Goal: Task Accomplishment & Management: Complete application form

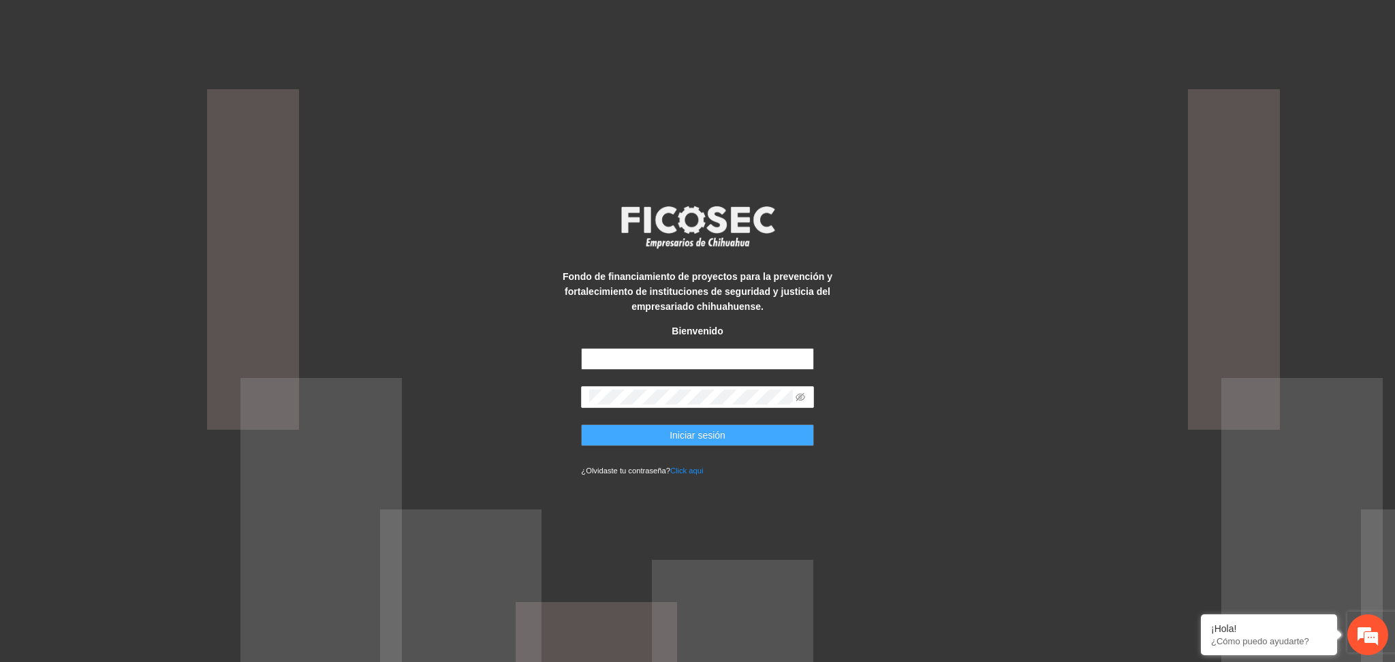
type input "**********"
click at [642, 442] on button "Iniciar sesión" at bounding box center [697, 435] width 232 height 22
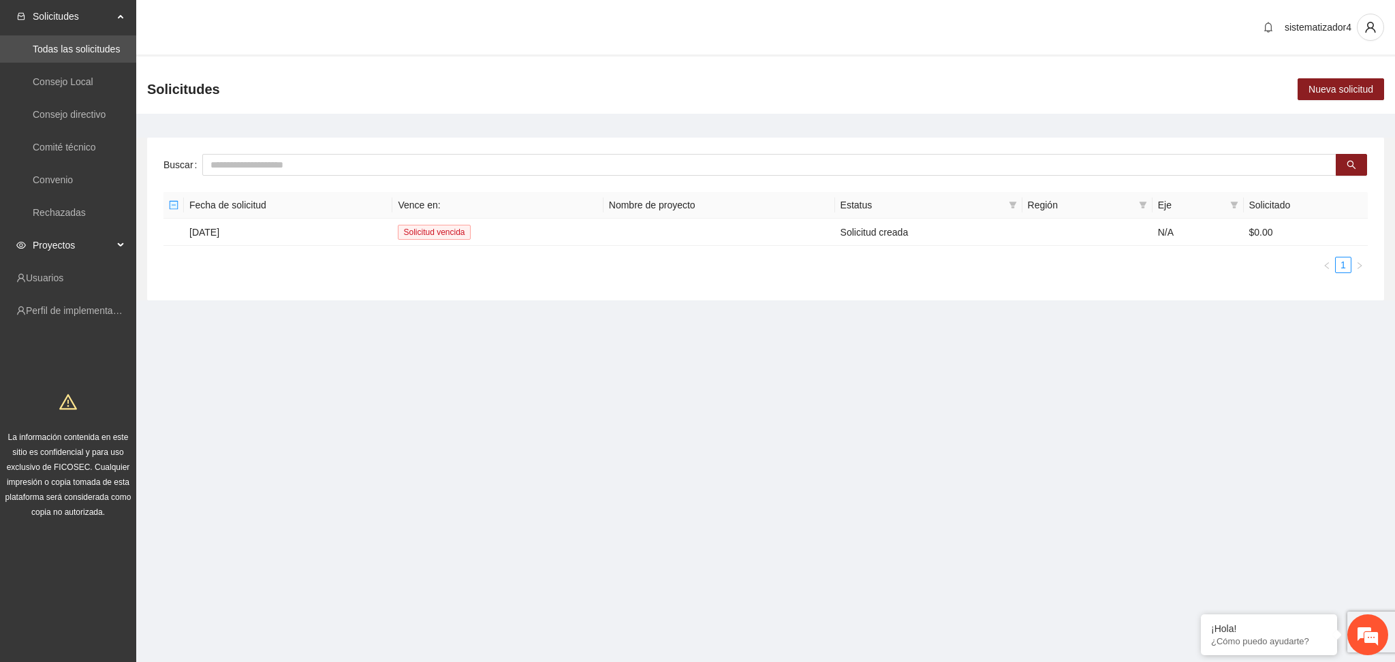
click at [27, 242] on div "Proyectos" at bounding box center [68, 245] width 136 height 27
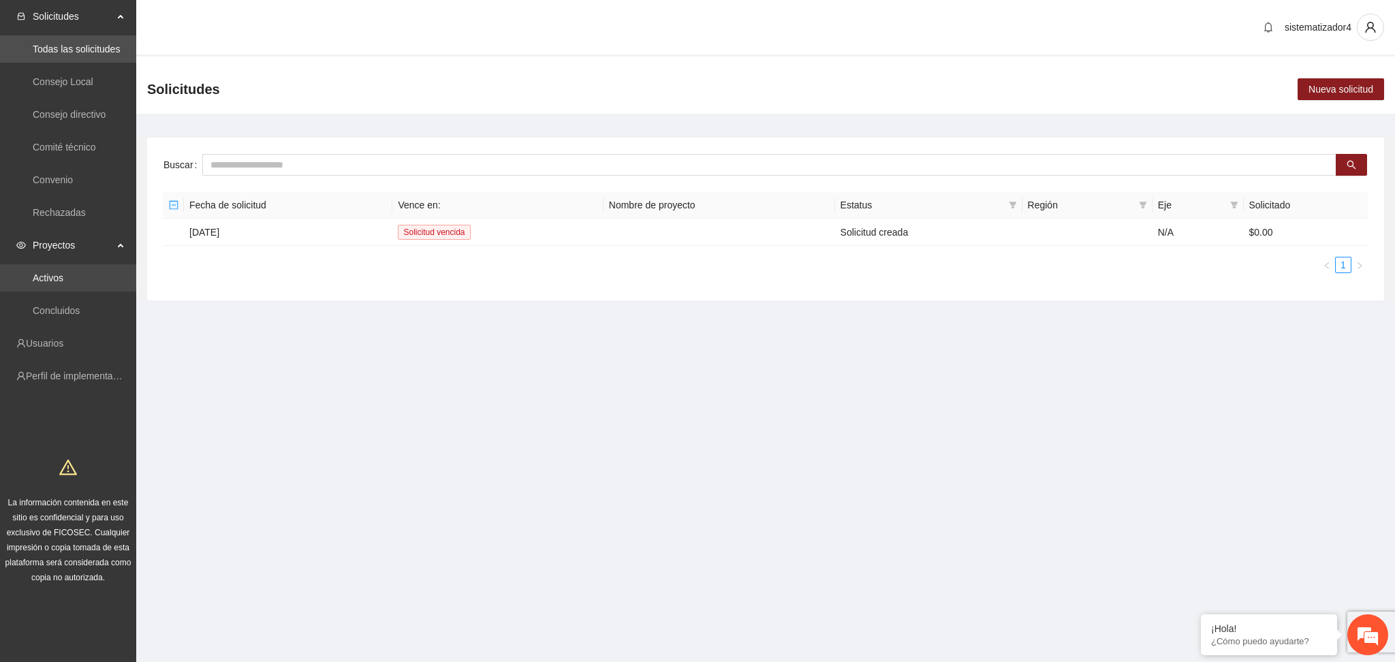
click at [33, 279] on link "Activos" at bounding box center [48, 278] width 31 height 11
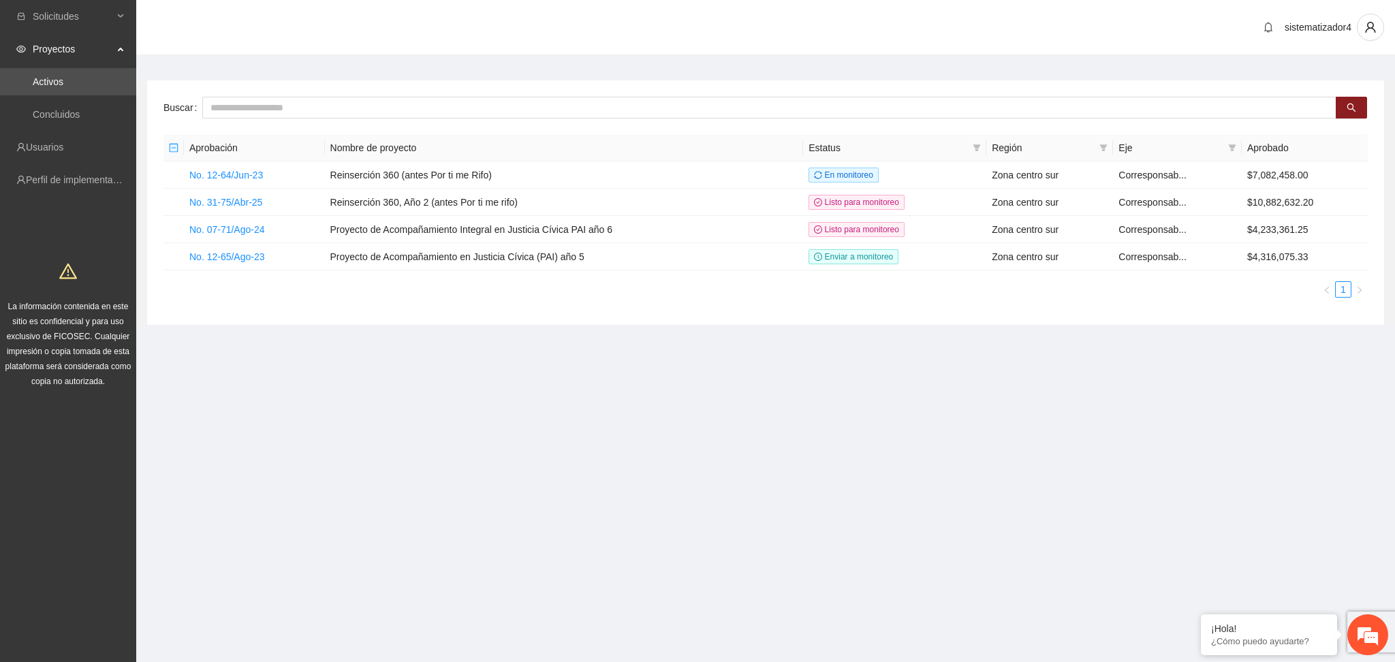
click at [302, 446] on section "Solicitudes Proyectos Activos Concluidos Usuarios Perfil de implementadora La i…" at bounding box center [697, 331] width 1395 height 662
click at [200, 226] on link "No. 07-71/Ago-24" at bounding box center [227, 229] width 76 height 11
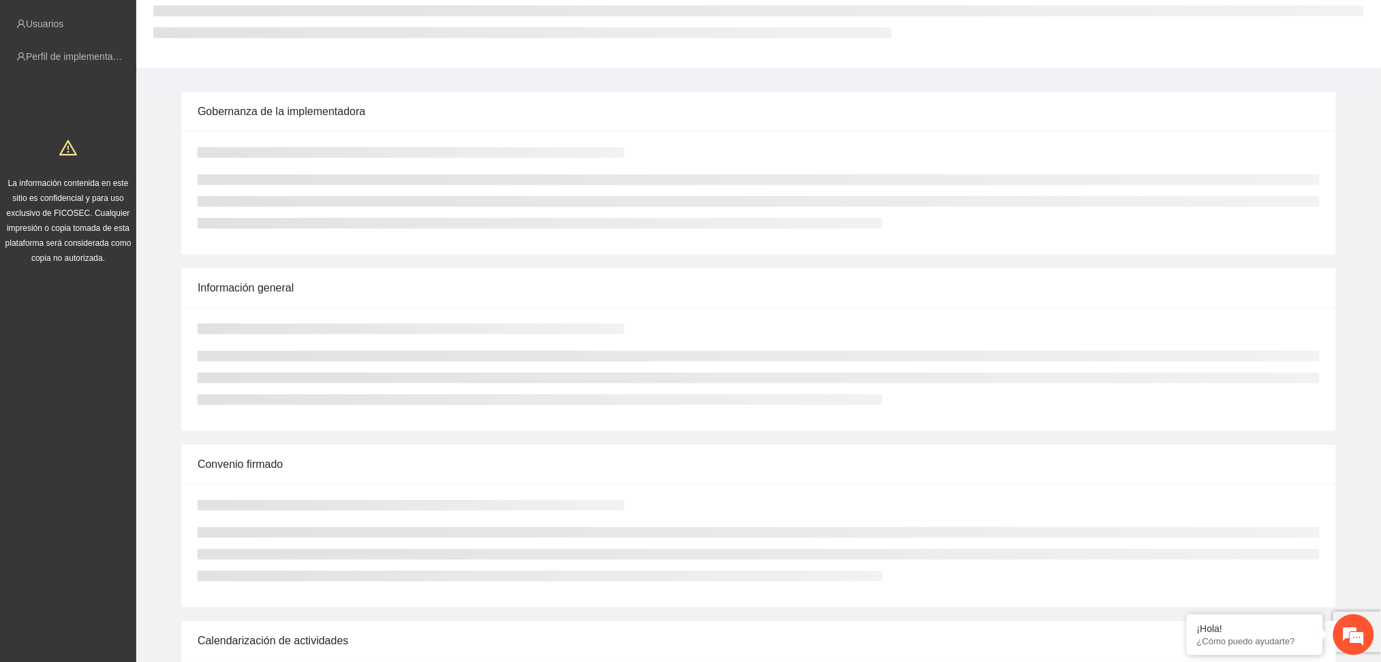
scroll to position [181, 0]
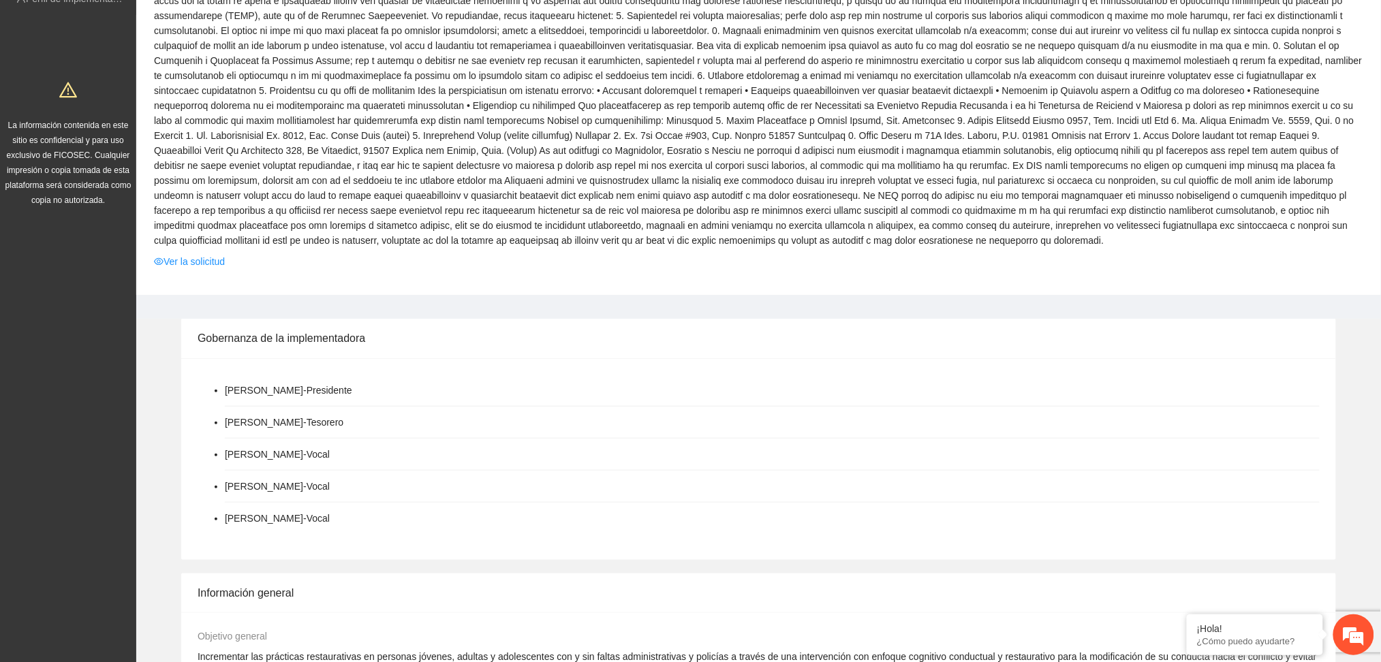
click at [296, 197] on span at bounding box center [758, 113] width 1209 height 270
click at [361, 185] on span at bounding box center [758, 113] width 1209 height 270
drag, startPoint x: 559, startPoint y: 144, endPoint x: 559, endPoint y: 151, distance: 6.8
click at [559, 150] on span at bounding box center [758, 113] width 1209 height 270
click at [404, 199] on span at bounding box center [758, 113] width 1209 height 270
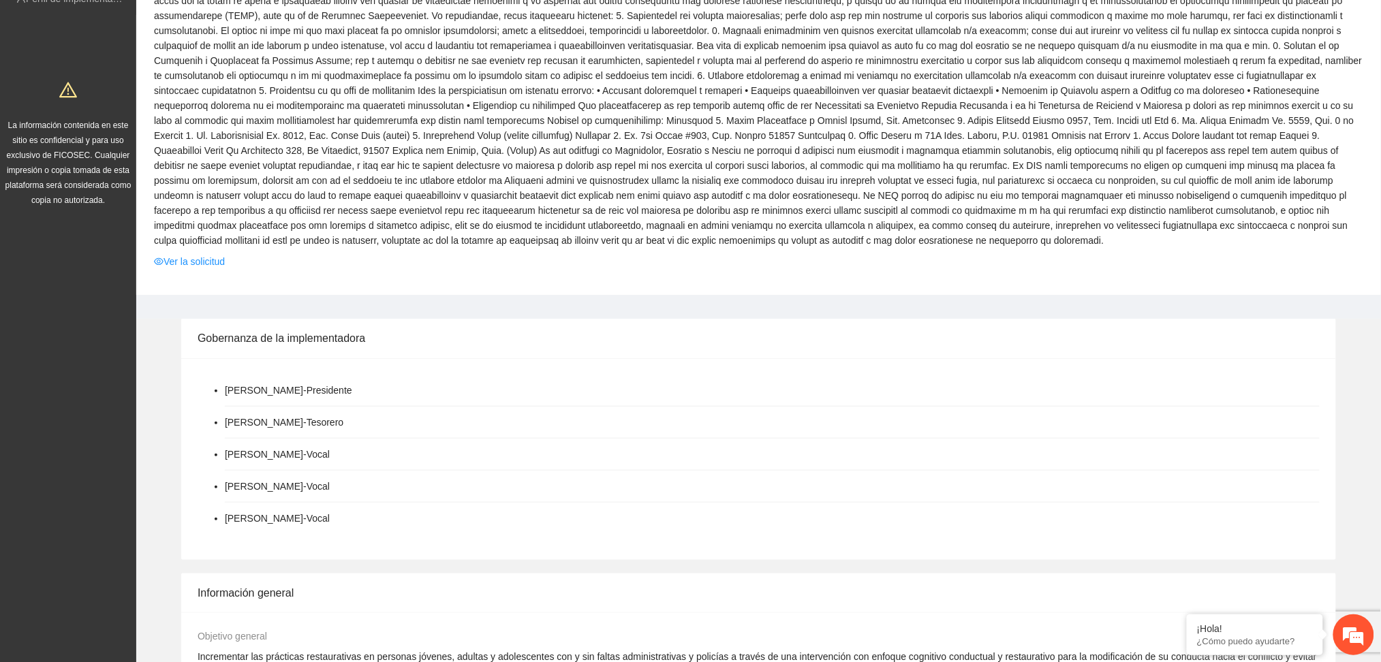
click at [391, 216] on span at bounding box center [758, 113] width 1209 height 270
click at [463, 59] on span at bounding box center [758, 113] width 1209 height 270
click at [395, 129] on span at bounding box center [758, 113] width 1209 height 270
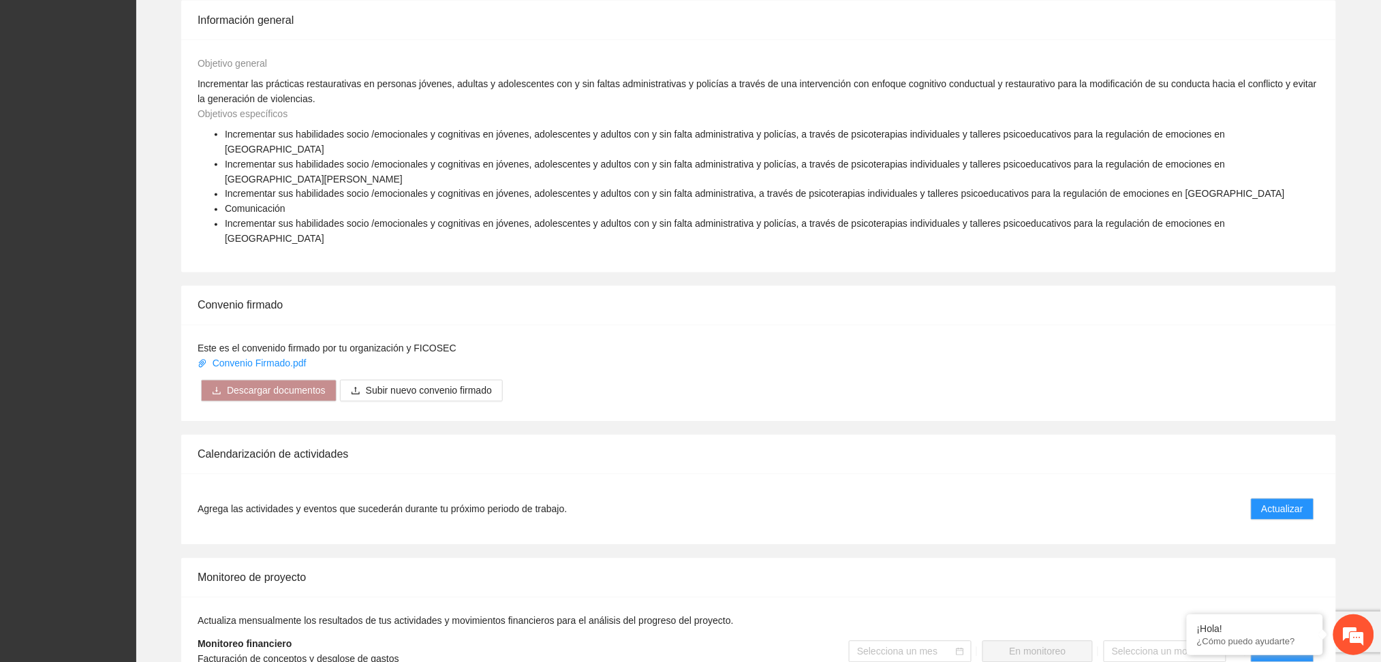
scroll to position [1090, 0]
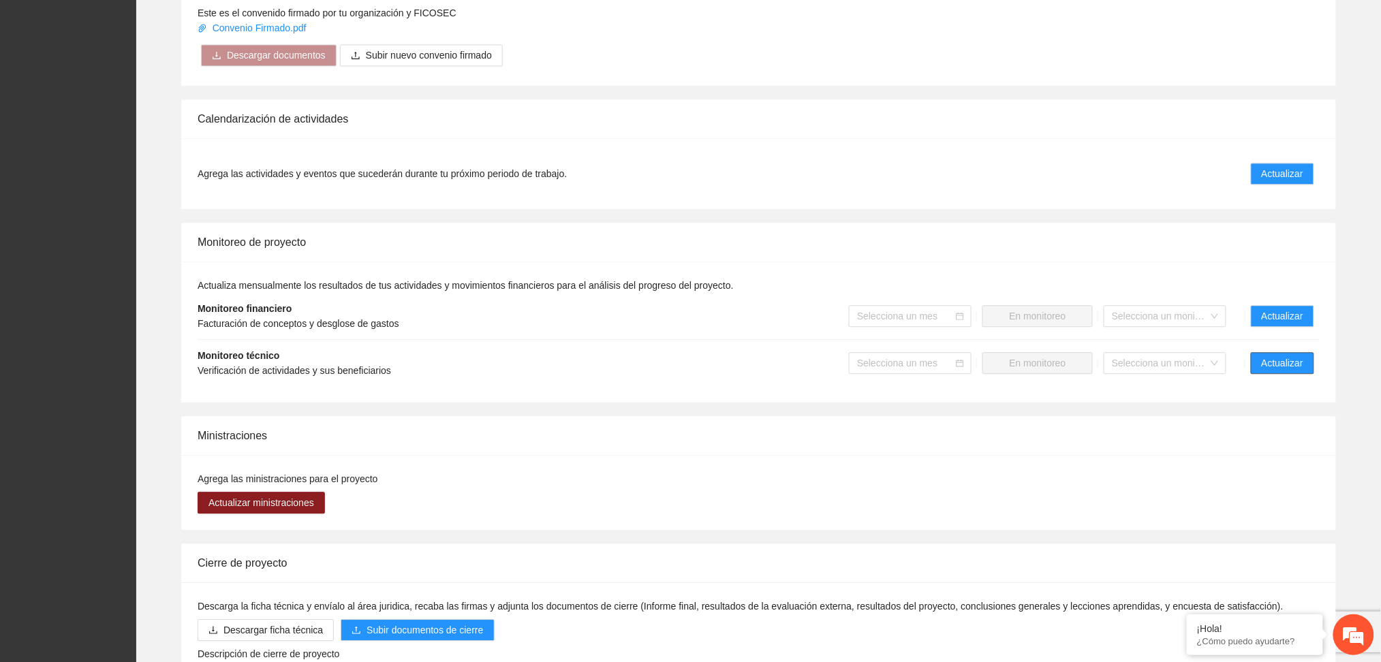
click at [1271, 356] on span "Actualizar" at bounding box center [1283, 363] width 42 height 15
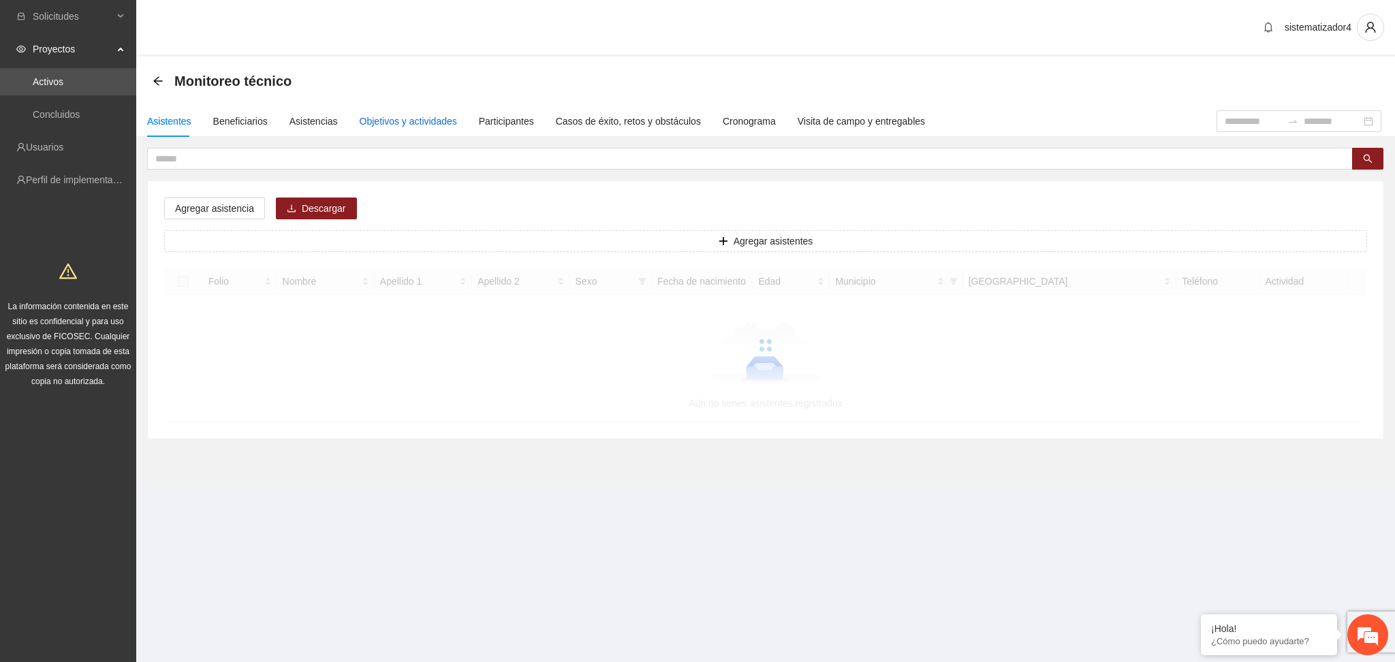
click at [402, 122] on div "Objetivos y actividades" at bounding box center [408, 121] width 97 height 15
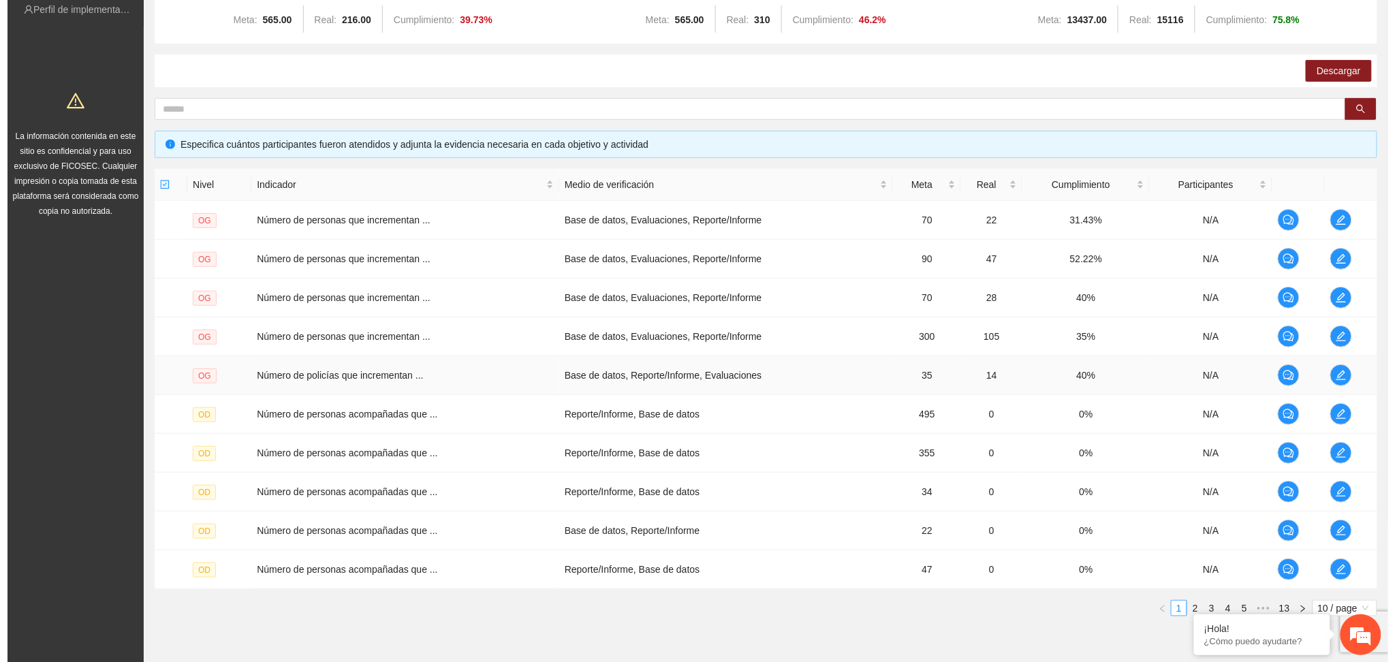
scroll to position [181, 0]
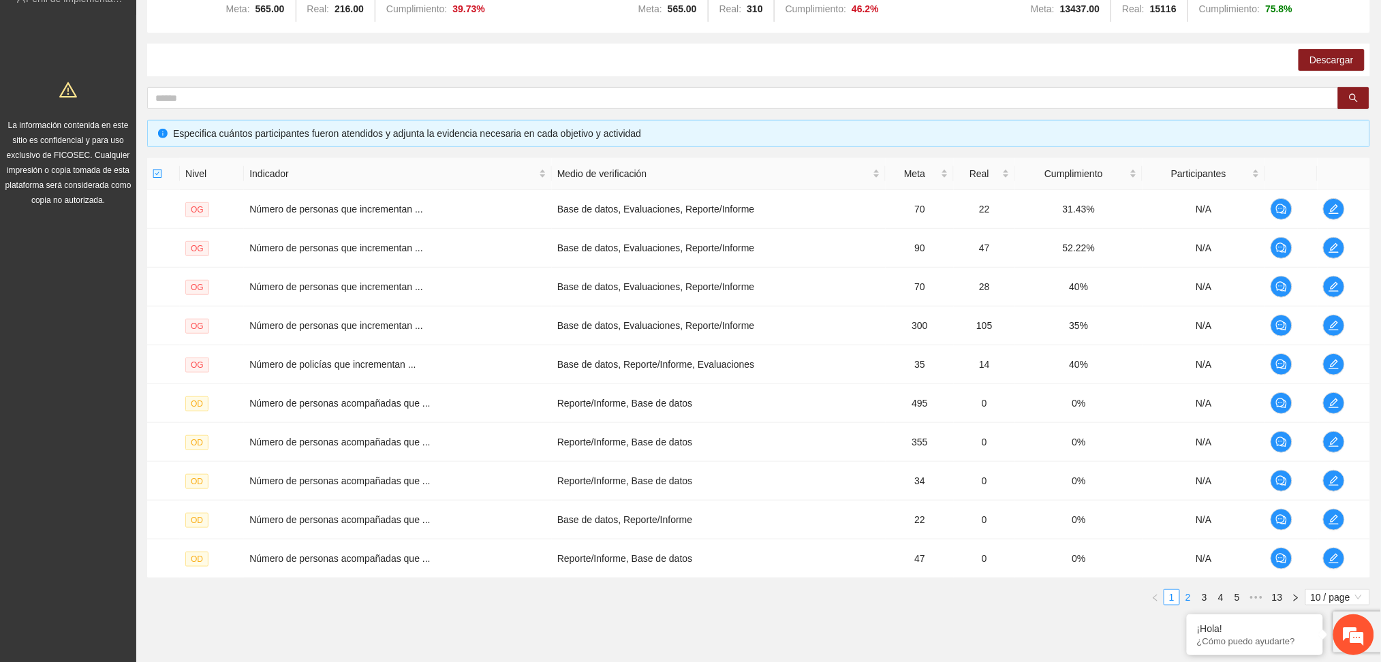
click at [1189, 595] on link "2" at bounding box center [1188, 597] width 15 height 15
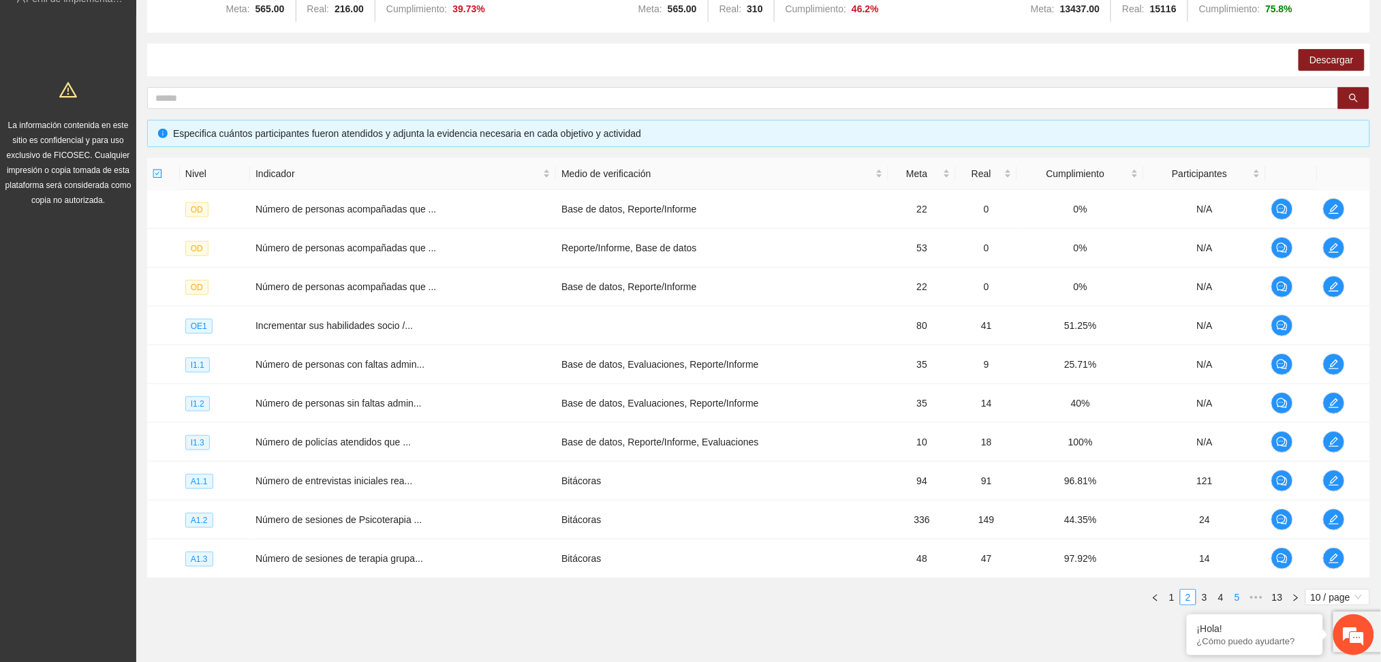
click at [1237, 597] on link "5" at bounding box center [1237, 597] width 15 height 15
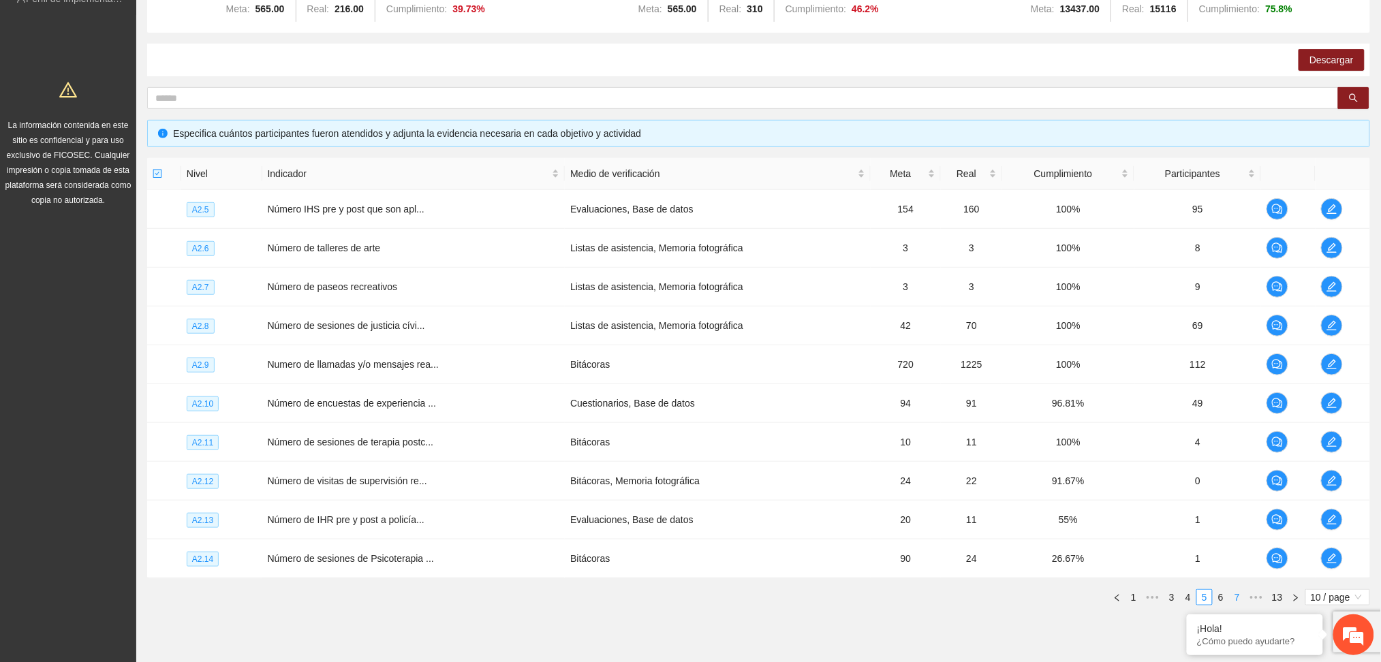
click at [1234, 591] on link "7" at bounding box center [1237, 597] width 15 height 15
click at [1236, 597] on link "9" at bounding box center [1237, 597] width 15 height 15
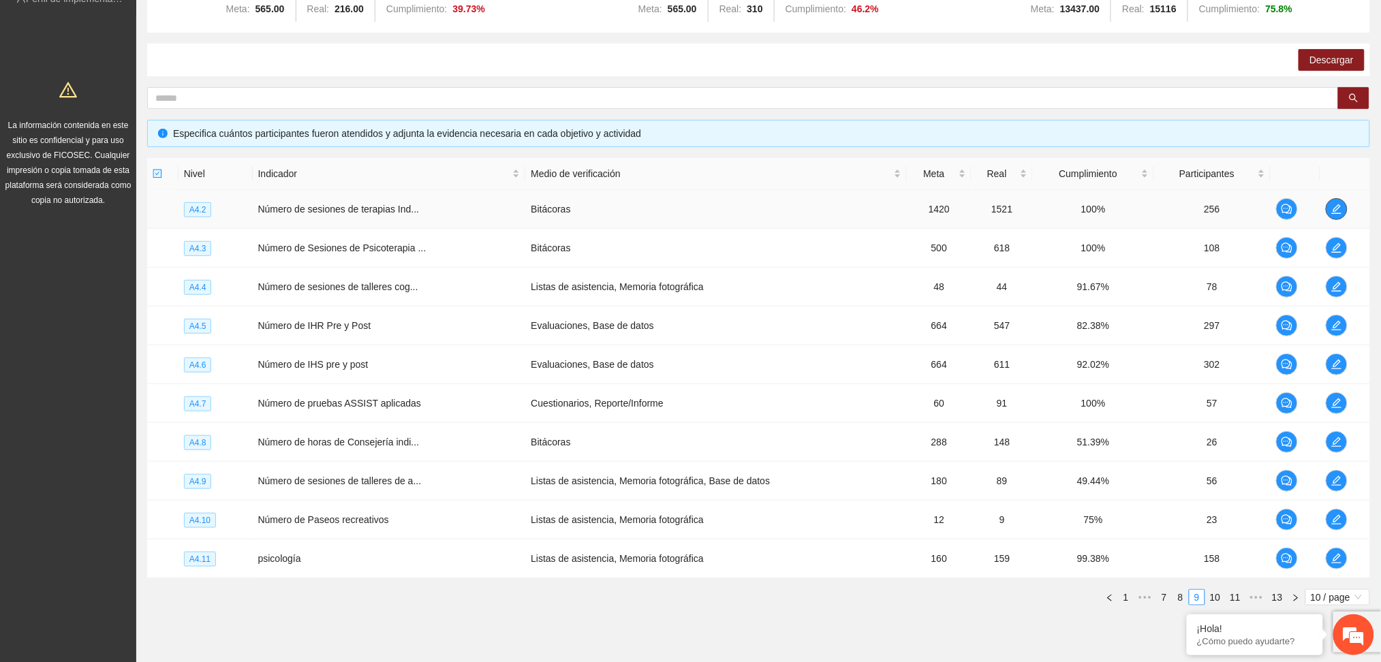
click at [1341, 213] on button "button" at bounding box center [1337, 209] width 22 height 22
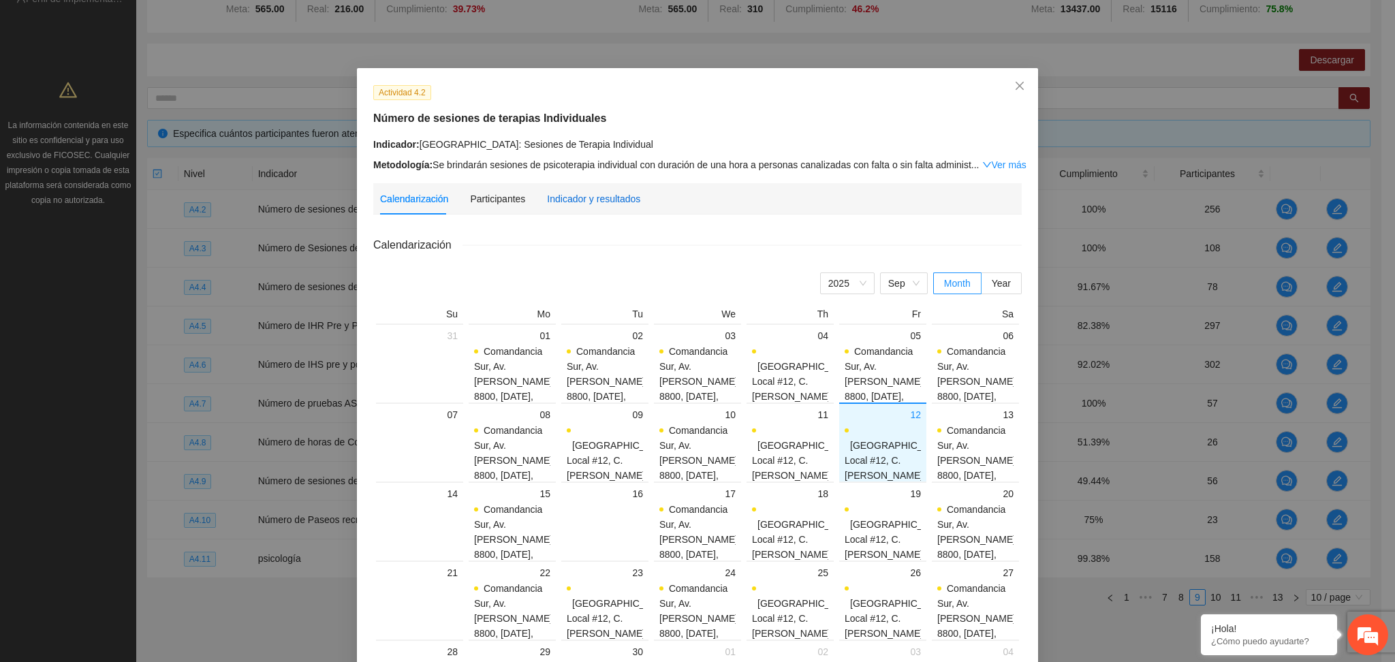
click at [563, 203] on div "Indicador y resultados" at bounding box center [593, 198] width 93 height 15
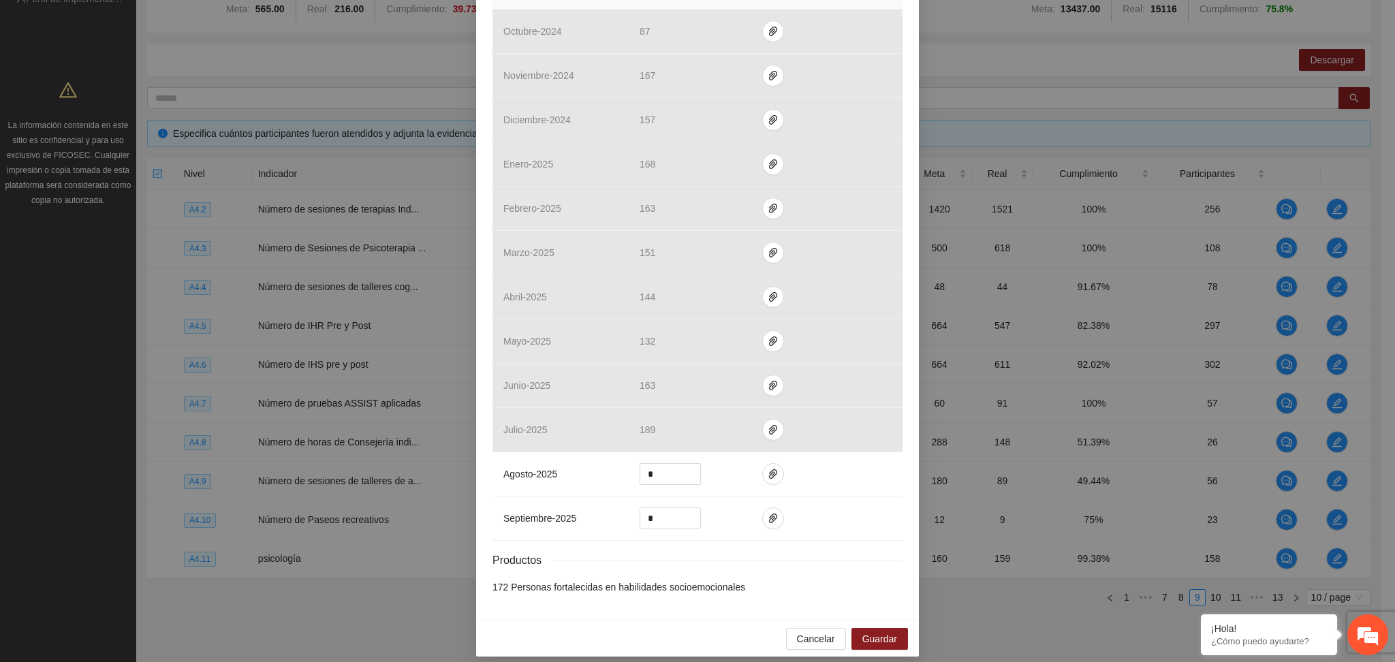
scroll to position [357, 0]
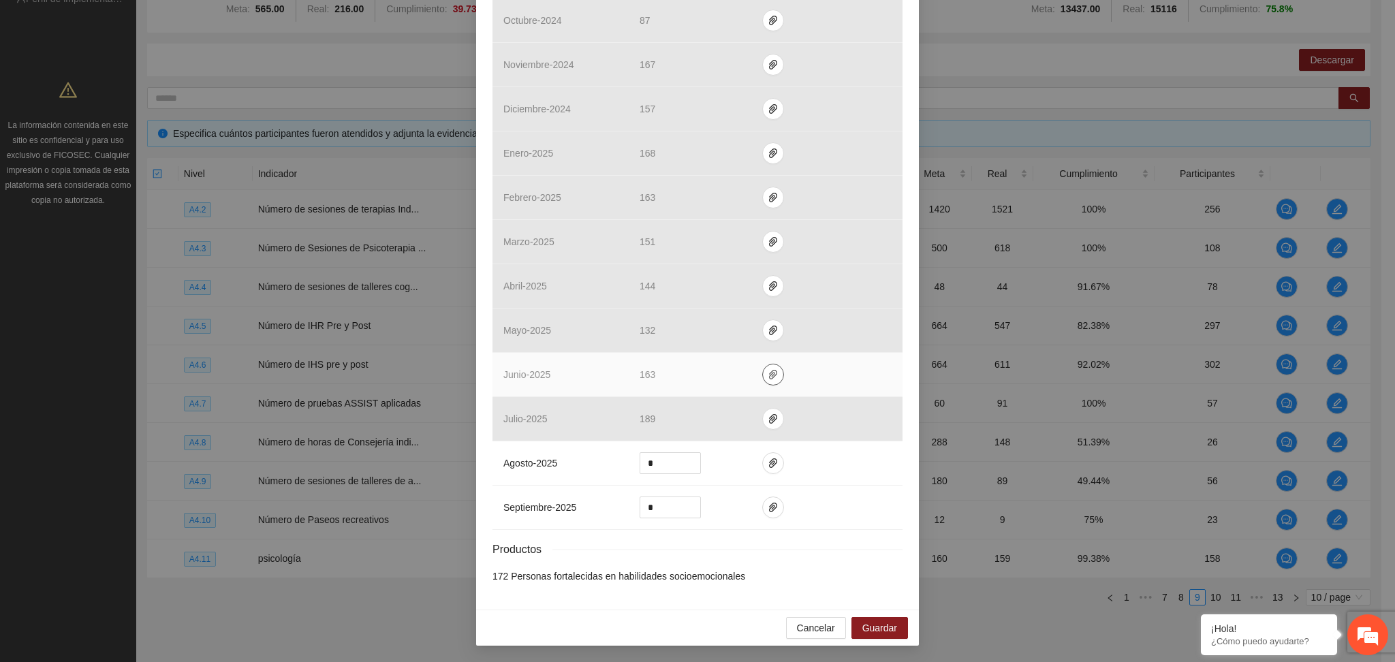
click at [768, 374] on icon "paper-clip" at bounding box center [773, 374] width 11 height 11
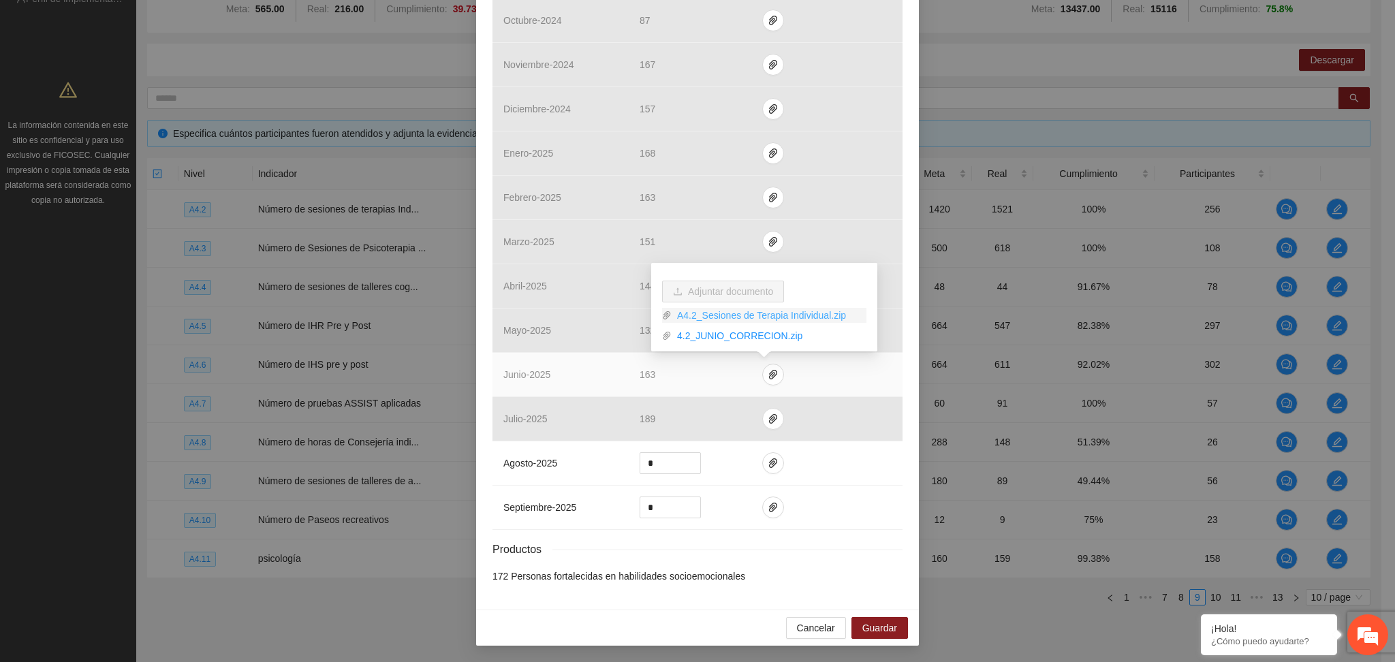
click at [756, 317] on link "A4.2_Sesiones de Terapia Individual.zip" at bounding box center [769, 315] width 195 height 15
click at [747, 334] on link "4.2_JUNIO_CORRECION.zip" at bounding box center [769, 335] width 195 height 15
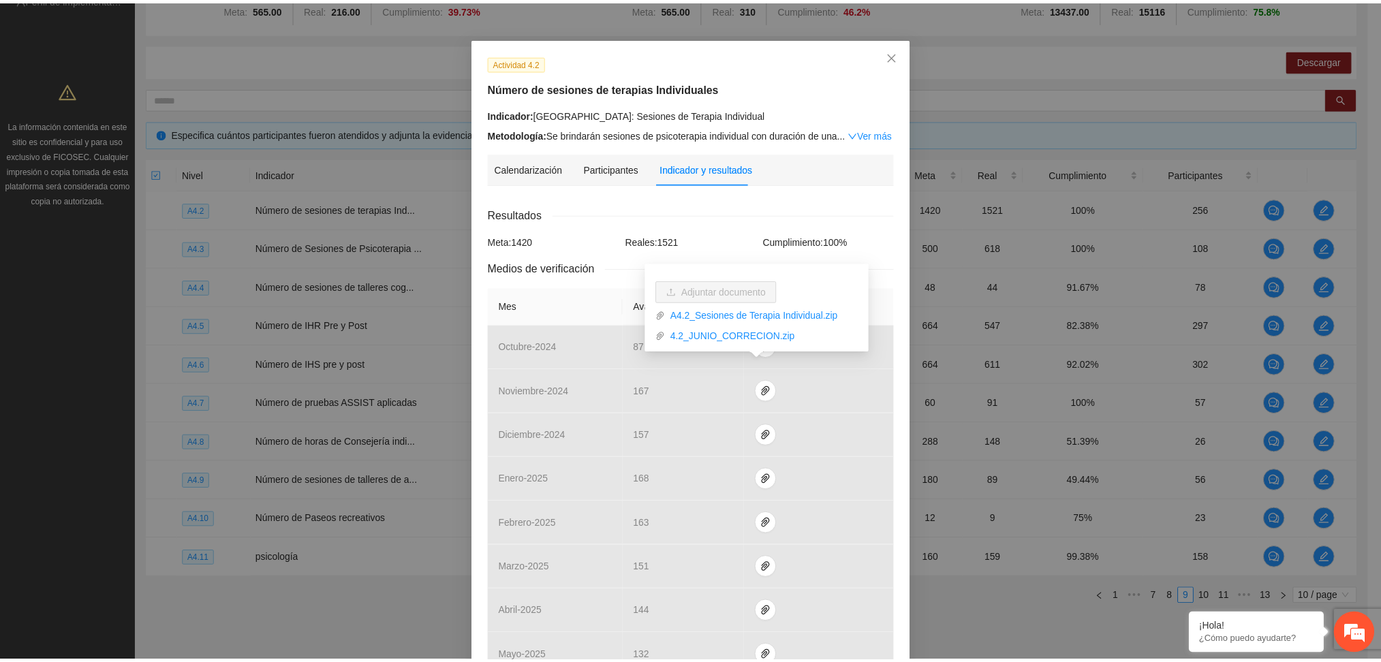
scroll to position [0, 0]
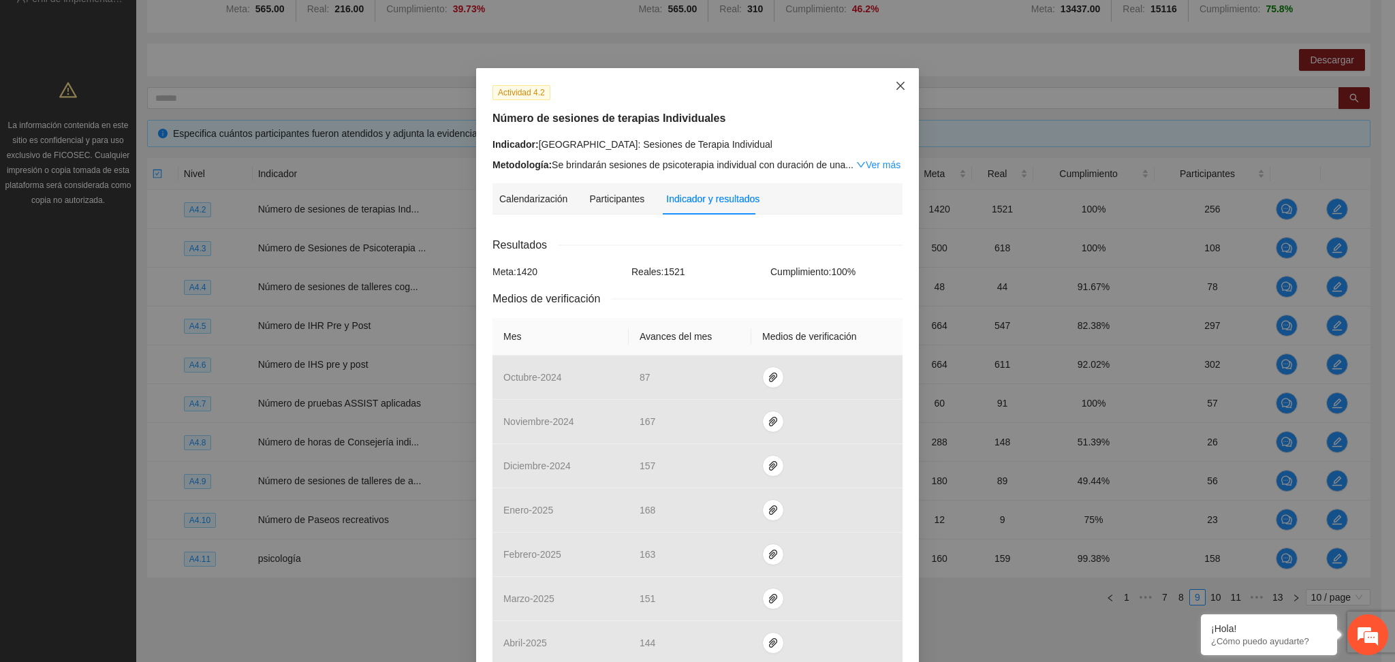
click at [895, 83] on icon "close" at bounding box center [900, 85] width 11 height 11
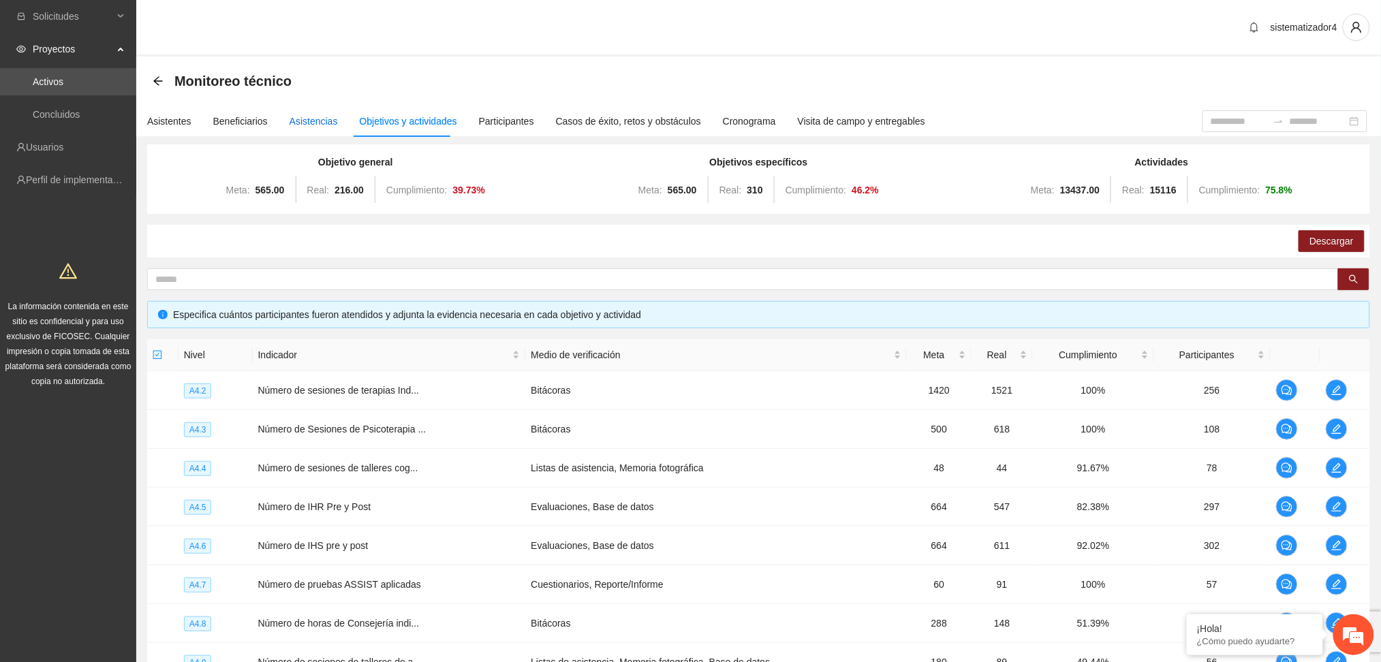
click at [306, 124] on div "Asistencias" at bounding box center [314, 121] width 48 height 15
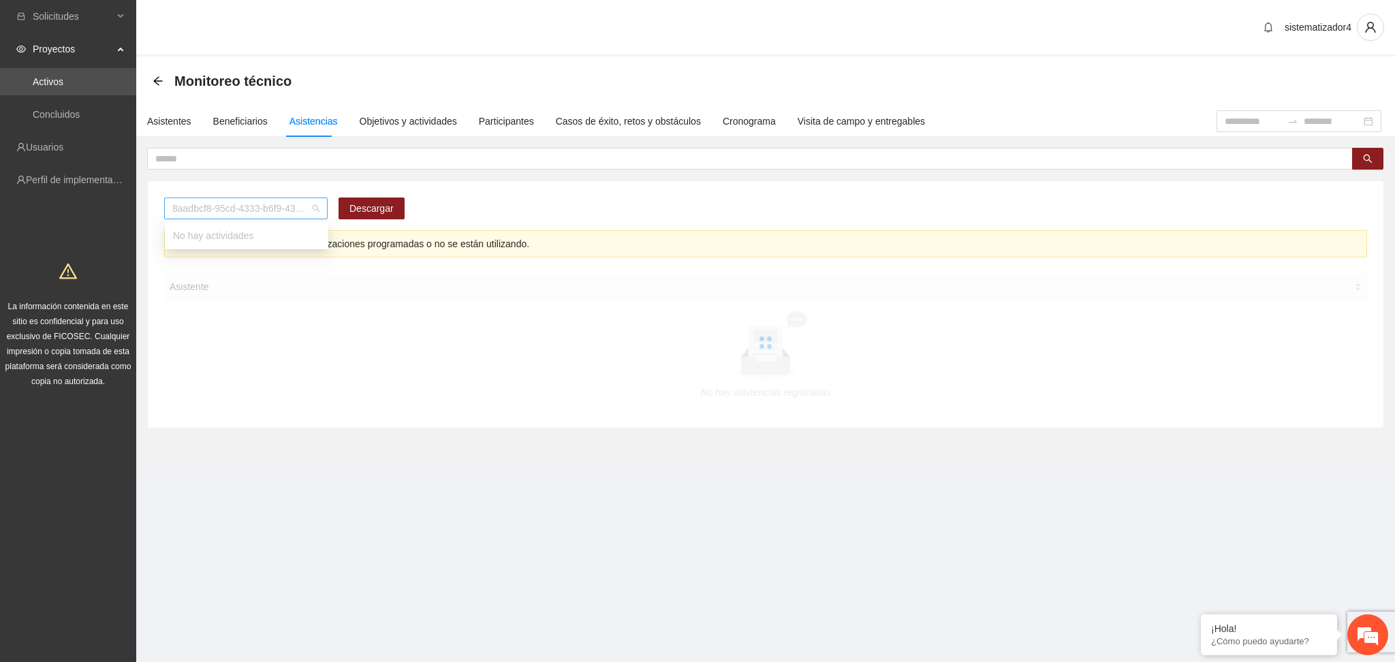
click at [260, 213] on span "8aadbcf8-95cd-4333-b6f9-4314c3142350" at bounding box center [245, 208] width 147 height 20
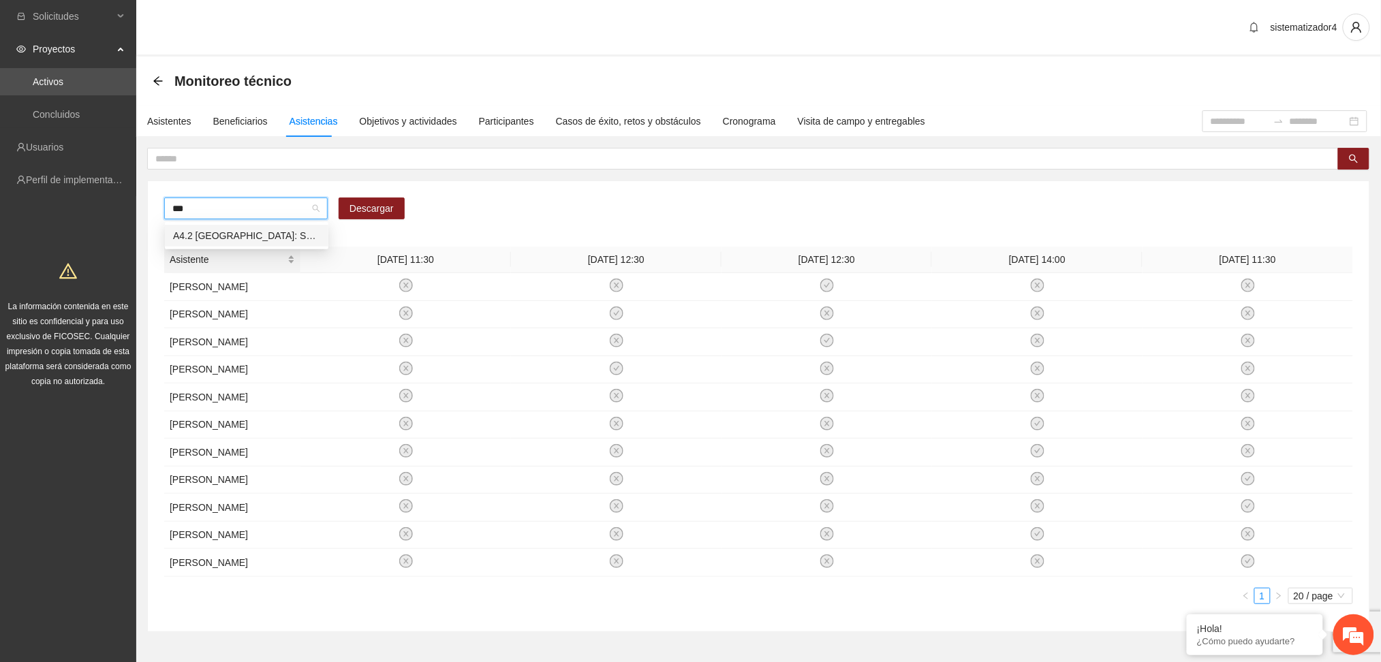
type input "***"
click at [258, 252] on div "Asistente" at bounding box center [232, 259] width 125 height 15
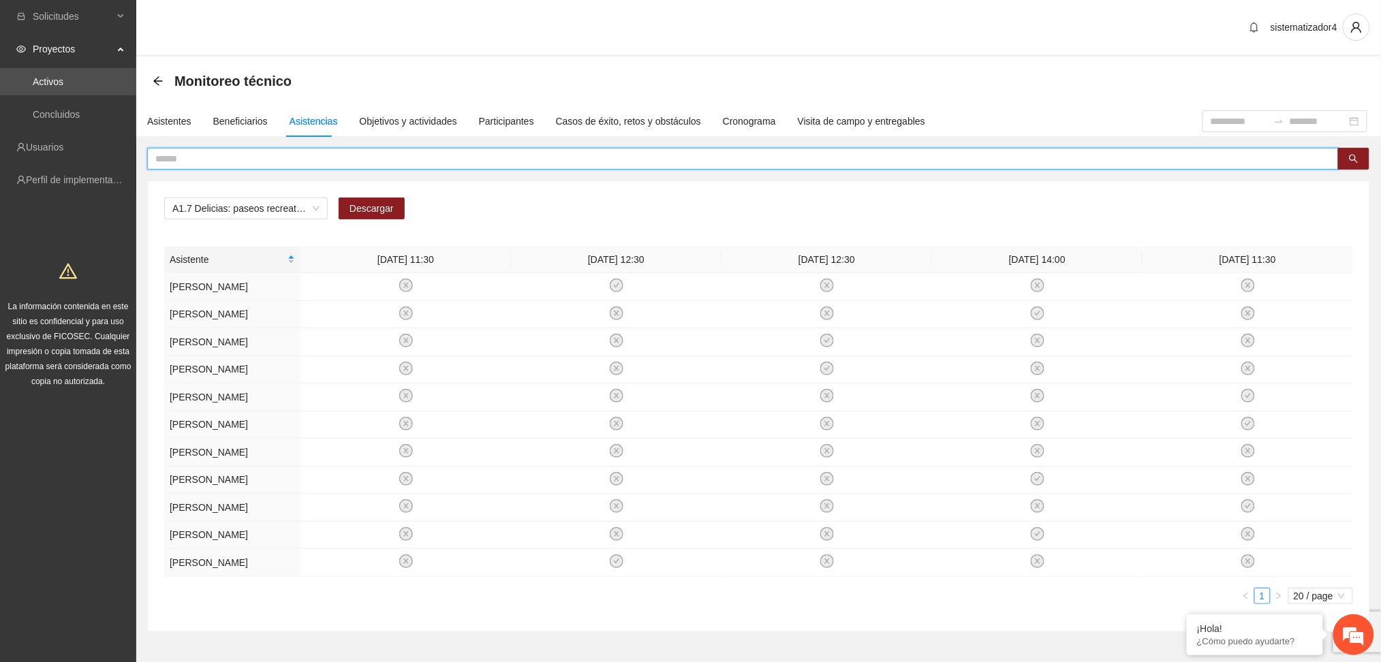
click at [231, 155] on input "text" at bounding box center [737, 158] width 1164 height 15
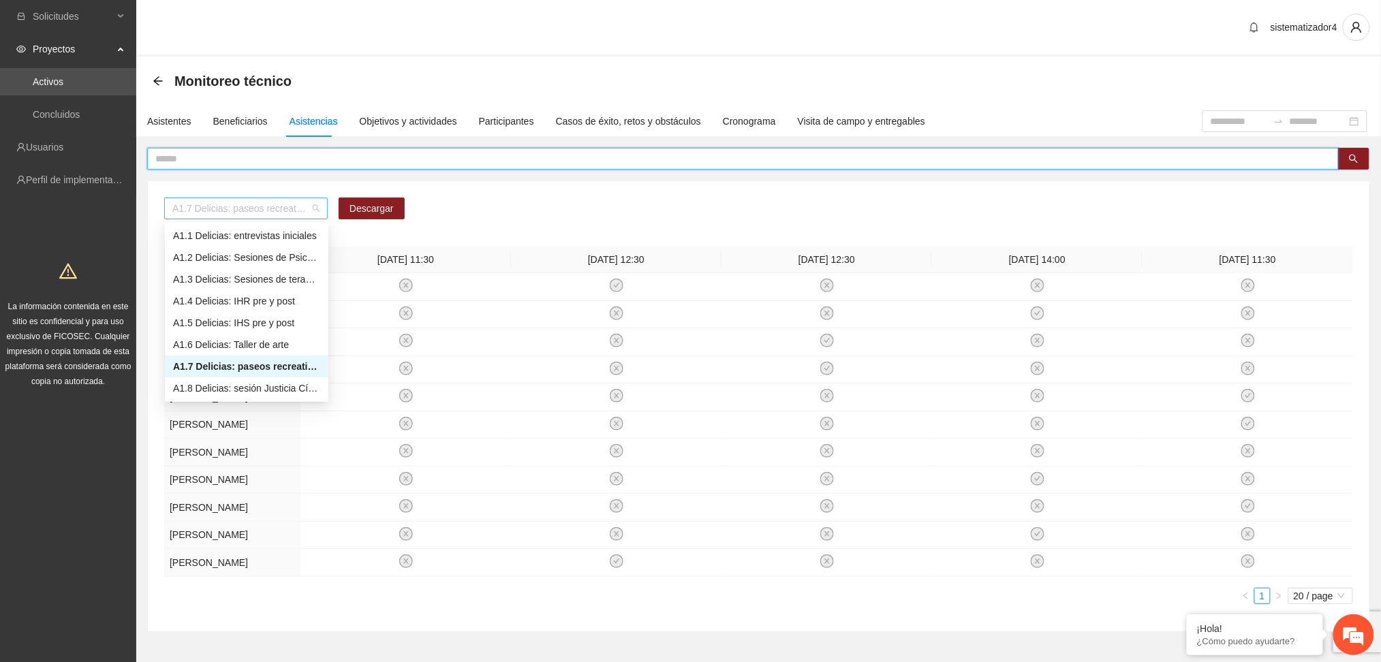
click at [210, 211] on span "A1.7 Delicias: paseos recreativos" at bounding box center [245, 208] width 147 height 20
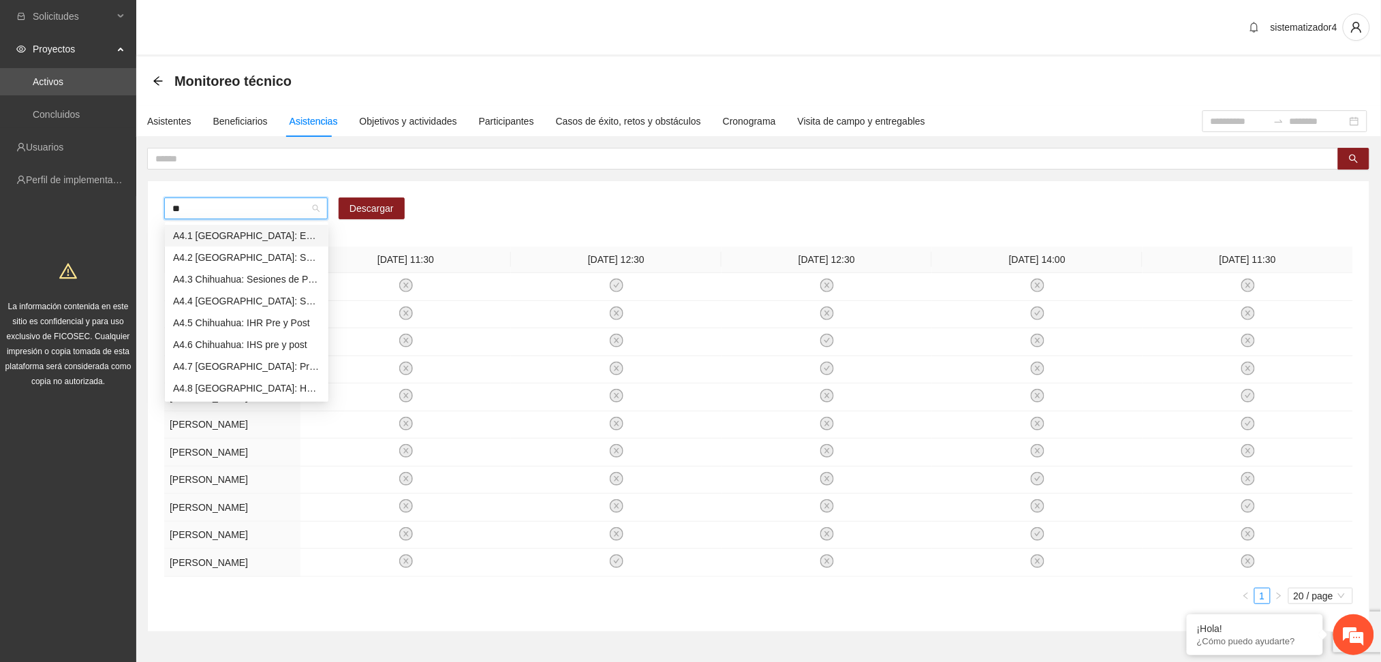
type input "***"
click at [217, 238] on div "A4.2 Chihuahua: Sesiones de Terapia Individual" at bounding box center [246, 235] width 147 height 15
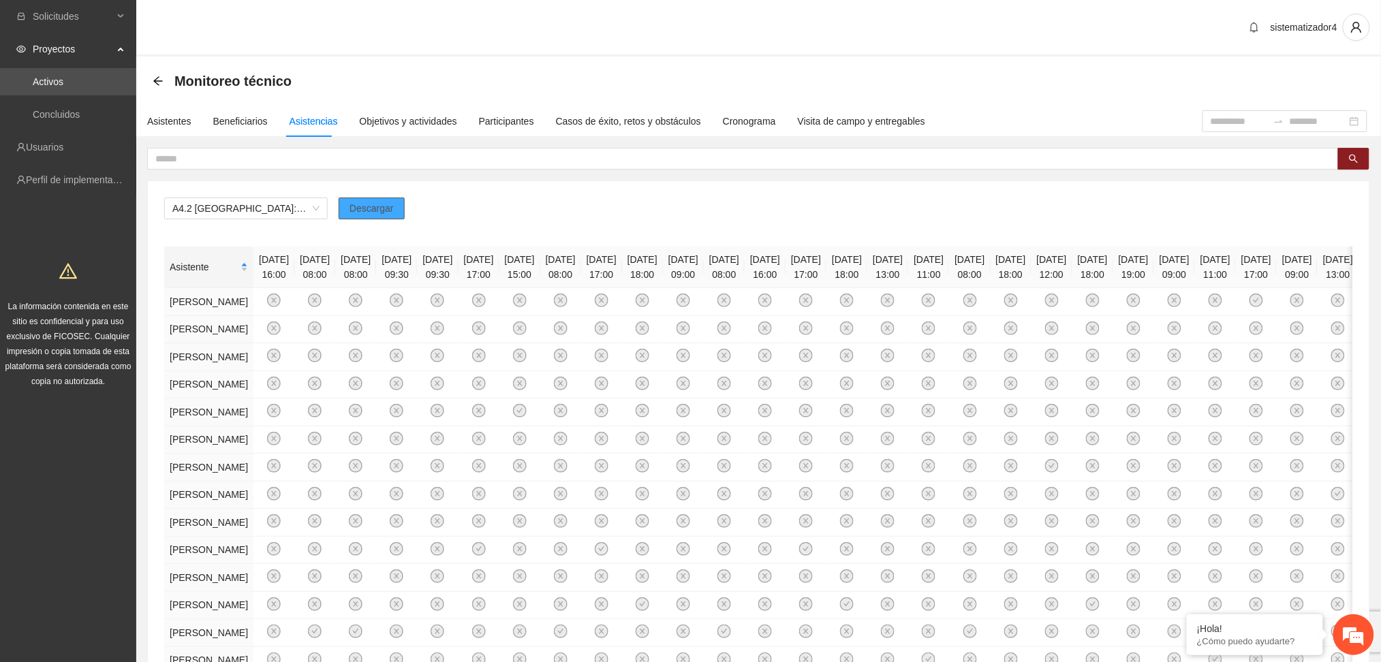
click at [384, 212] on span "Descargar" at bounding box center [371, 208] width 44 height 15
click at [188, 123] on div "Asistentes" at bounding box center [169, 121] width 44 height 15
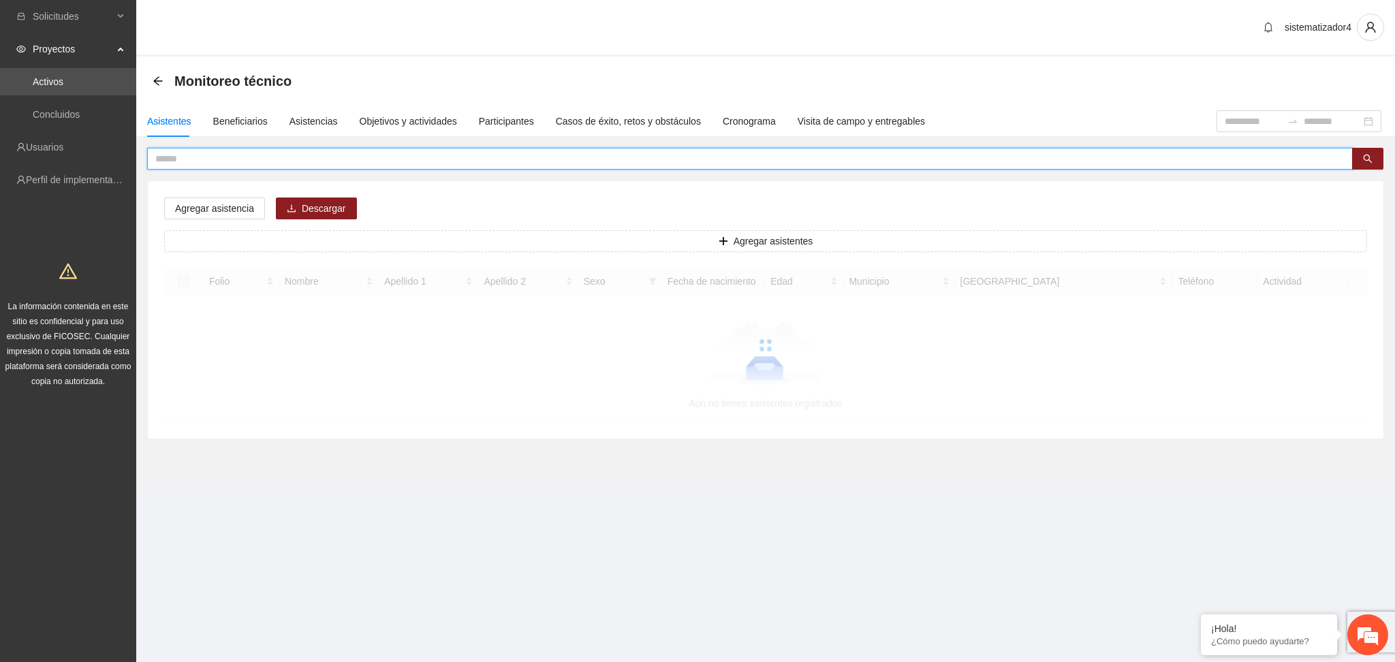
click at [262, 161] on input "text" at bounding box center [744, 158] width 1179 height 15
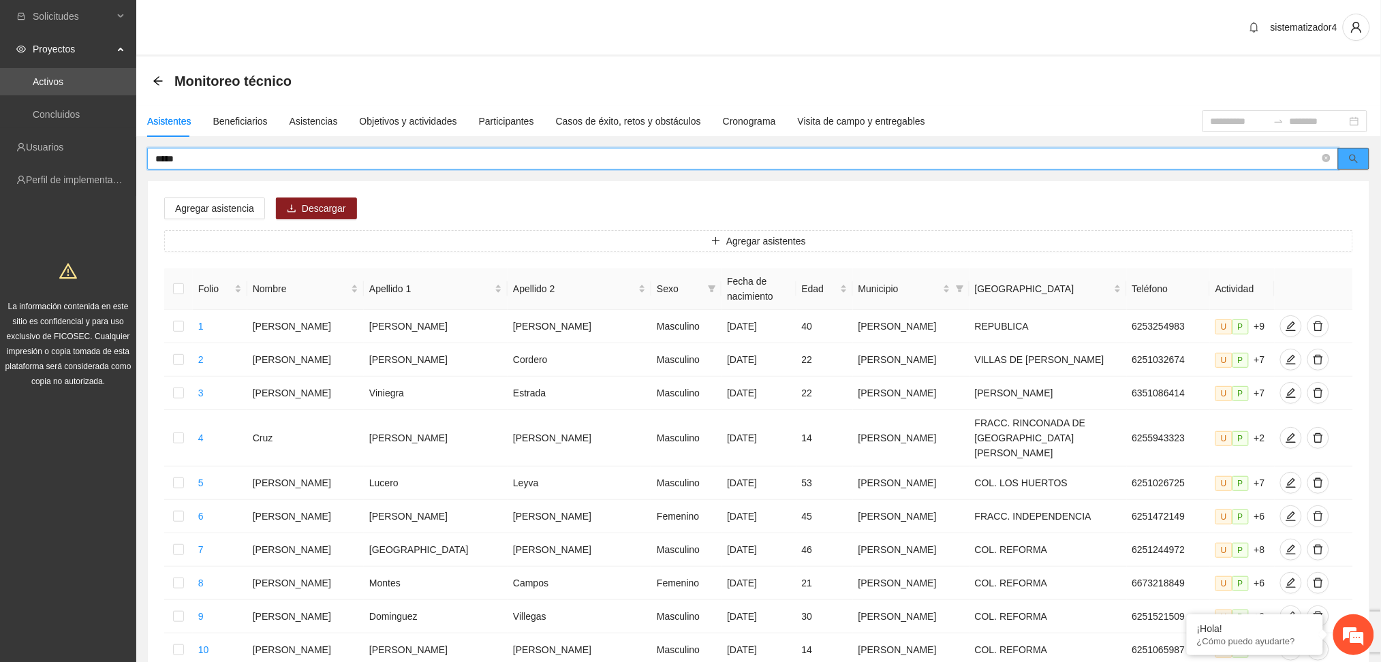
click at [1345, 162] on button "button" at bounding box center [1353, 159] width 31 height 22
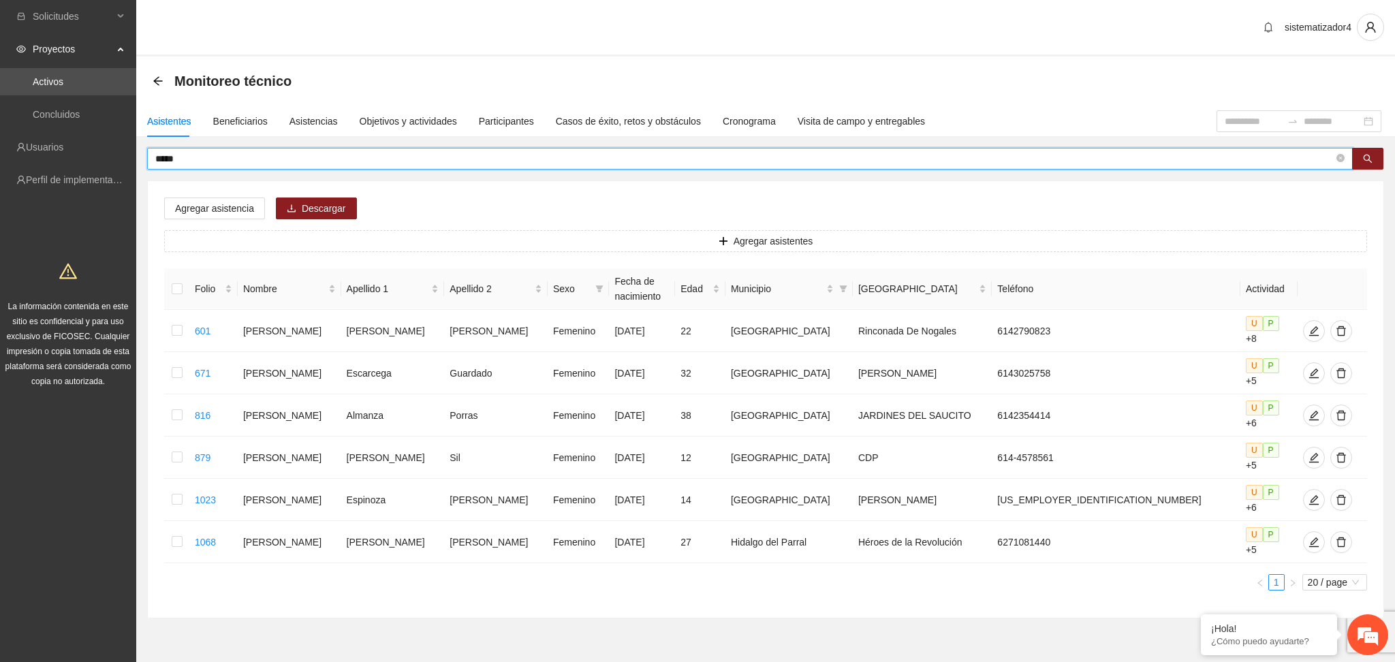
click at [228, 155] on input "*****" at bounding box center [744, 158] width 1179 height 15
drag, startPoint x: 228, startPoint y: 155, endPoint x: 0, endPoint y: 120, distance: 230.3
click at [0, 120] on section "Solicitudes Proyectos Activos Concluidos Usuarios Perfil de implementadora La i…" at bounding box center [697, 350] width 1395 height 700
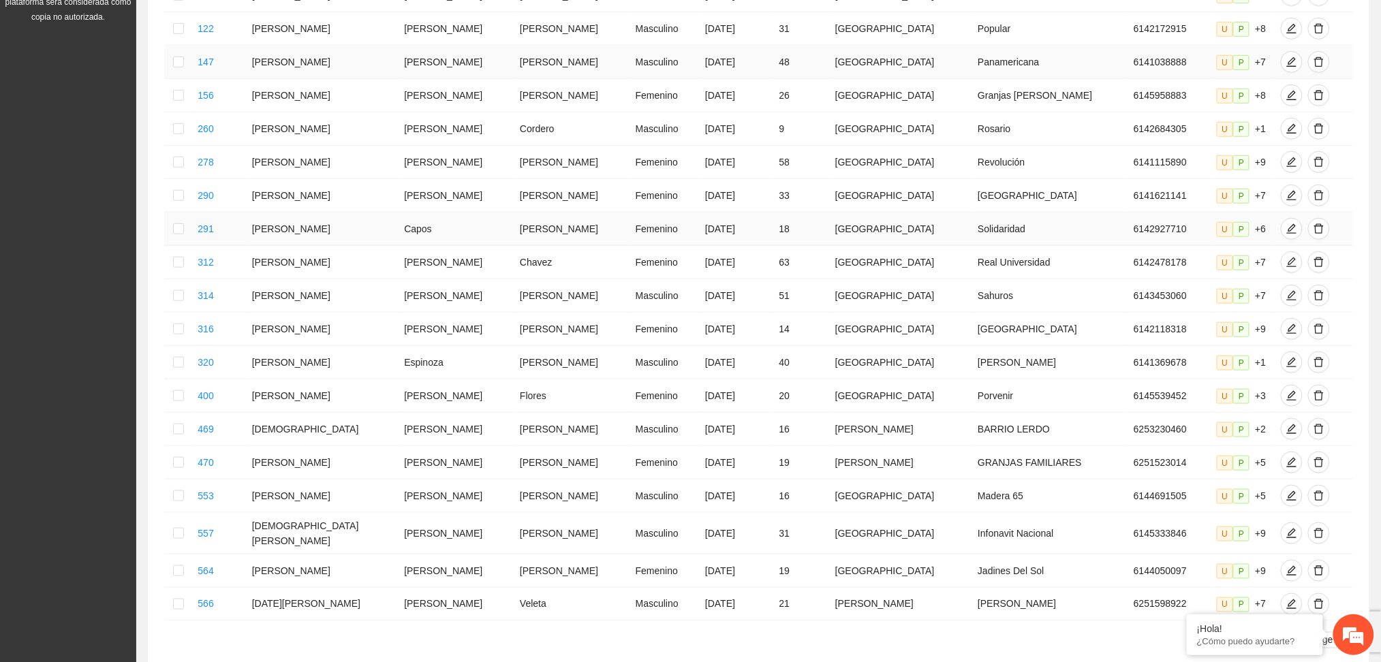
scroll to position [452, 0]
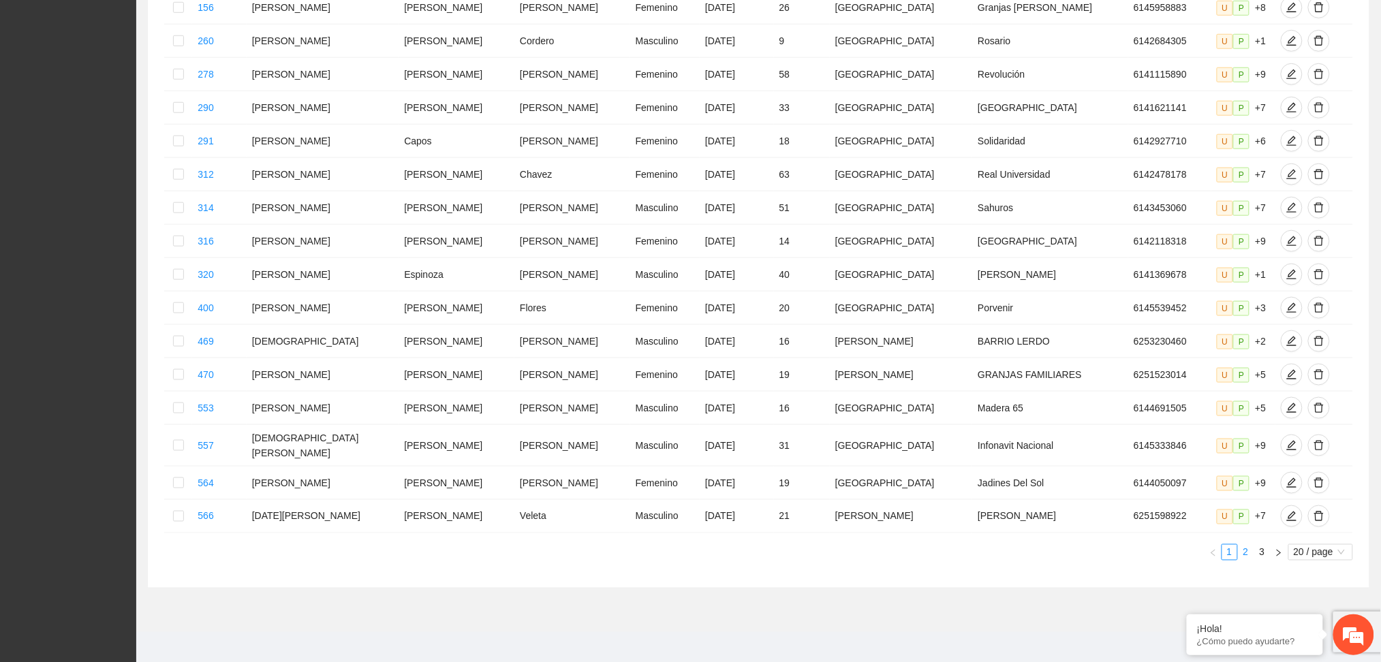
click at [1245, 545] on link "2" at bounding box center [1246, 552] width 15 height 15
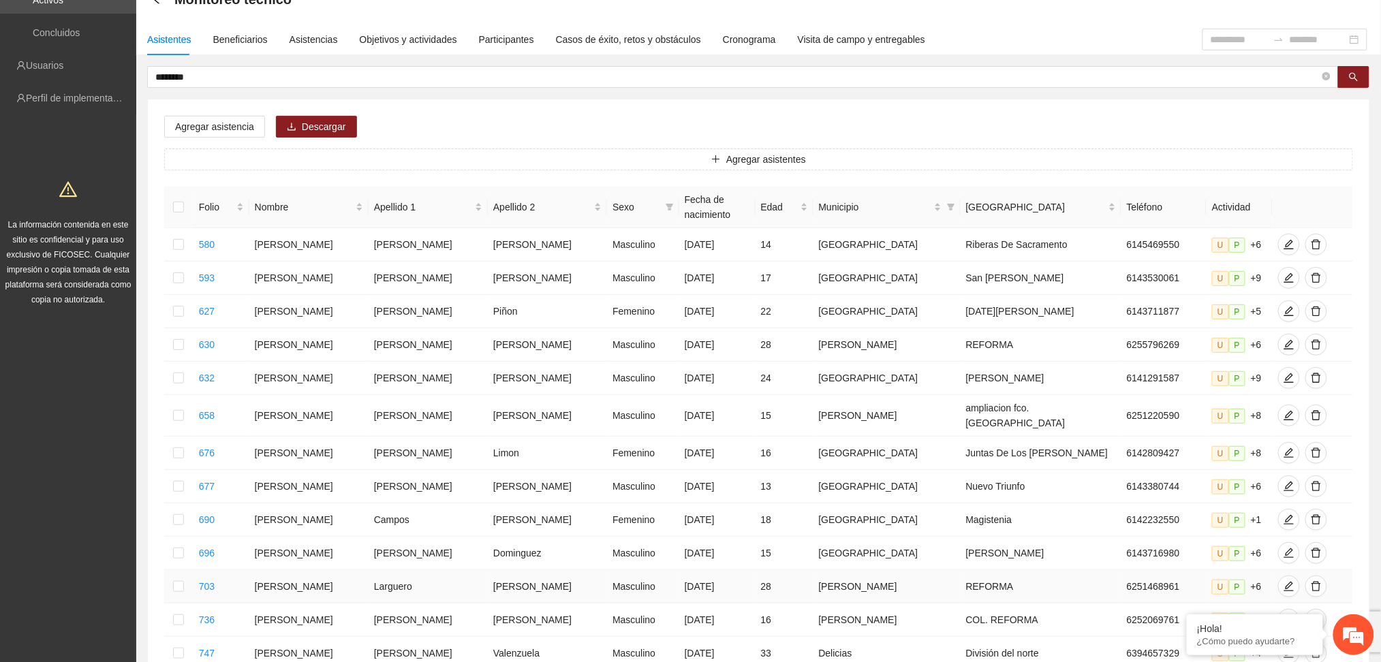
scroll to position [445, 0]
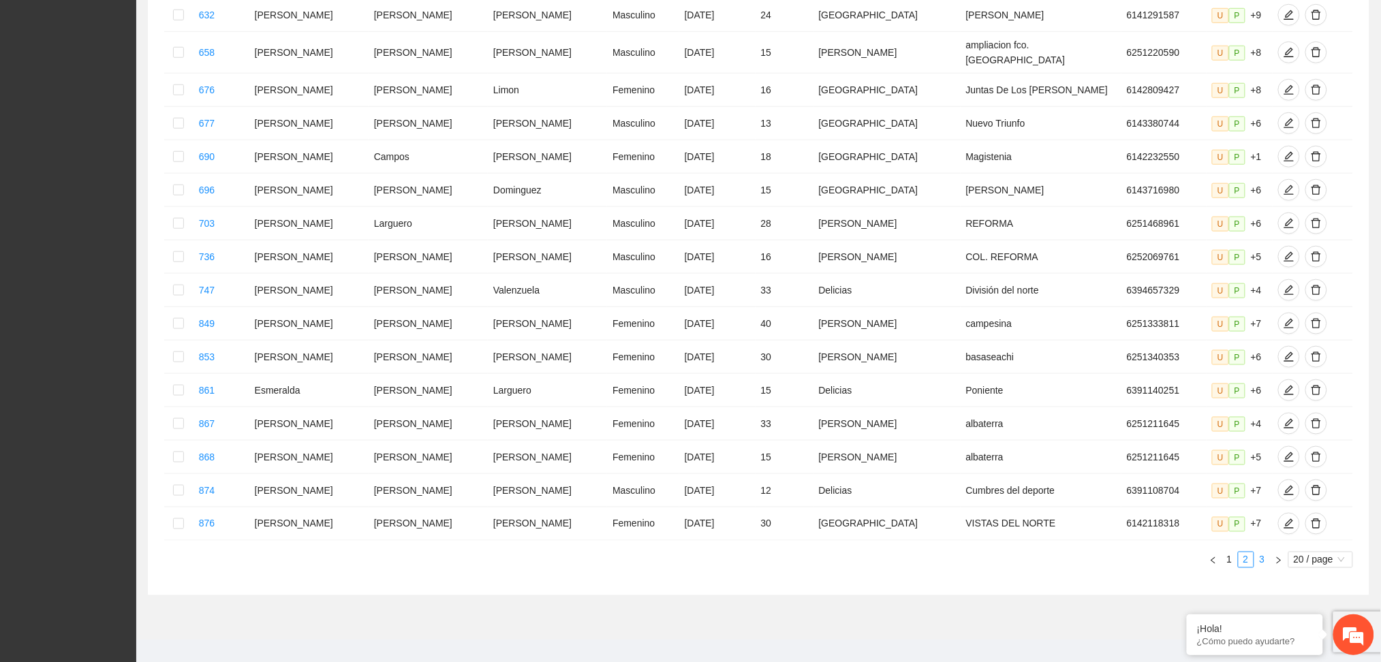
click at [1260, 553] on link "3" at bounding box center [1262, 560] width 15 height 15
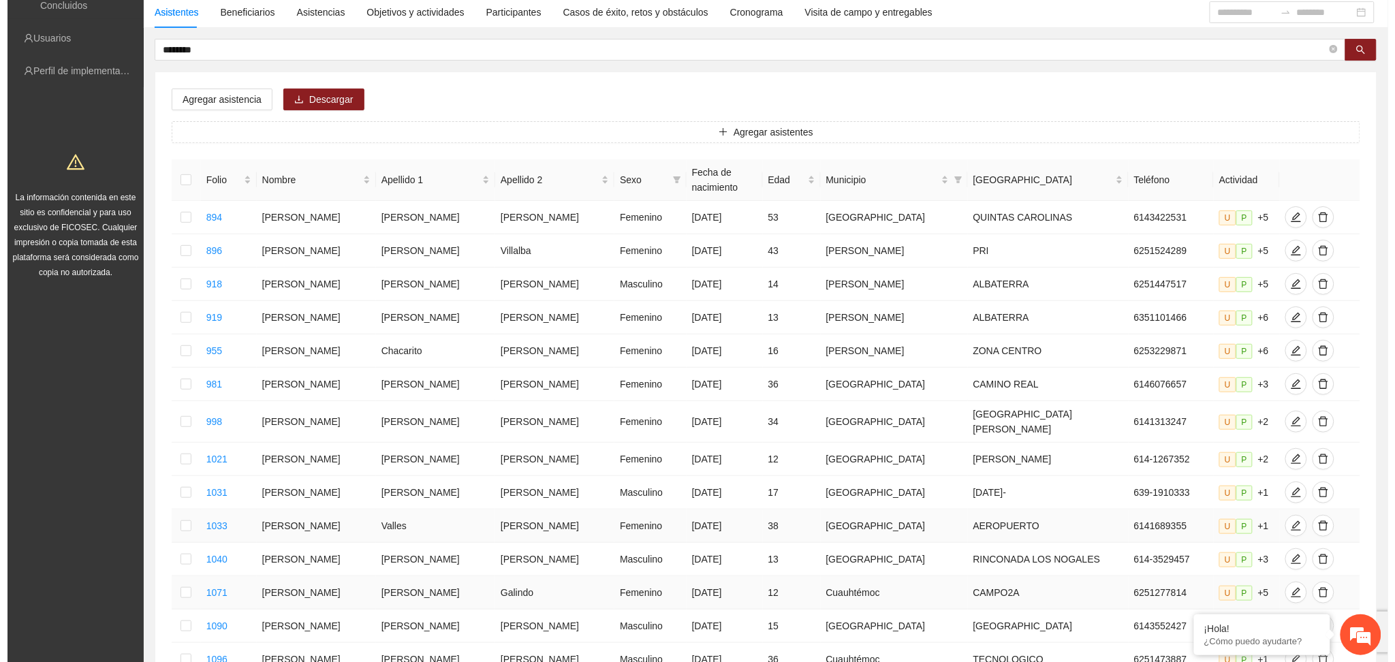
scroll to position [78, 0]
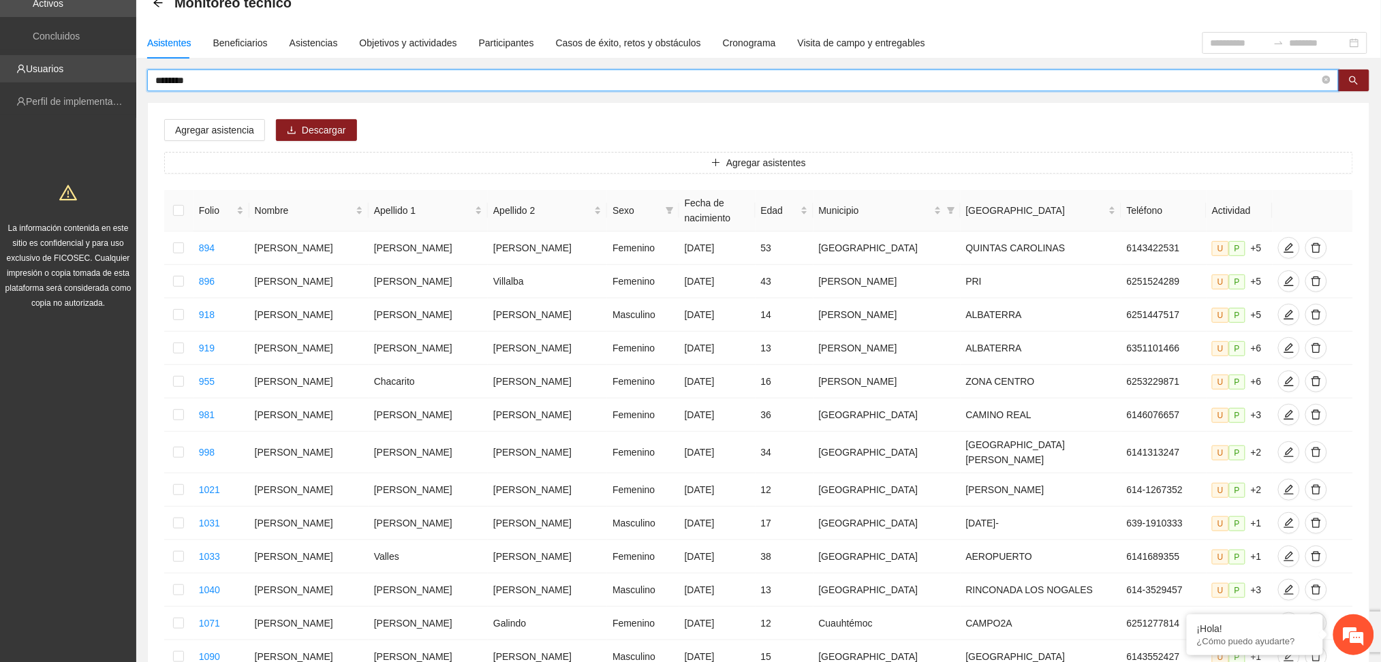
drag, startPoint x: 205, startPoint y: 82, endPoint x: 50, endPoint y: 74, distance: 154.9
click at [50, 74] on section "Solicitudes Proyectos Activos Concluidos Usuarios Perfil de implementadora La i…" at bounding box center [690, 383] width 1381 height 922
type input "*******"
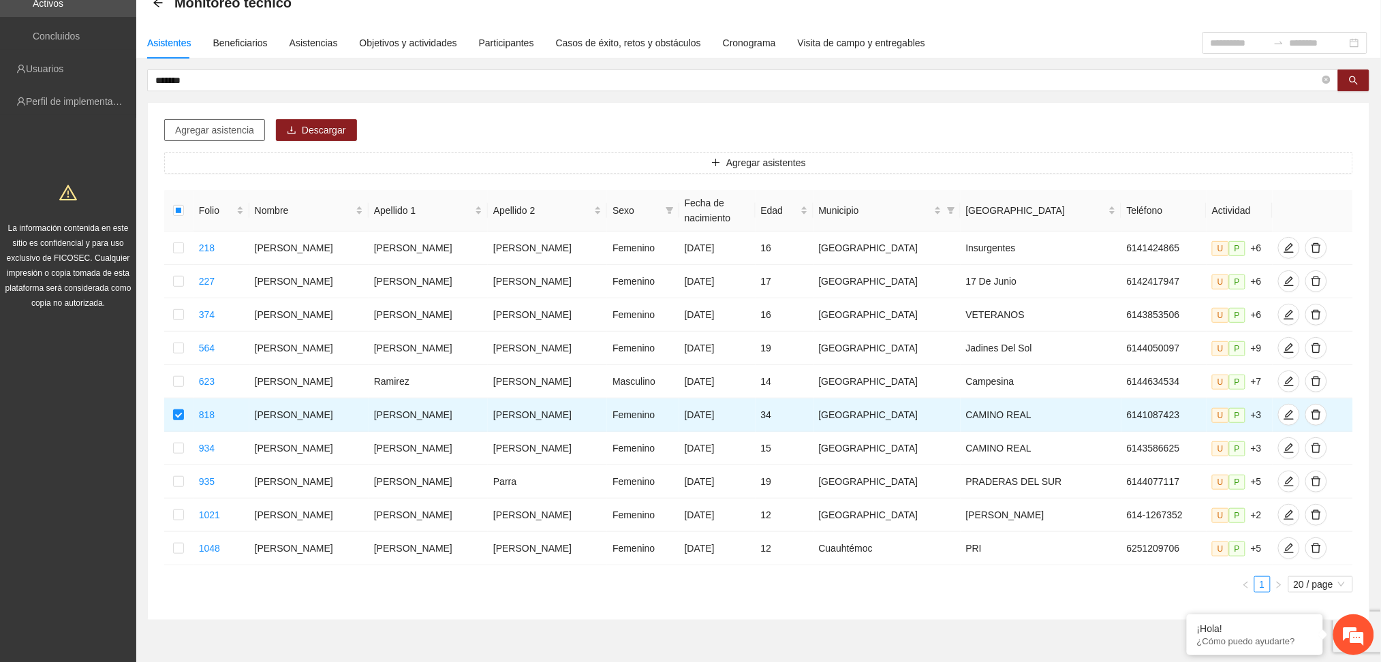
click at [178, 125] on span "Agregar asistencia" at bounding box center [214, 130] width 79 height 15
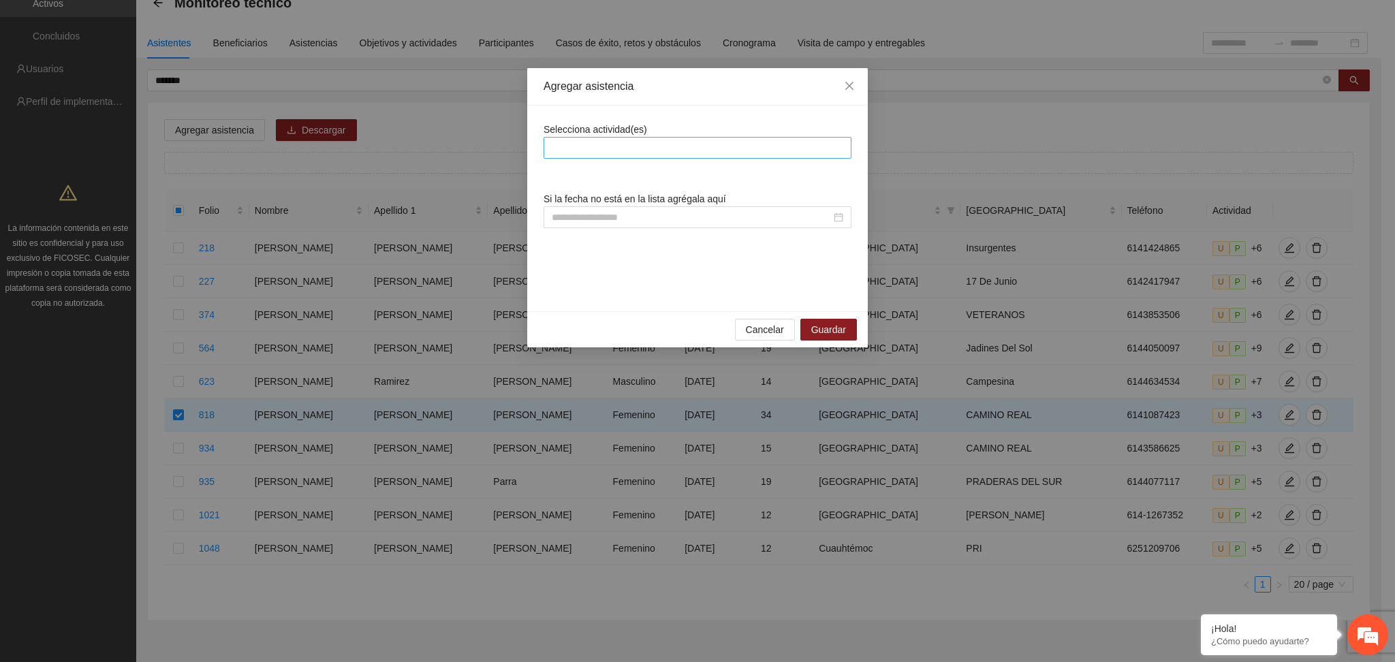
click at [638, 151] on div at bounding box center [697, 148] width 301 height 16
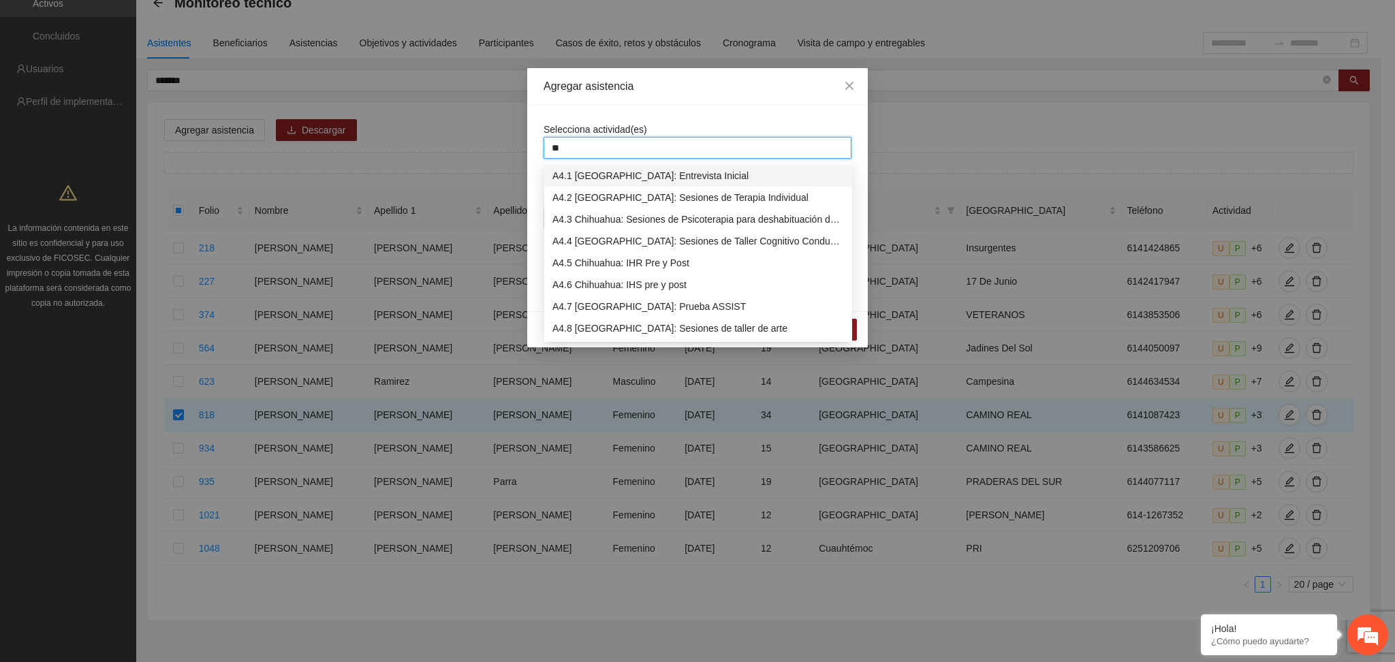
type input "***"
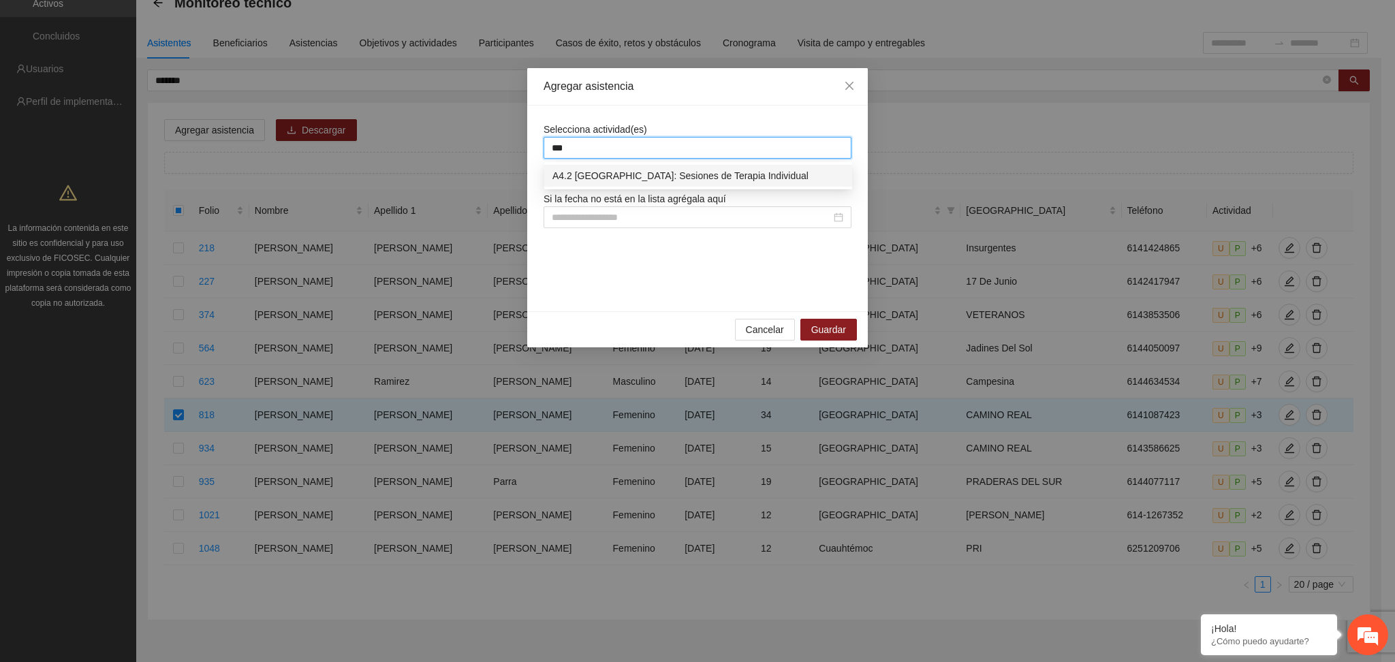
click at [651, 173] on div "A4.2 Chihuahua: Sesiones de Terapia Individual" at bounding box center [699, 175] width 292 height 15
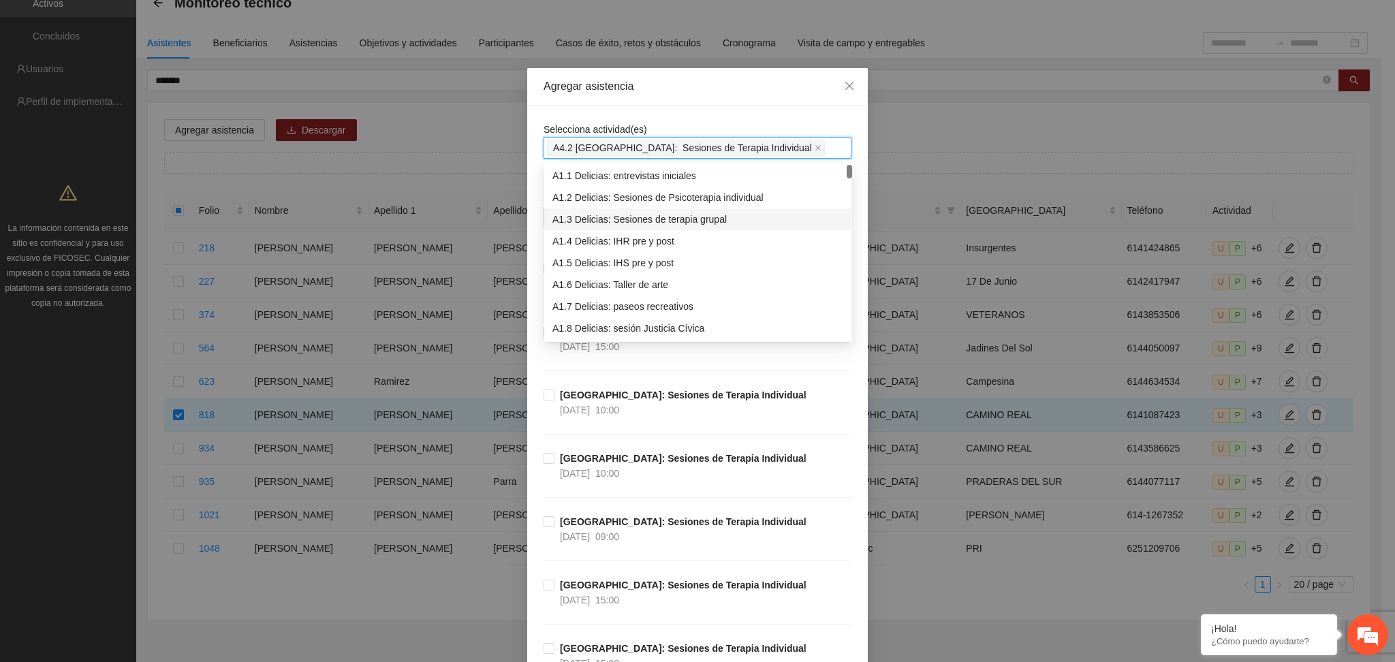
click at [647, 102] on div "Agregar asistencia" at bounding box center [697, 86] width 341 height 37
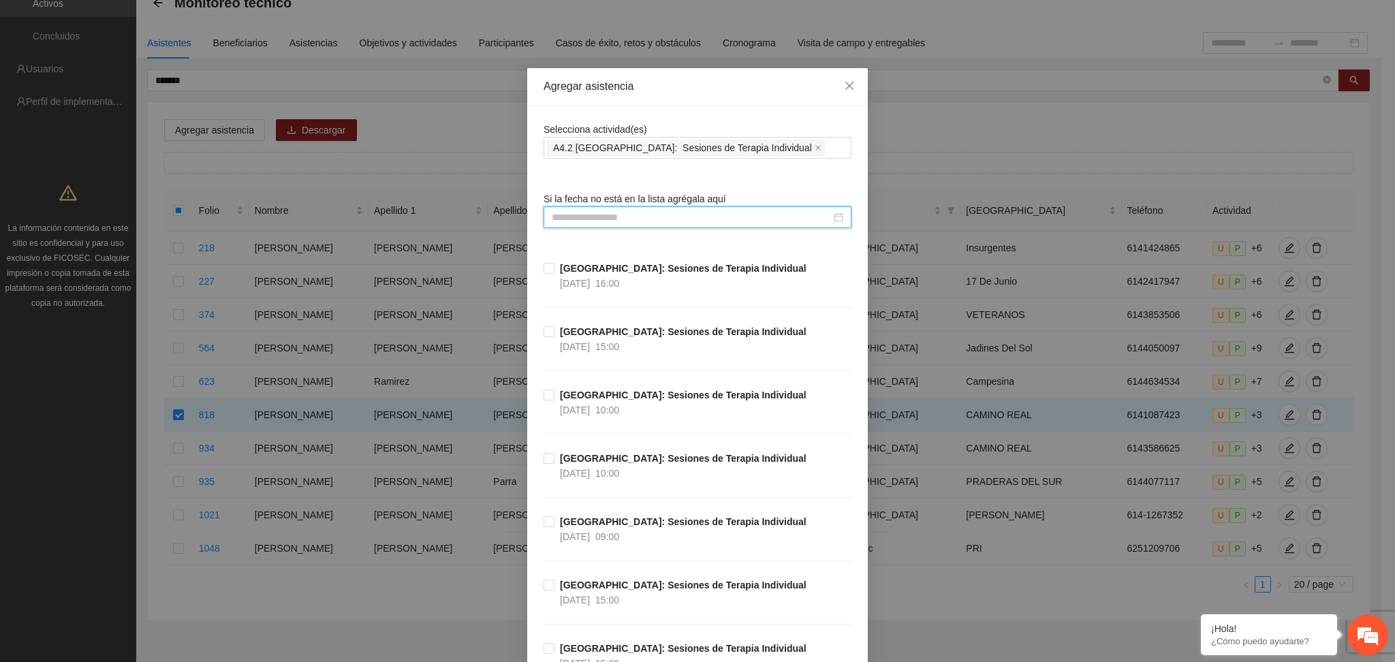
click at [607, 214] on input at bounding box center [691, 217] width 279 height 15
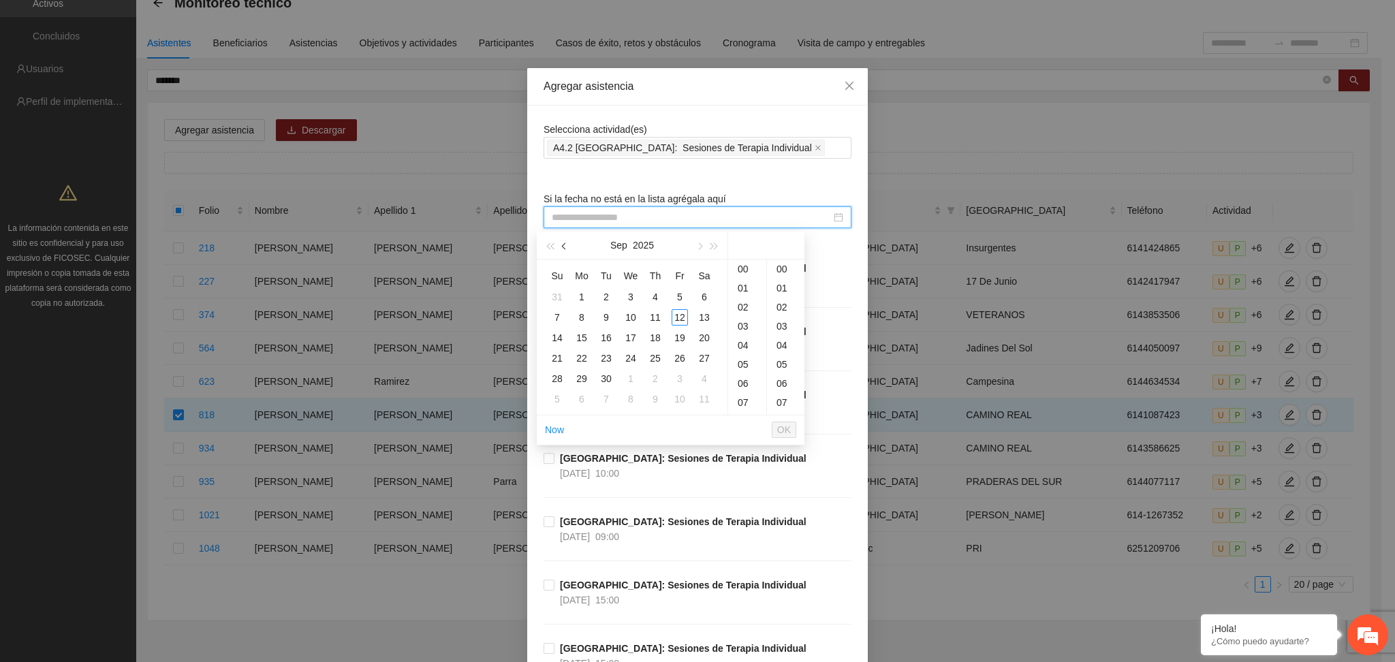
click at [563, 248] on span "button" at bounding box center [565, 246] width 7 height 7
click at [583, 339] on div "16" at bounding box center [582, 338] width 16 height 16
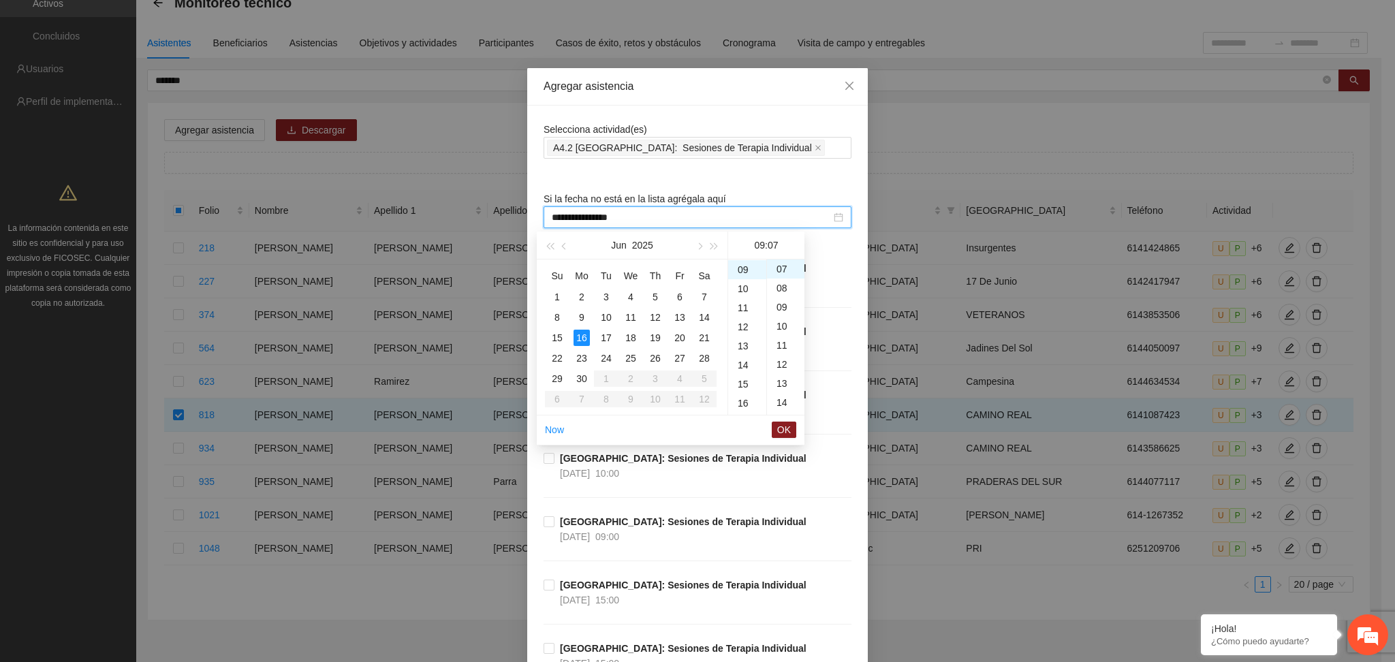
type input "**********"
click at [790, 426] on span "OK" at bounding box center [784, 429] width 14 height 15
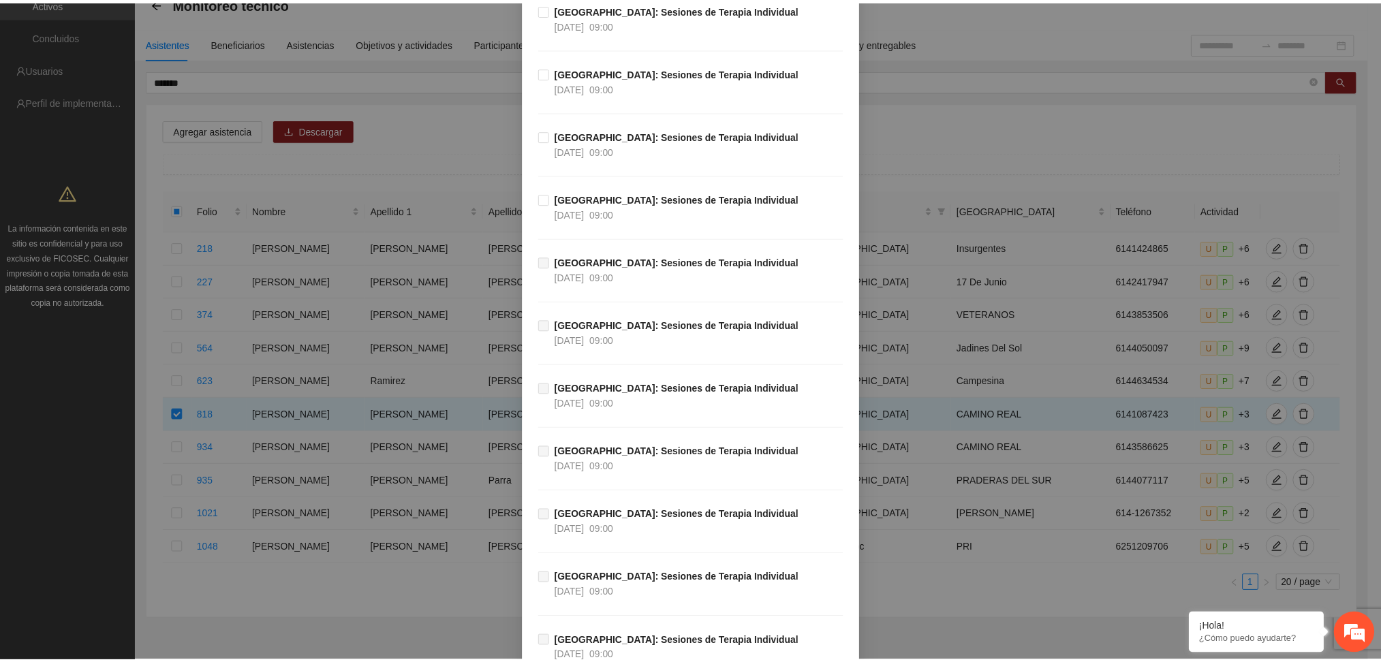
scroll to position [33114, 0]
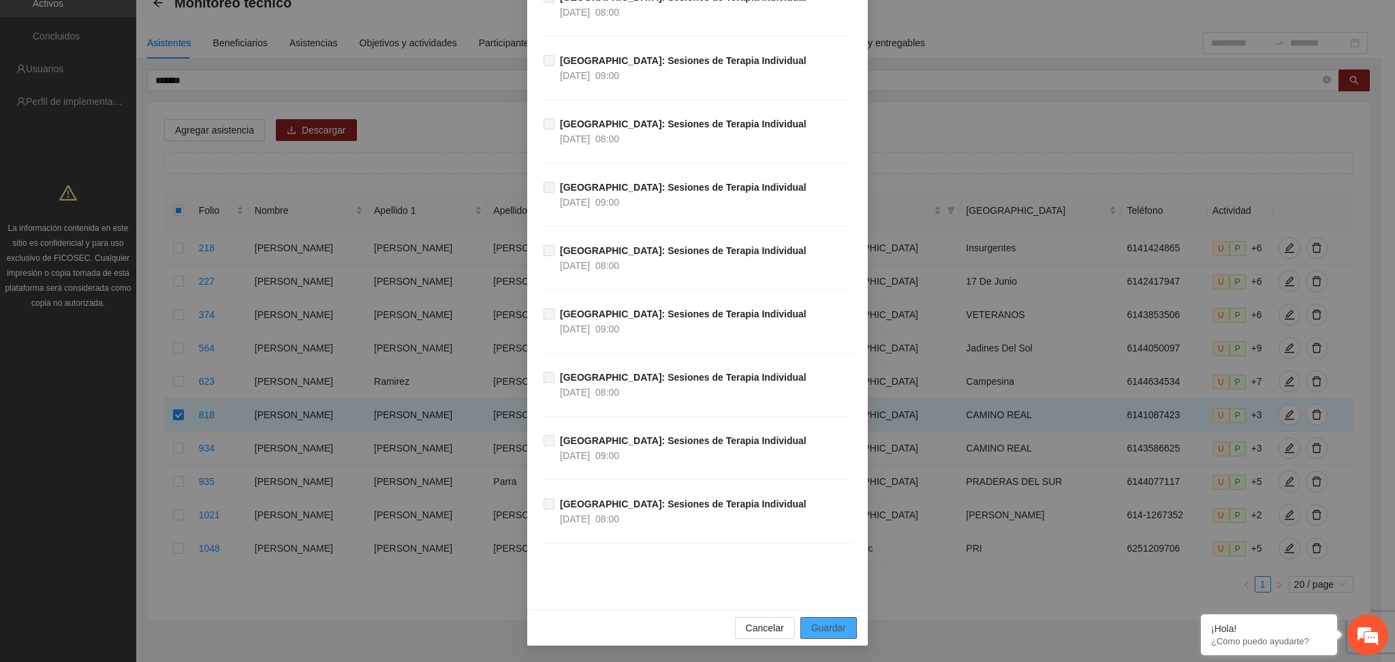
click at [821, 620] on button "Guardar" at bounding box center [828, 628] width 57 height 22
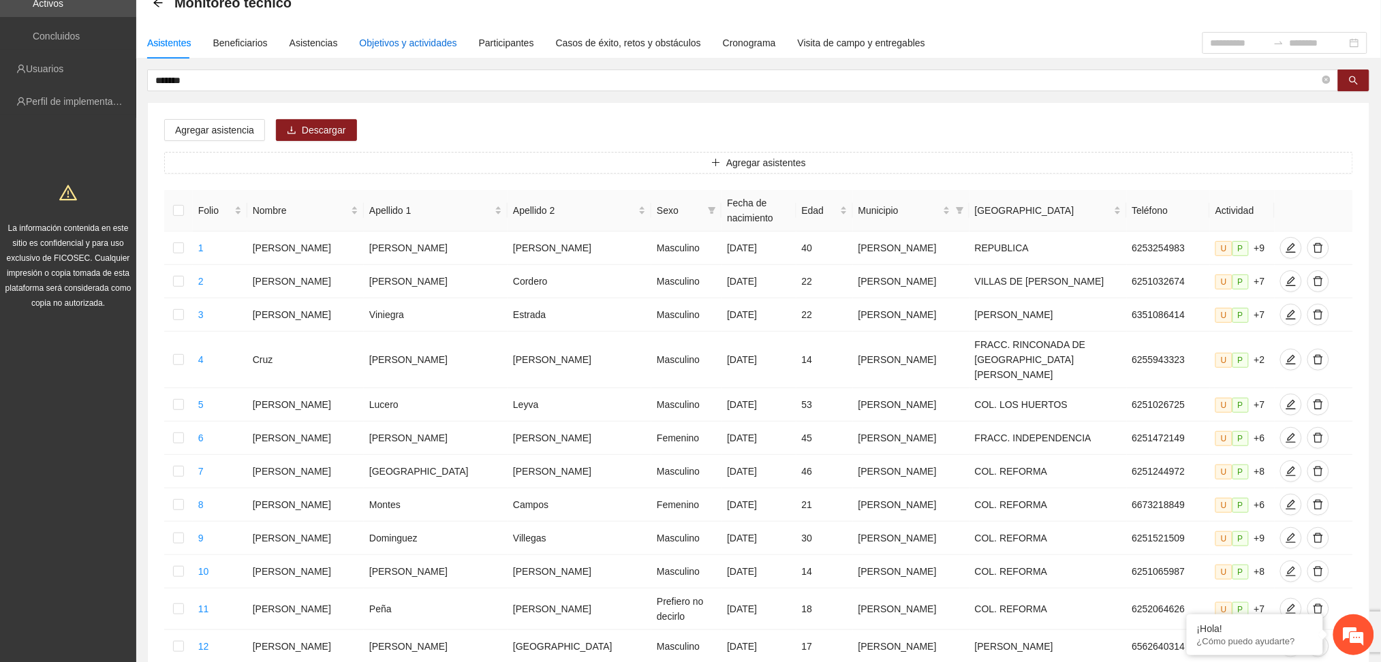
click at [375, 46] on div "Objetivos y actividades" at bounding box center [408, 42] width 97 height 15
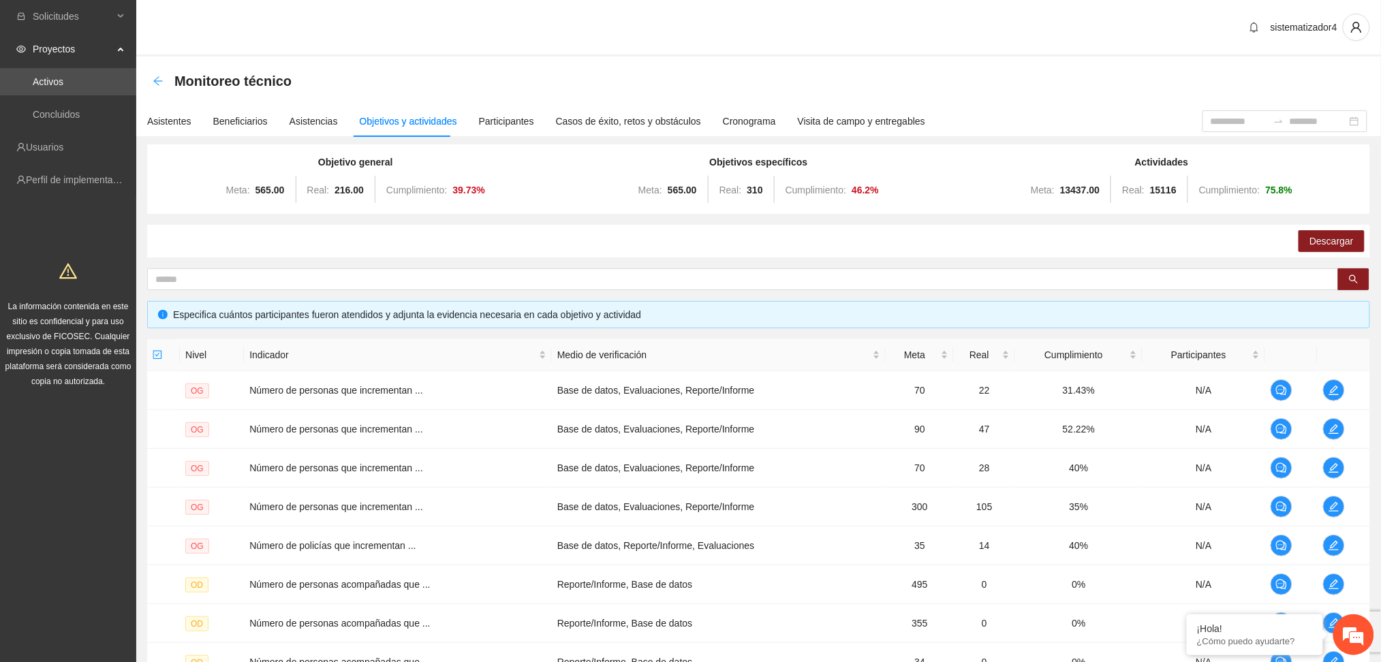
click at [154, 80] on icon "arrow-left" at bounding box center [157, 80] width 9 height 9
click at [157, 80] on icon "arrow-left" at bounding box center [157, 80] width 9 height 9
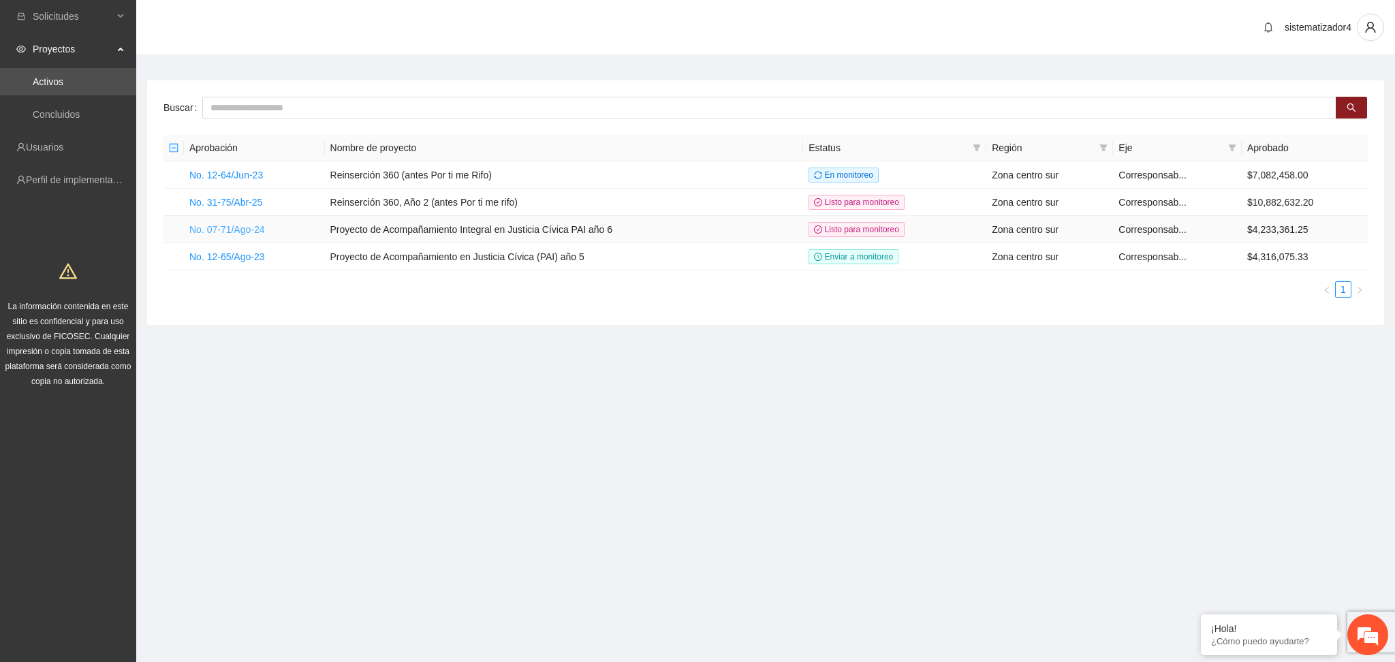
click at [208, 224] on link "No. 07-71/Ago-24" at bounding box center [227, 229] width 76 height 11
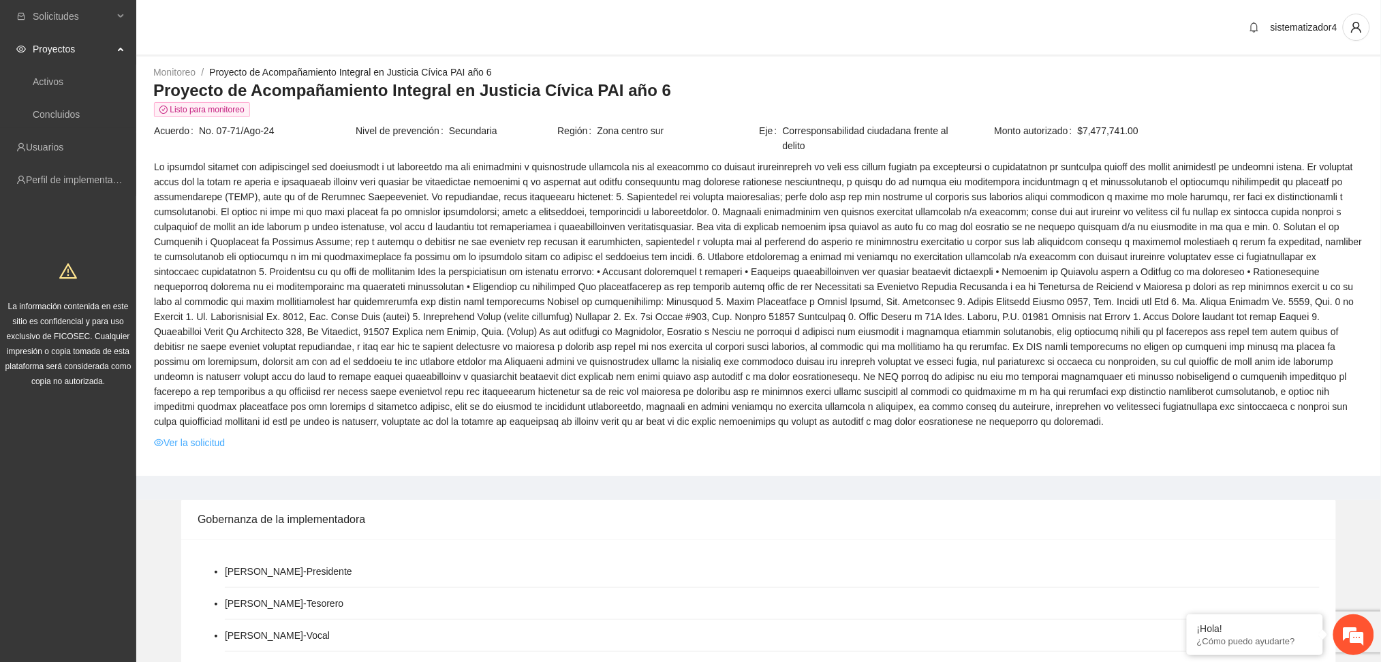
click at [190, 445] on link "Ver la solicitud" at bounding box center [189, 442] width 71 height 15
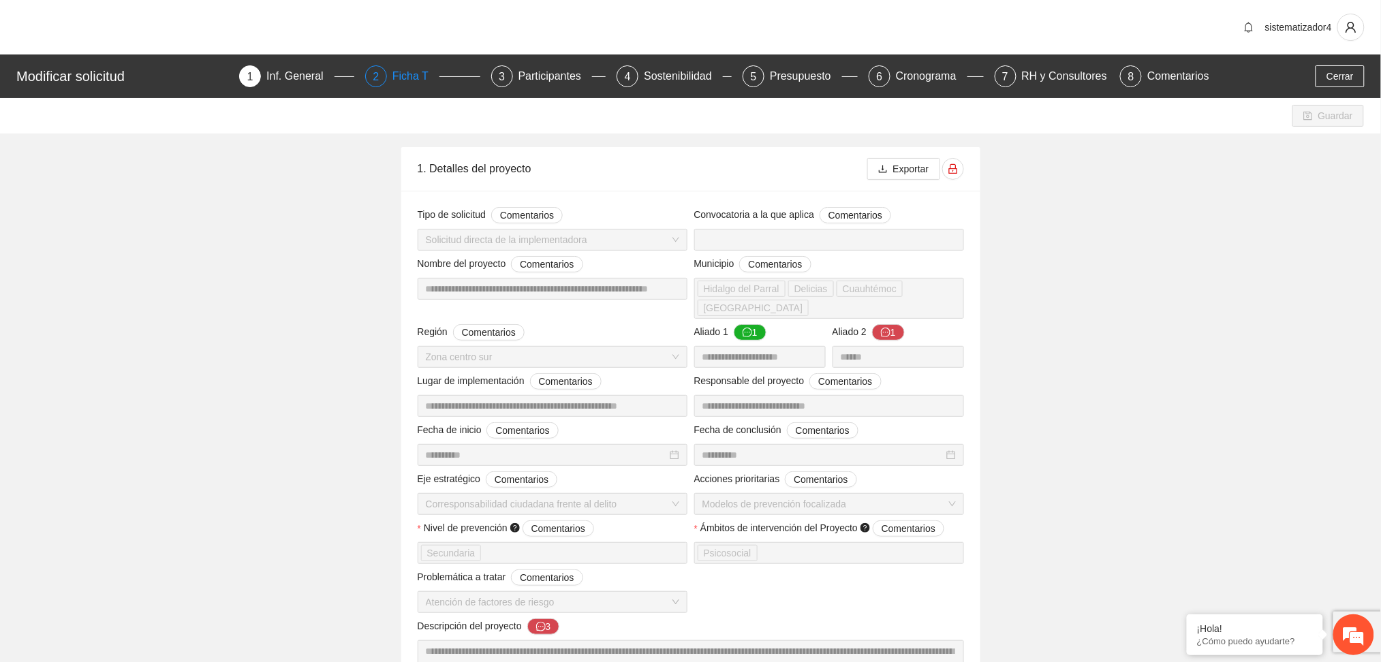
click at [387, 77] on div "2" at bounding box center [376, 76] width 22 height 22
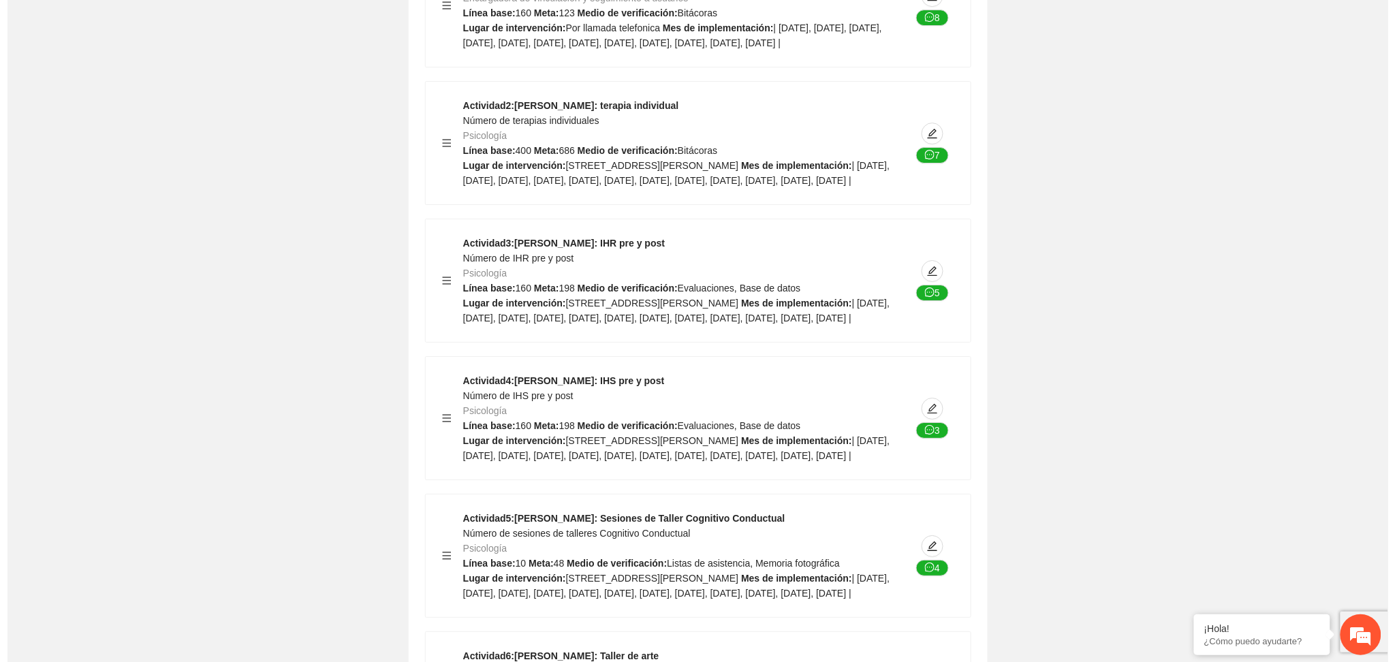
scroll to position [11536, 0]
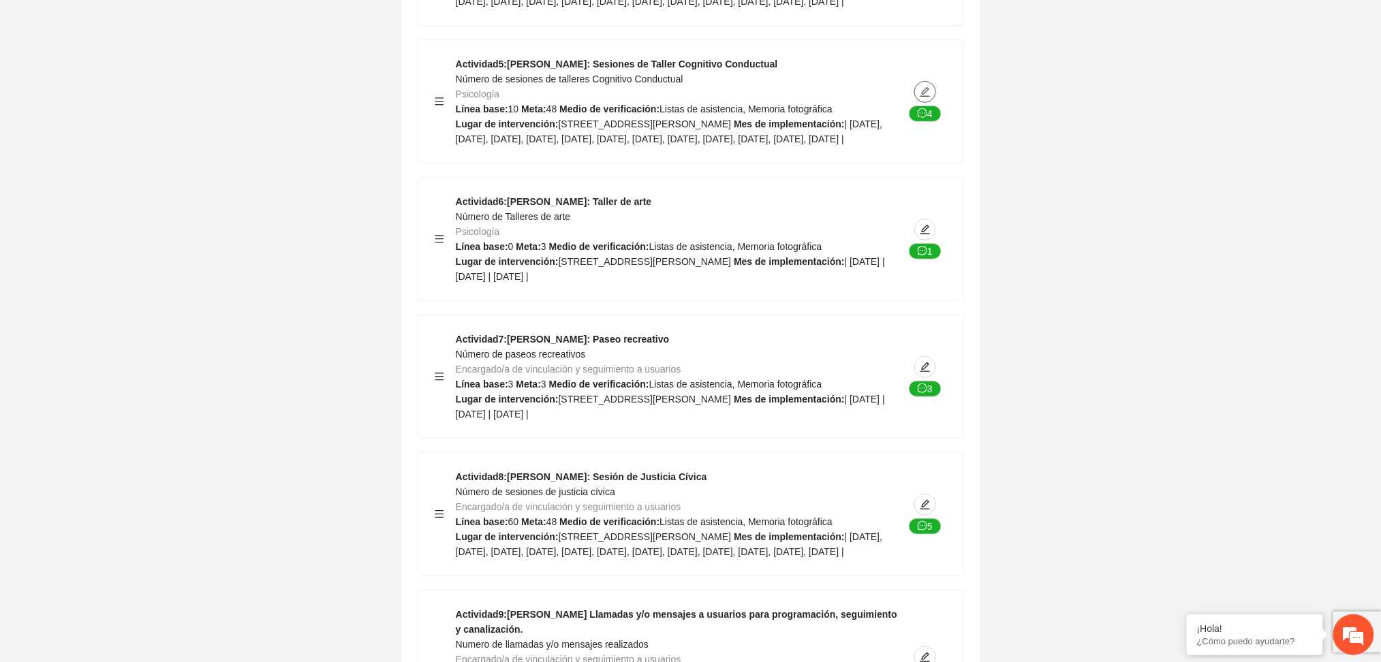
click at [924, 97] on icon "edit" at bounding box center [925, 92] width 11 height 11
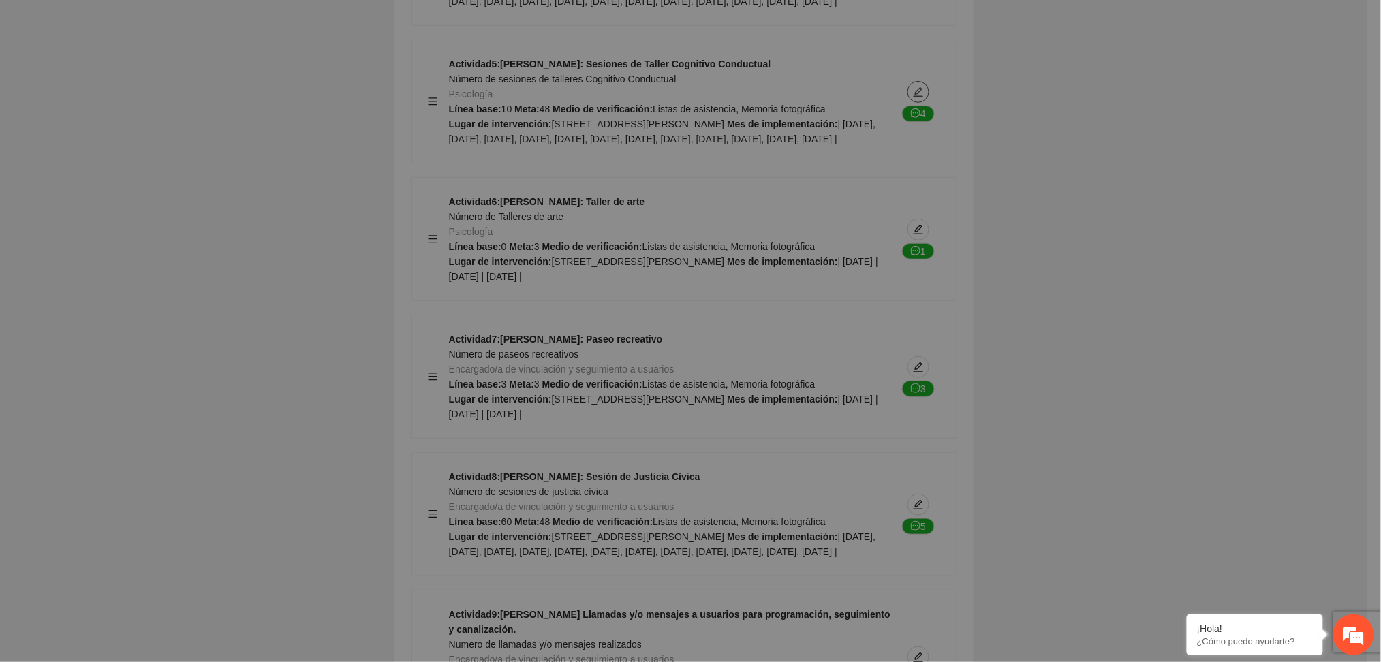
type textarea "**********"
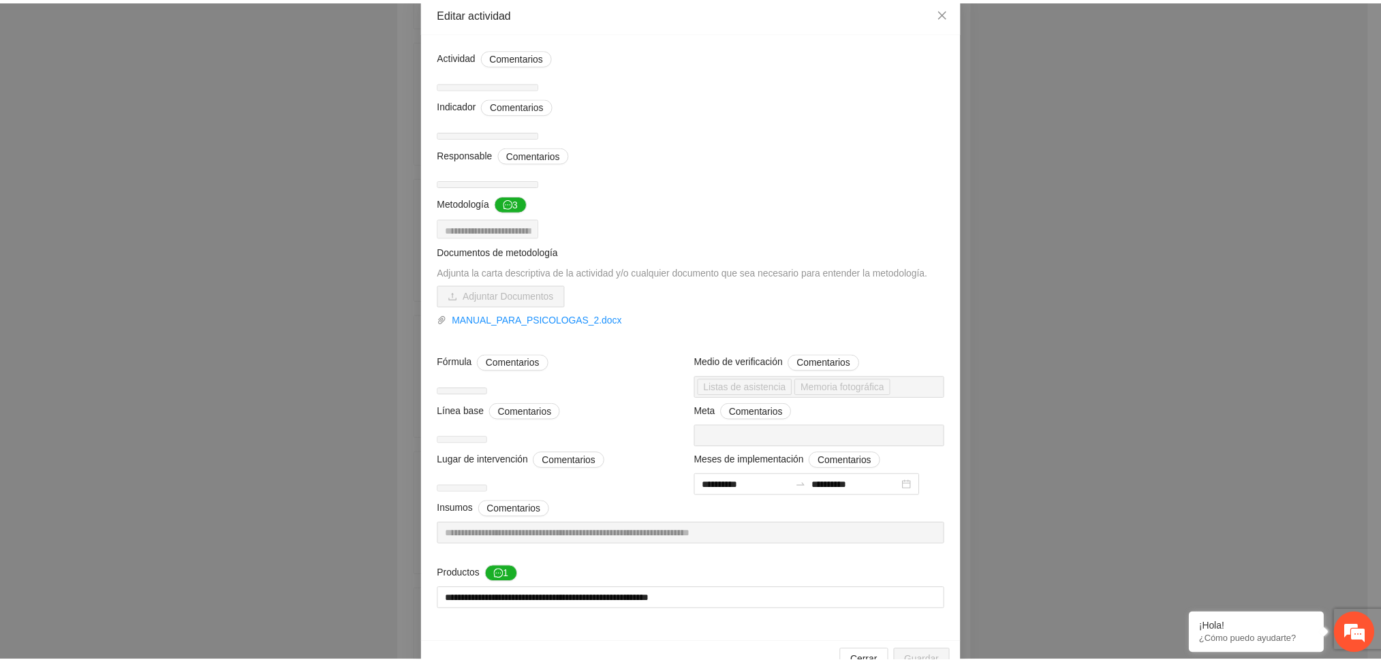
scroll to position [0, 0]
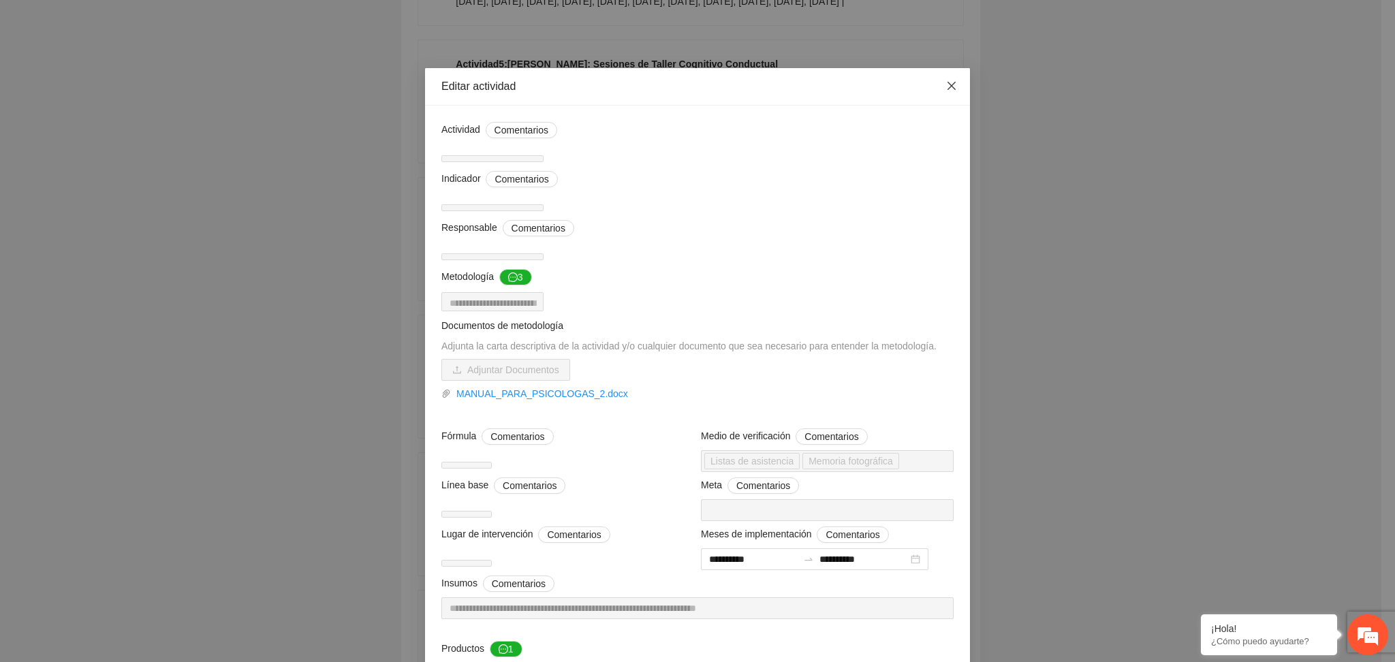
click at [946, 86] on icon "close" at bounding box center [951, 85] width 11 height 11
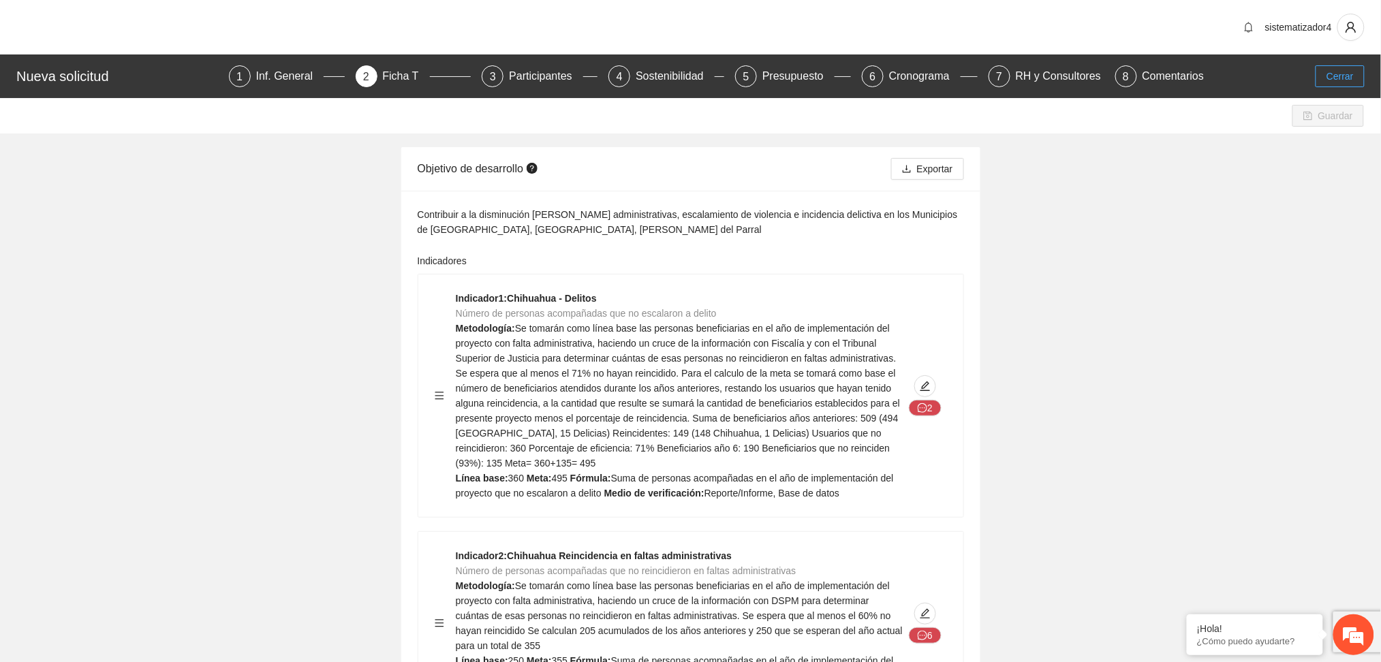
click at [1344, 85] on button "Cerrar" at bounding box center [1340, 76] width 49 height 22
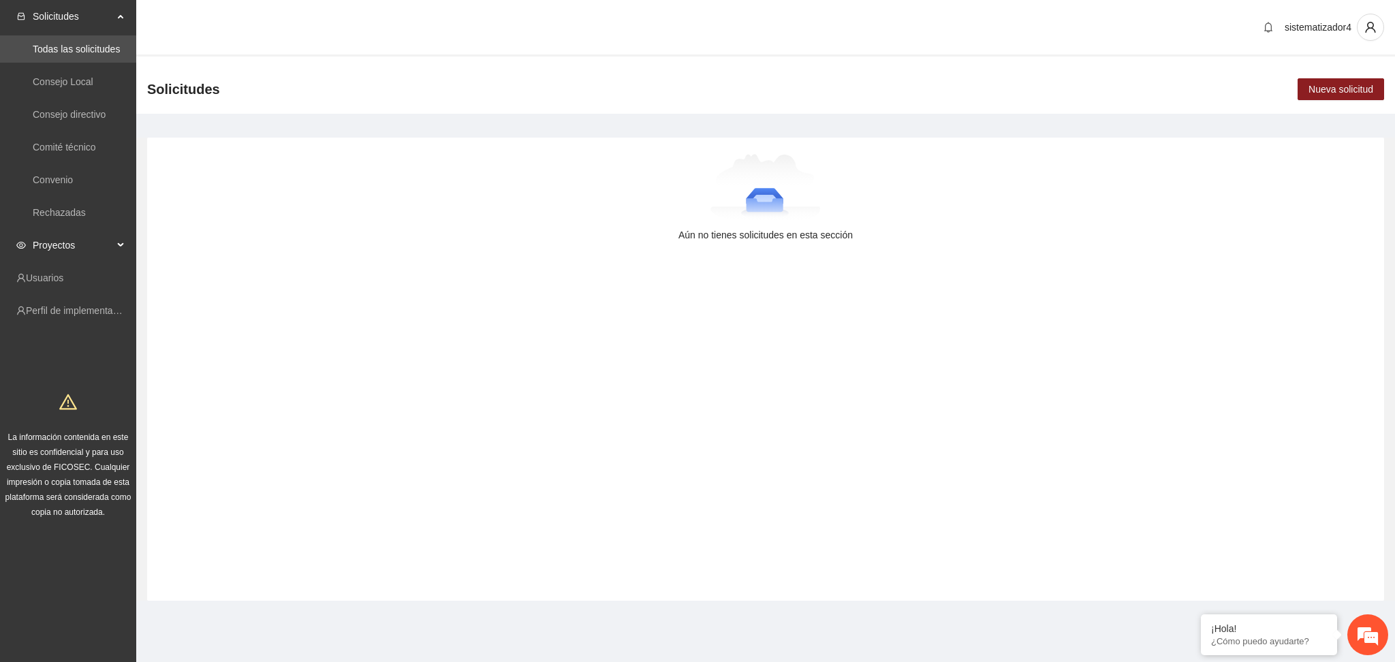
click at [37, 249] on span "Proyectos" at bounding box center [73, 245] width 80 height 27
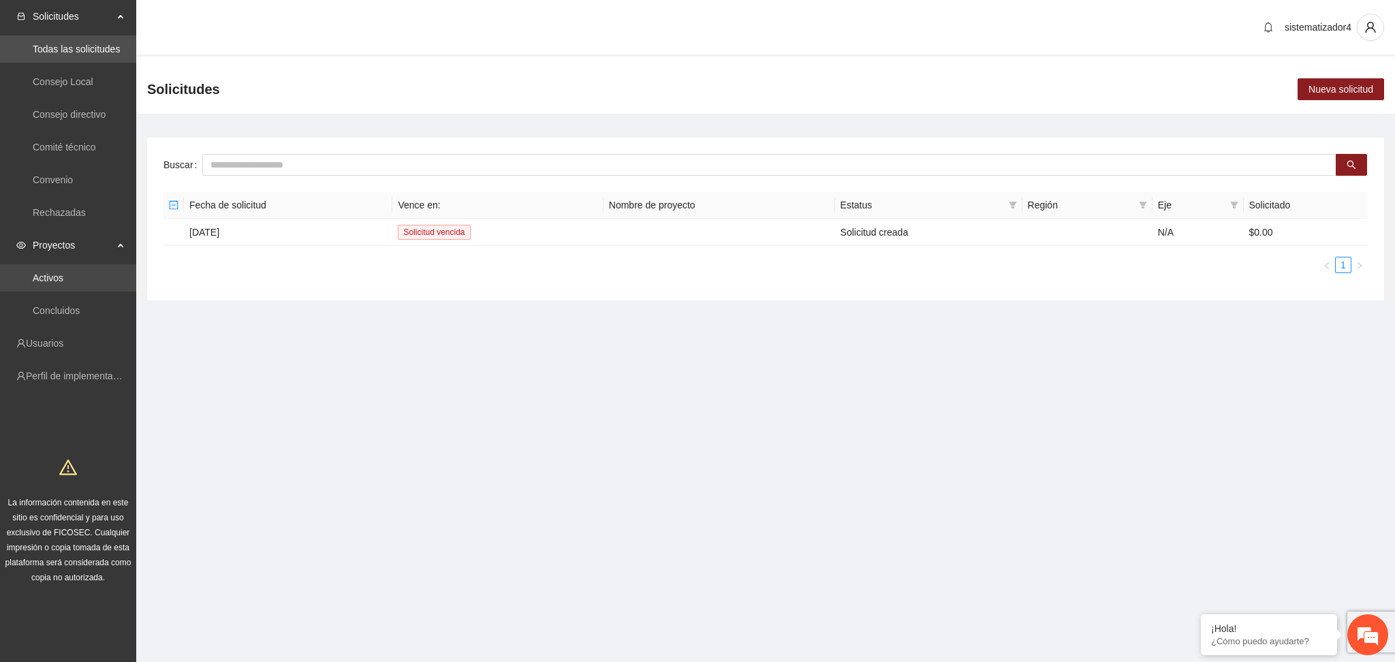
click at [44, 273] on link "Activos" at bounding box center [48, 278] width 31 height 11
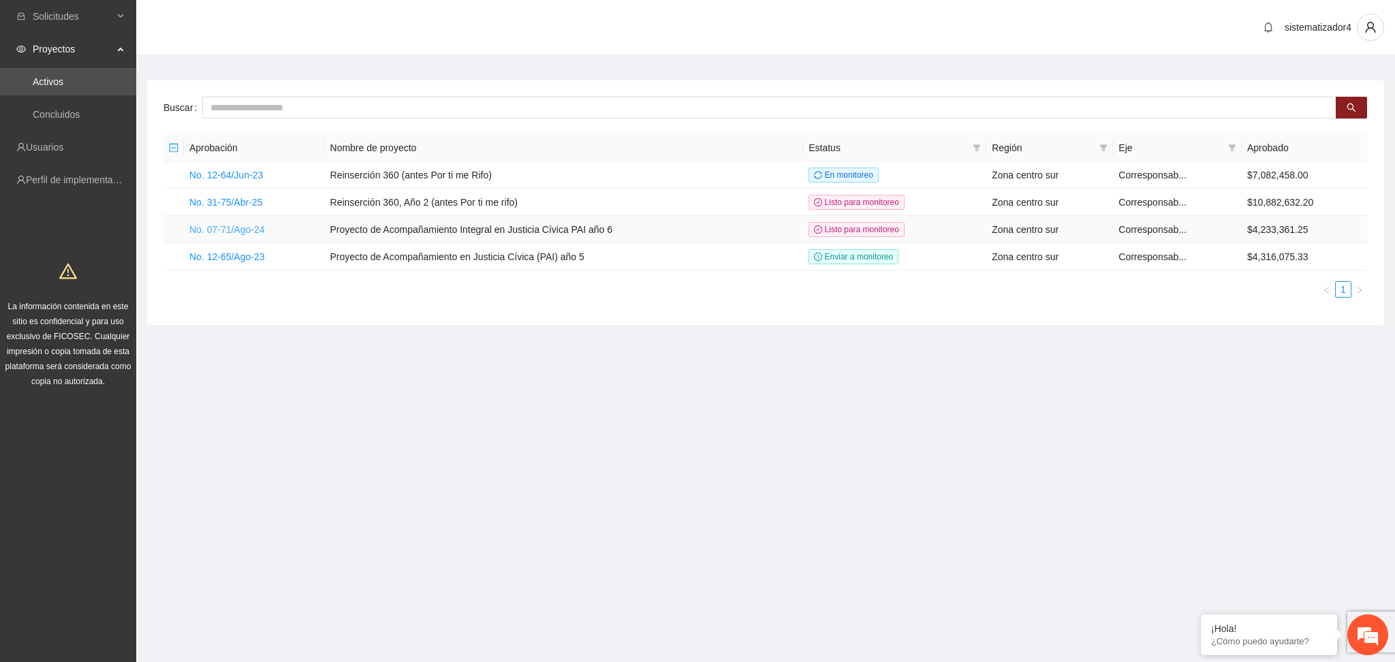
click at [236, 232] on link "No. 07-71/Ago-24" at bounding box center [227, 229] width 76 height 11
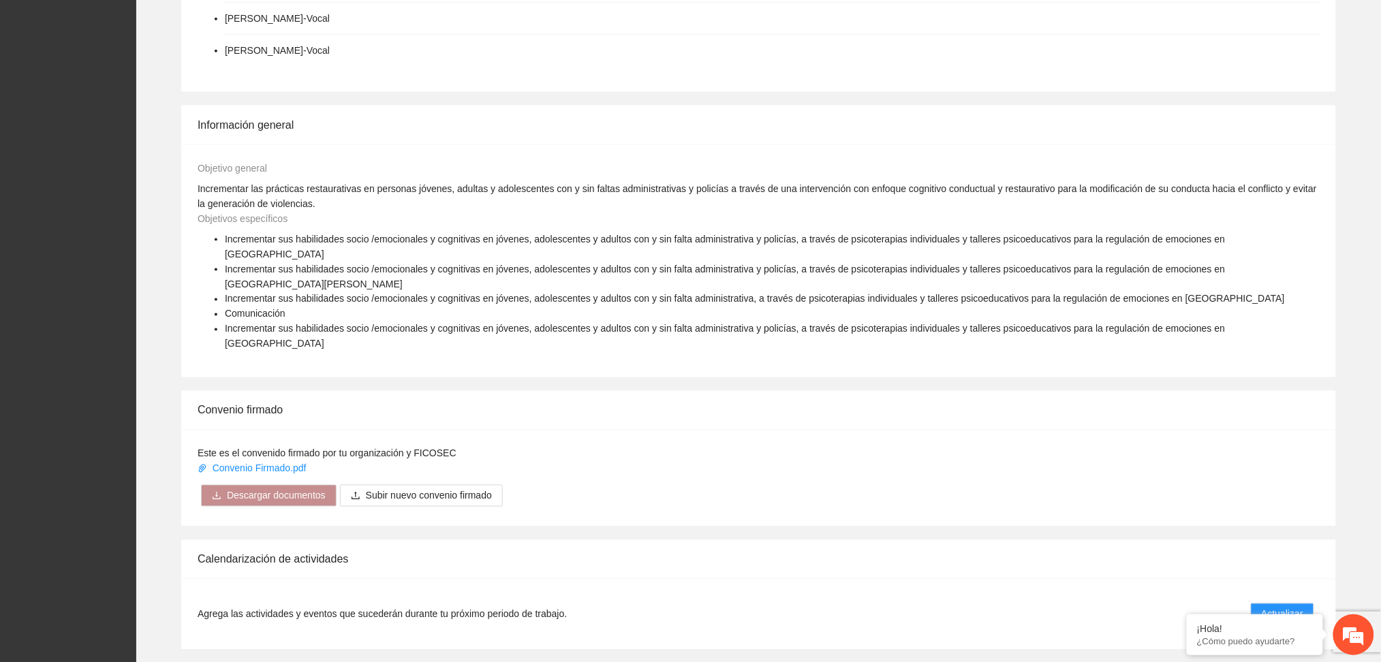
scroll to position [818, 0]
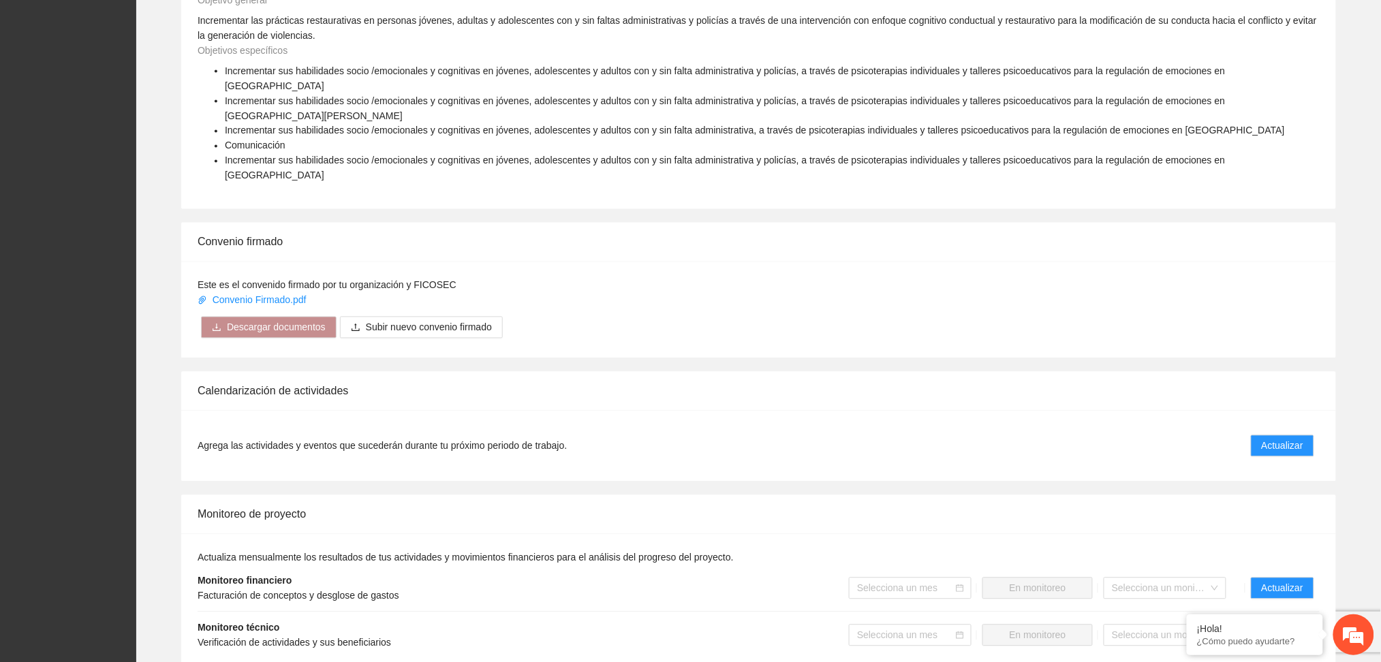
click at [1284, 628] on span "Actualizar" at bounding box center [1283, 635] width 42 height 15
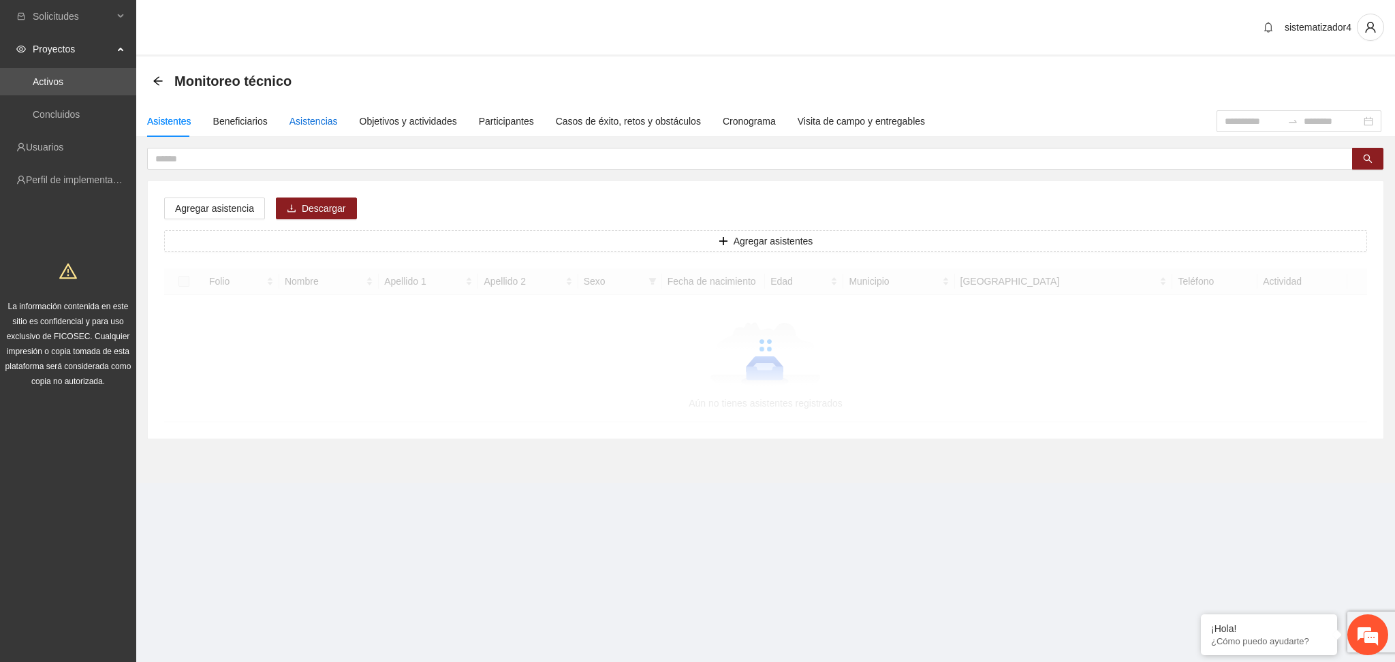
click at [322, 123] on div "Asistencias" at bounding box center [314, 121] width 48 height 15
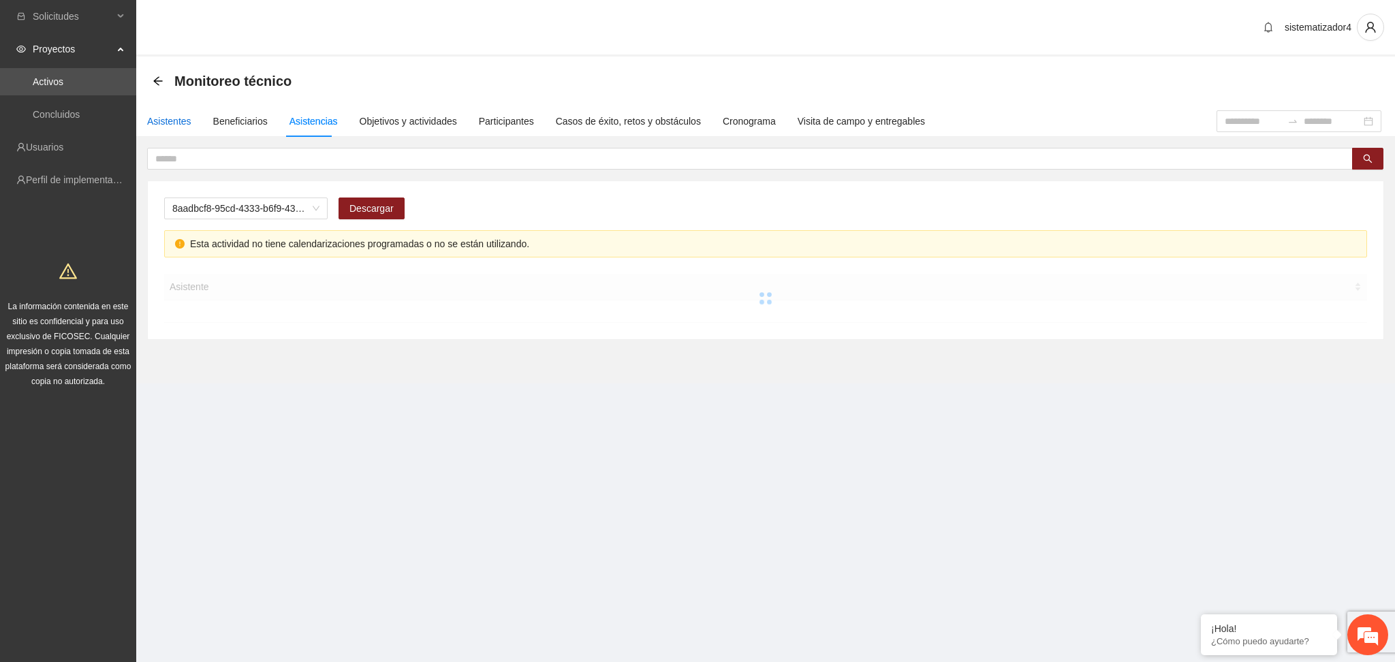
click at [167, 121] on div "Asistentes" at bounding box center [169, 121] width 44 height 15
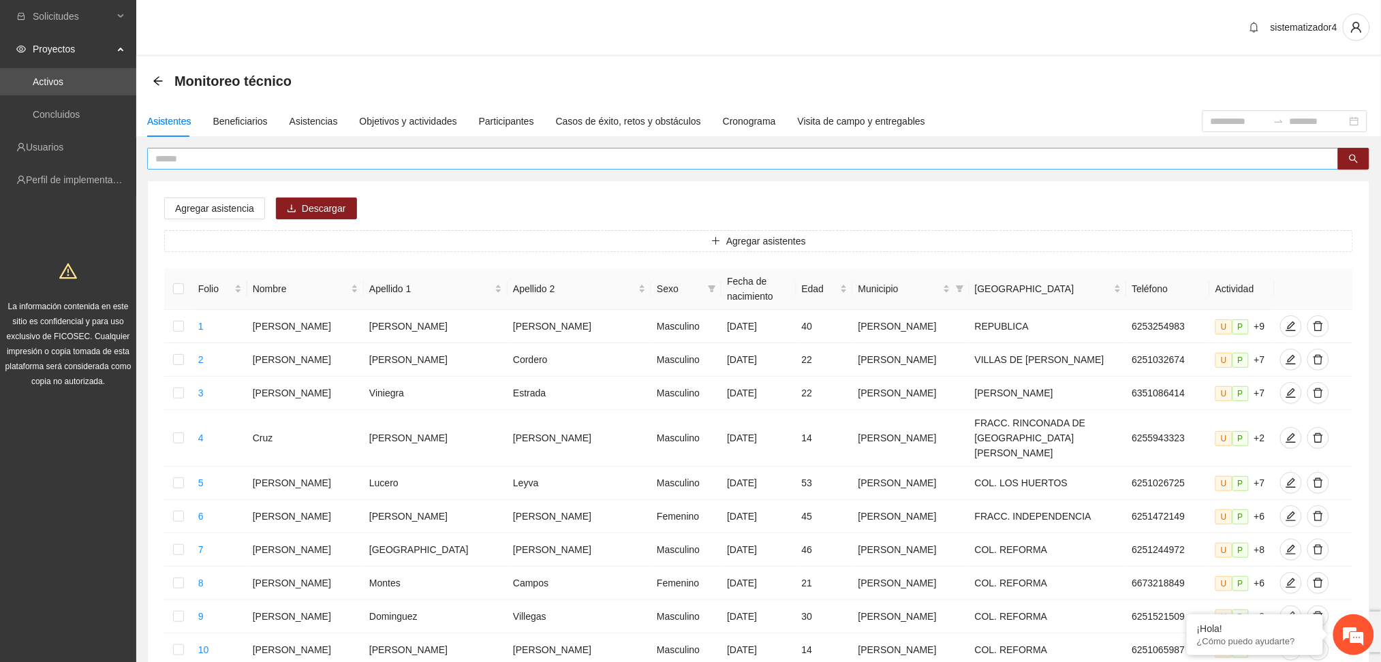
click at [218, 159] on input "text" at bounding box center [737, 158] width 1164 height 15
click at [1365, 154] on button "button" at bounding box center [1353, 159] width 31 height 22
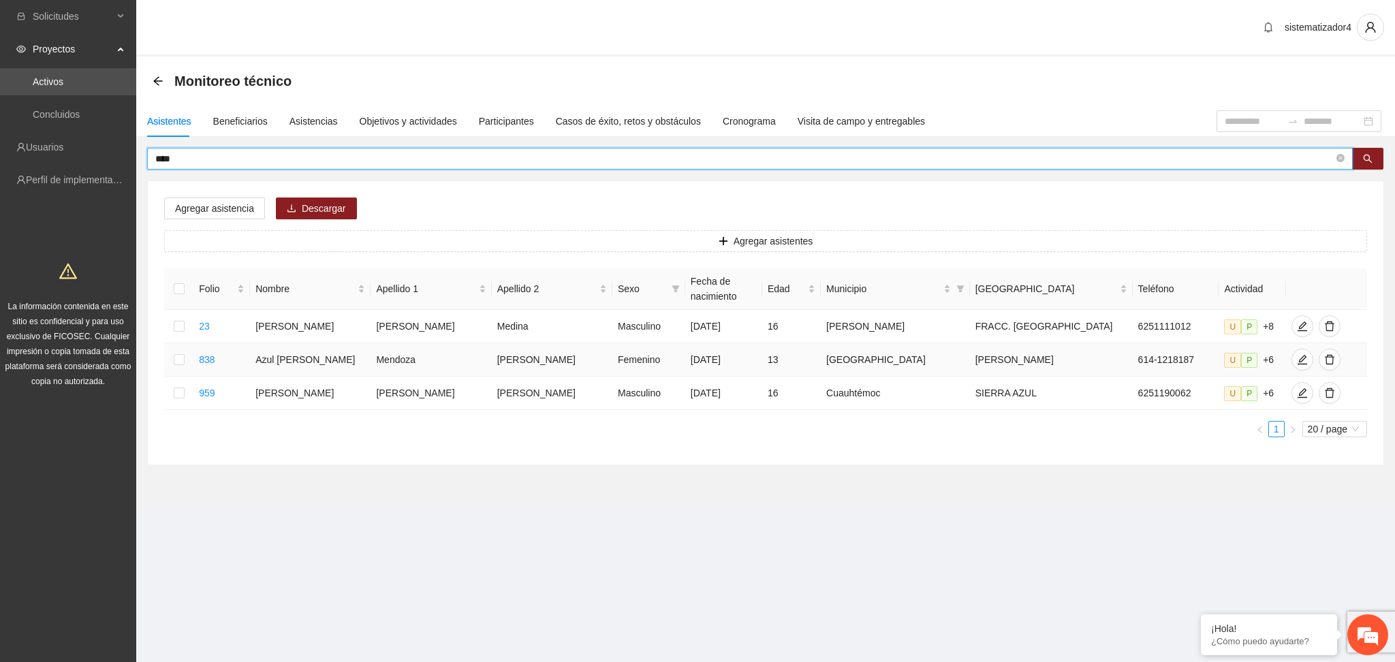
type input "****"
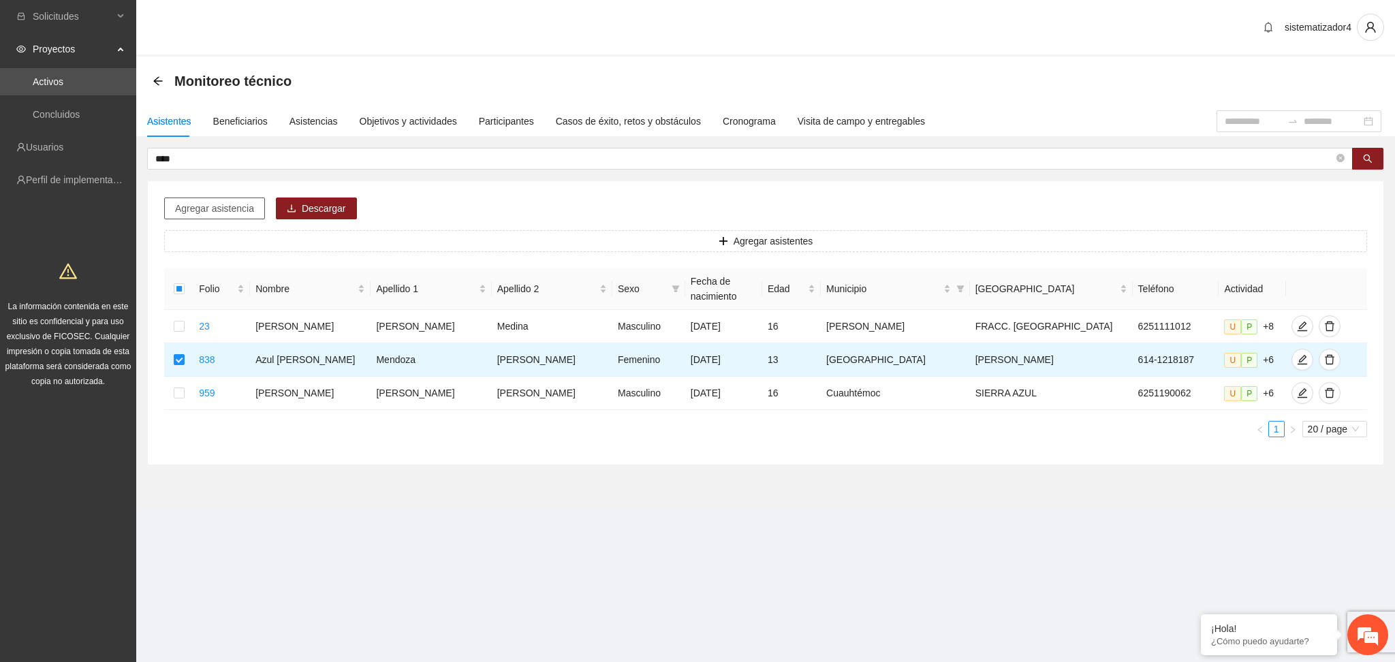
click at [196, 209] on span "Agregar asistencia" at bounding box center [214, 208] width 79 height 15
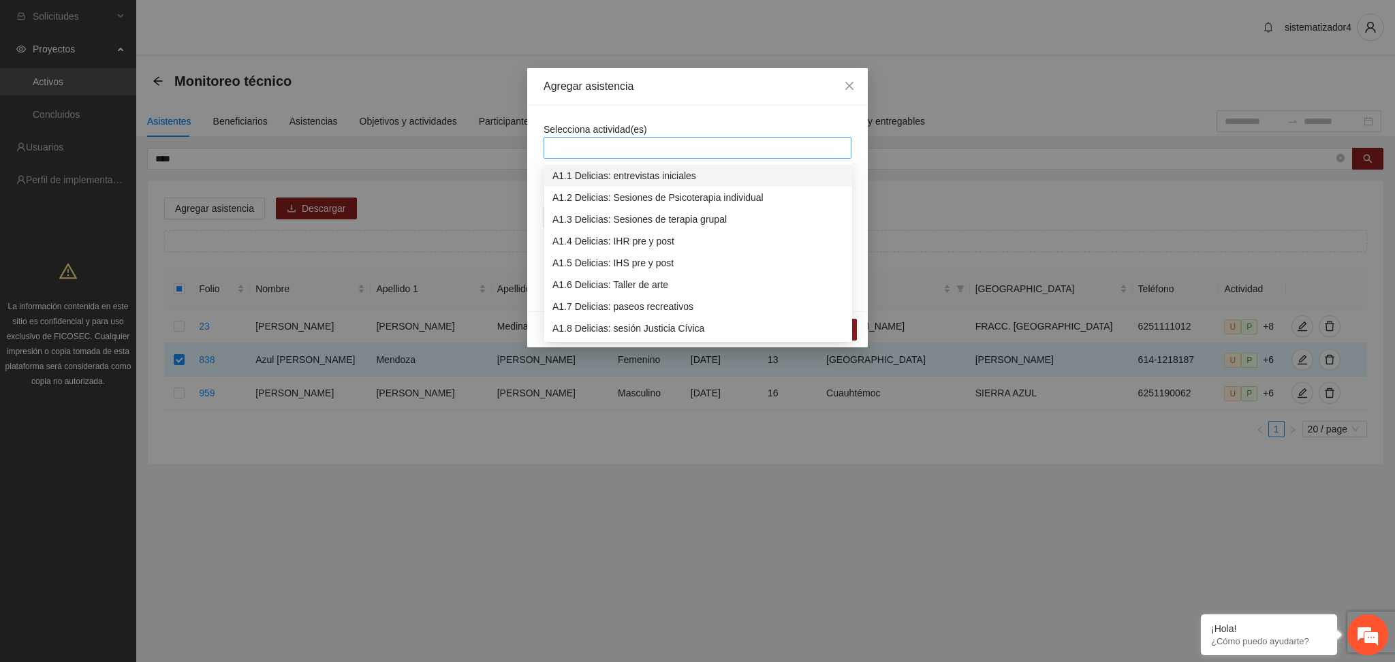
click at [623, 142] on div at bounding box center [697, 148] width 301 height 16
type input "***"
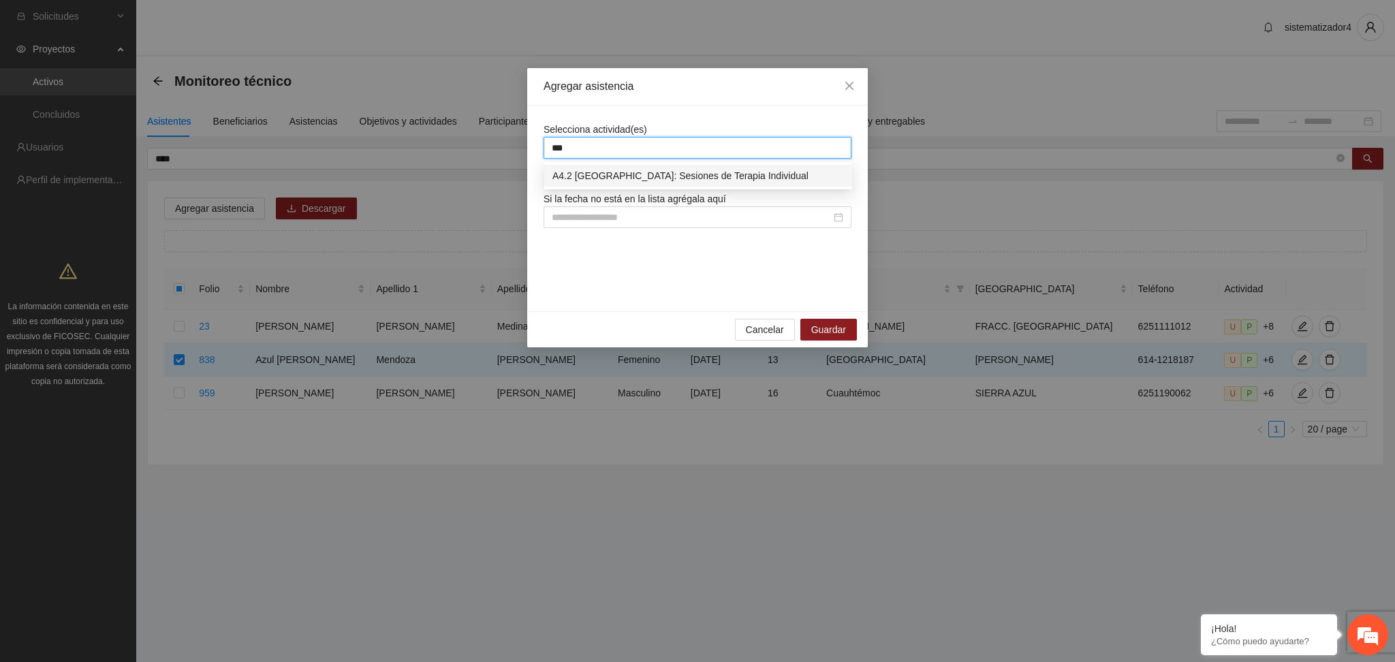
click at [681, 172] on div "A4.2 Chihuahua: Sesiones de Terapia Individual" at bounding box center [699, 175] width 292 height 15
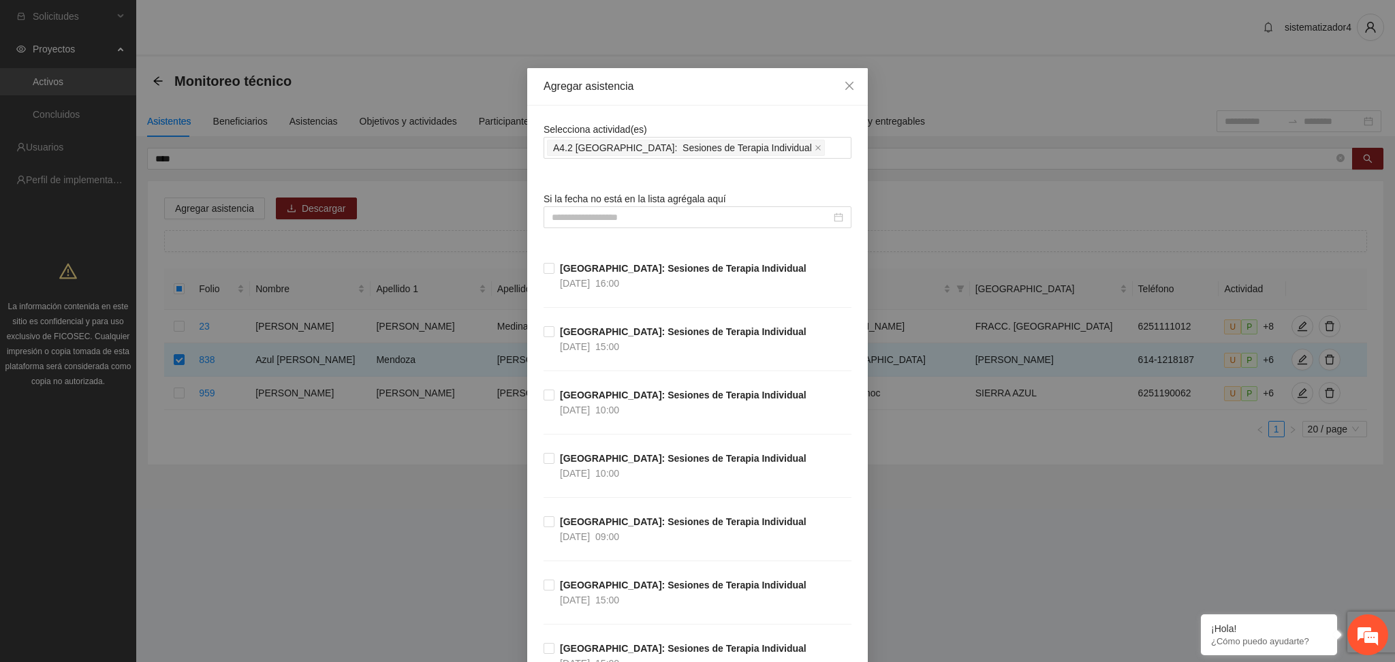
click at [625, 221] on input at bounding box center [691, 217] width 279 height 15
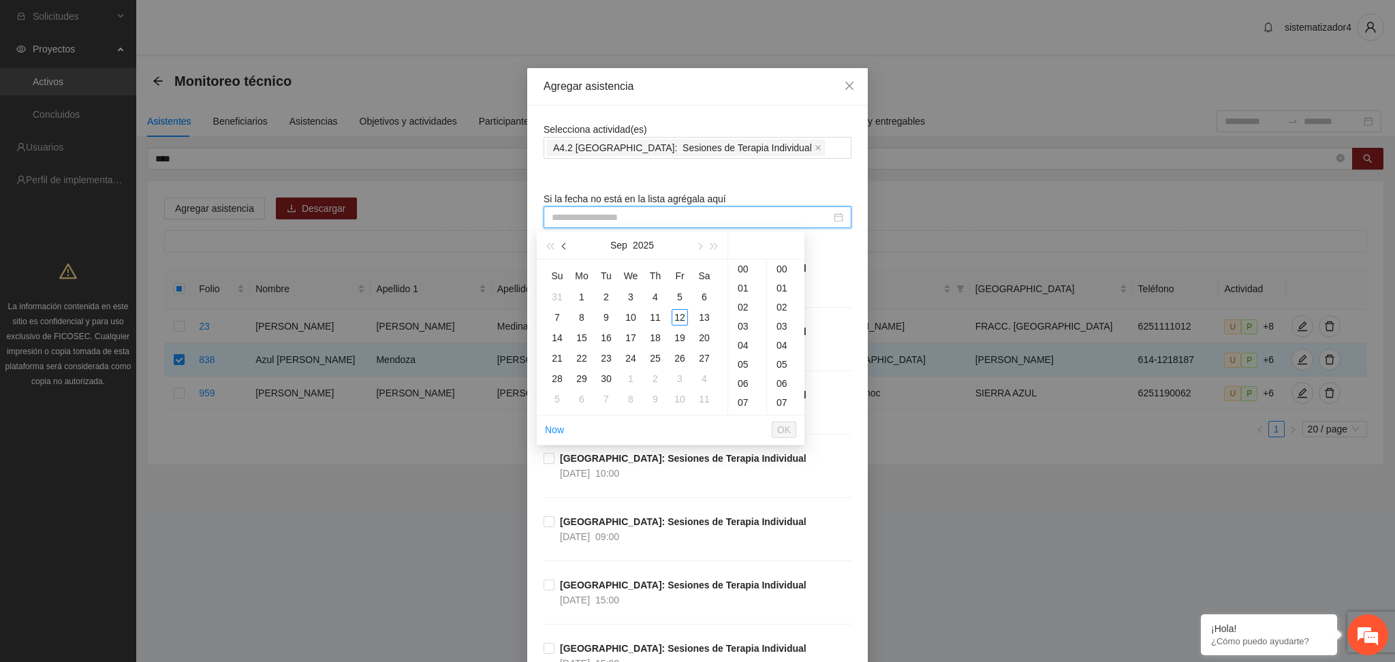
click at [563, 248] on span "button" at bounding box center [565, 246] width 7 height 7
click at [654, 377] on div "28" at bounding box center [655, 379] width 16 height 16
click at [777, 429] on button "OK" at bounding box center [784, 430] width 25 height 16
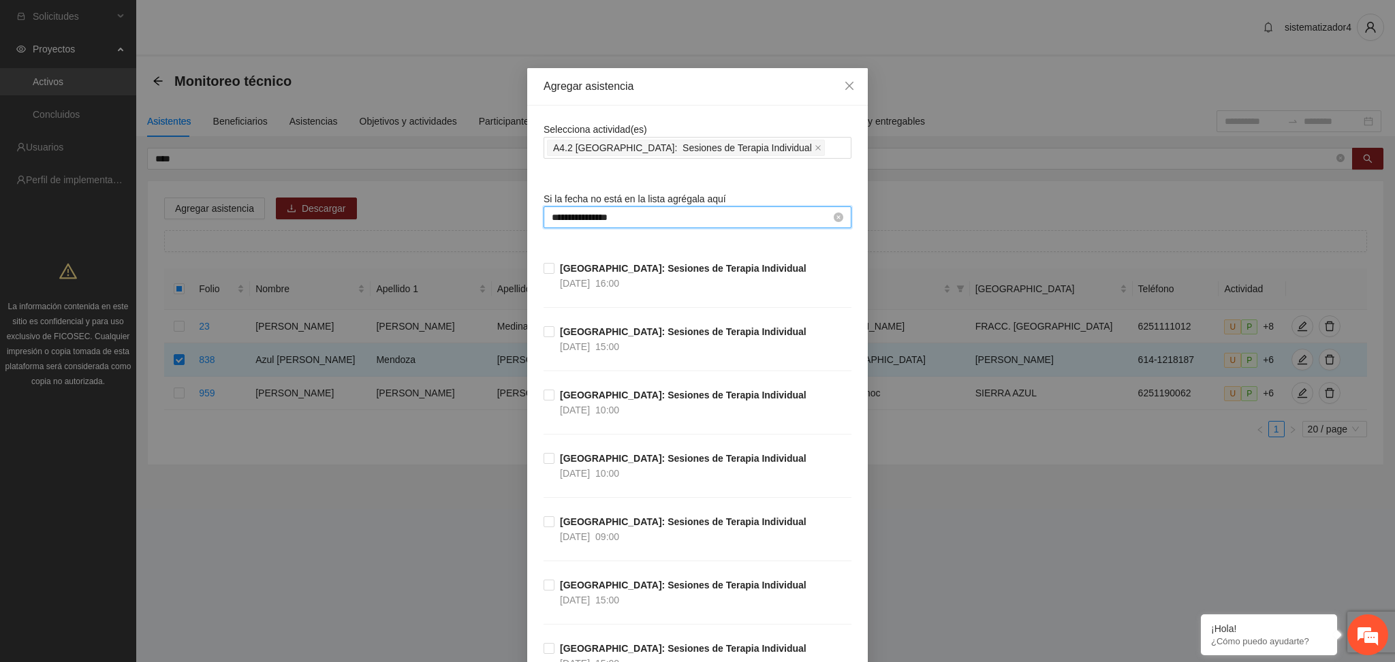
click at [683, 223] on input "**********" at bounding box center [691, 217] width 279 height 15
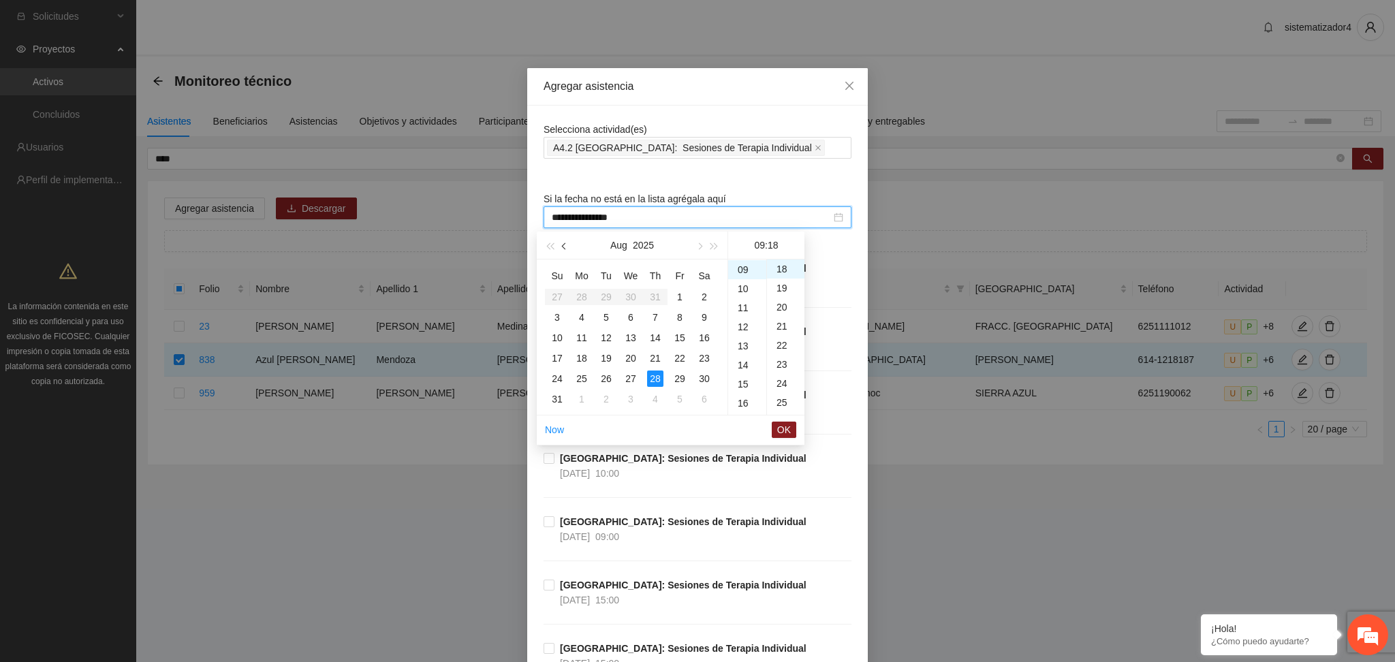
click at [561, 248] on button "button" at bounding box center [564, 245] width 15 height 27
type input "**********"
click at [700, 356] on div "28" at bounding box center [704, 358] width 16 height 16
click at [786, 430] on span "OK" at bounding box center [784, 429] width 14 height 15
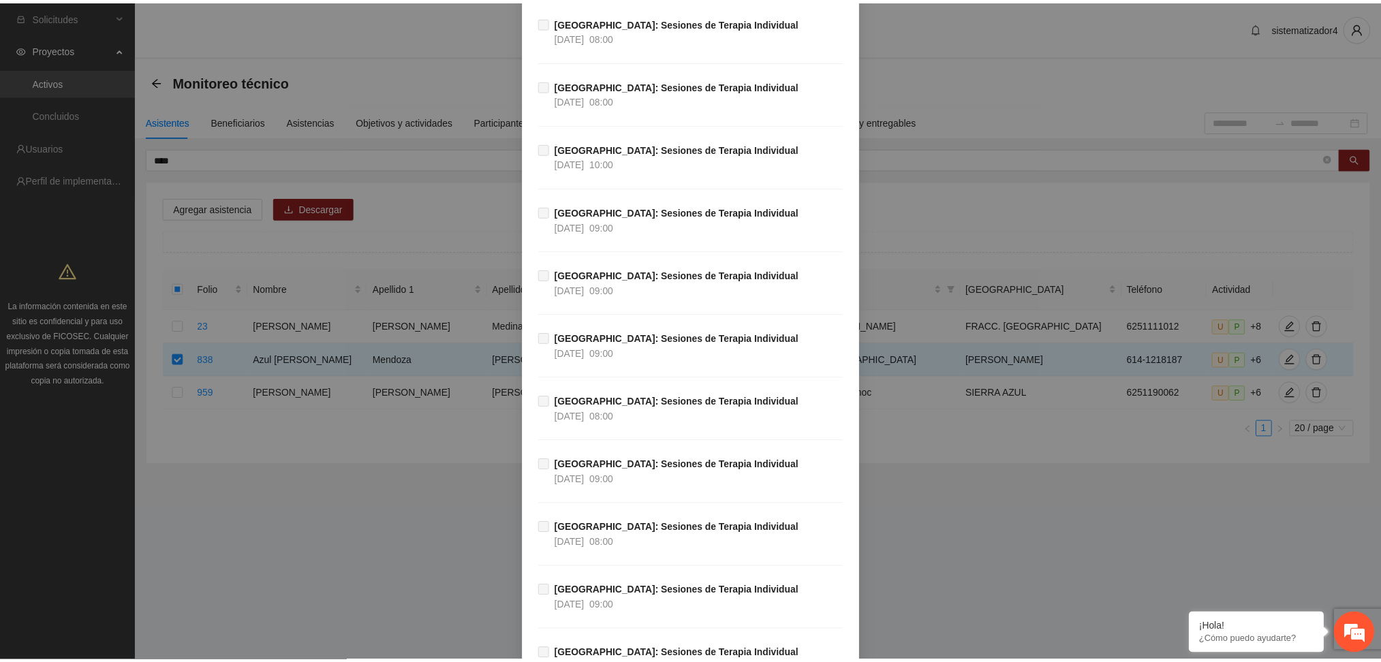
scroll to position [33114, 0]
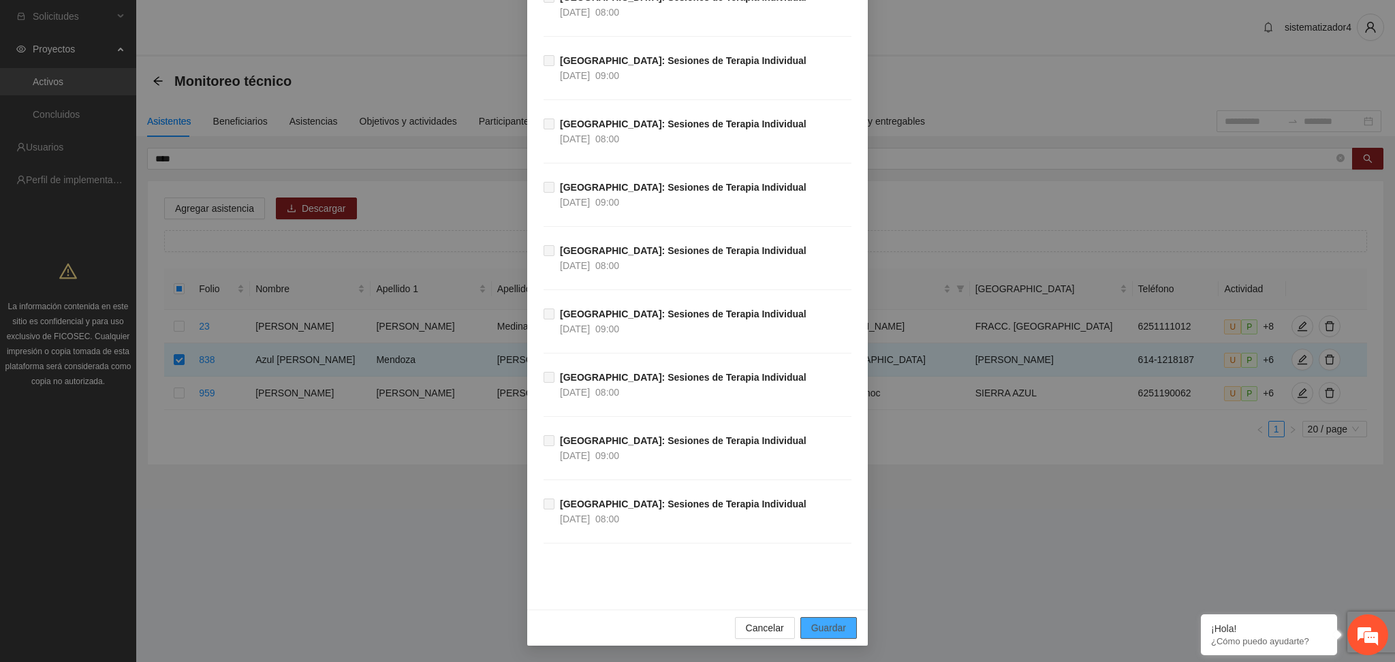
click at [818, 623] on span "Guardar" at bounding box center [828, 628] width 35 height 15
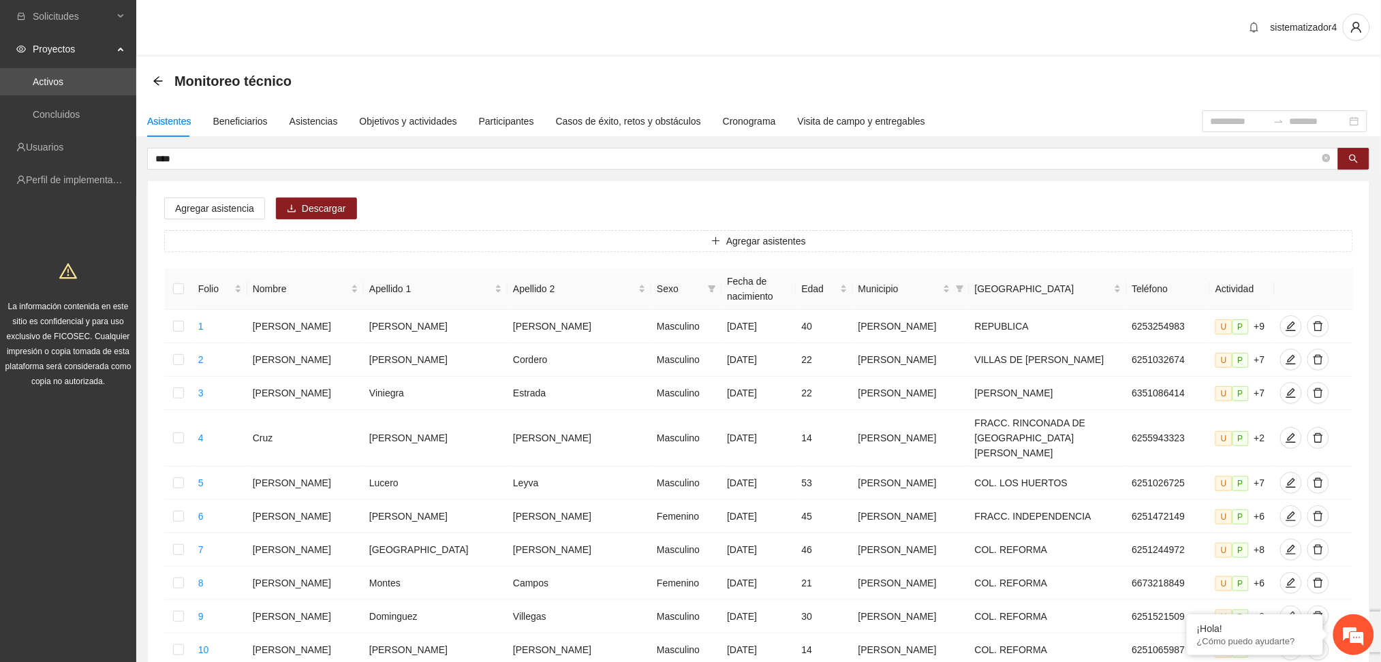
click at [79, 57] on span "Proyectos" at bounding box center [73, 48] width 80 height 27
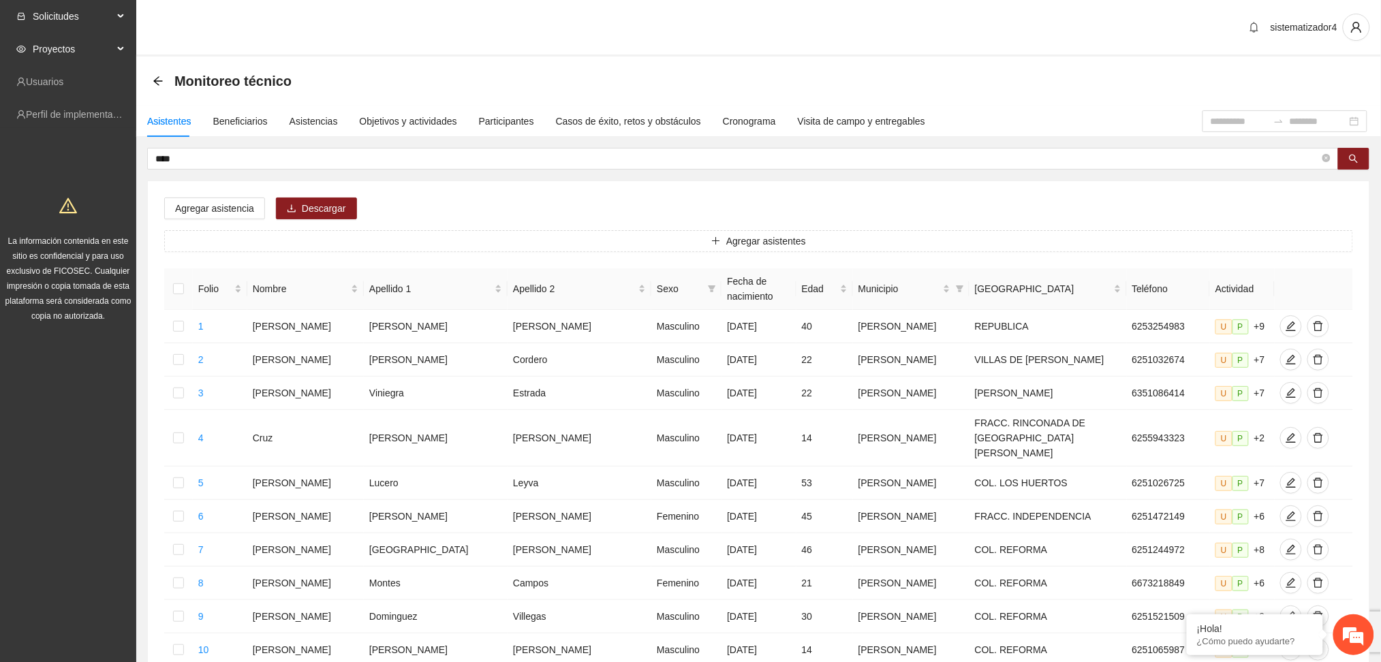
click at [78, 23] on span "Solicitudes" at bounding box center [73, 16] width 80 height 27
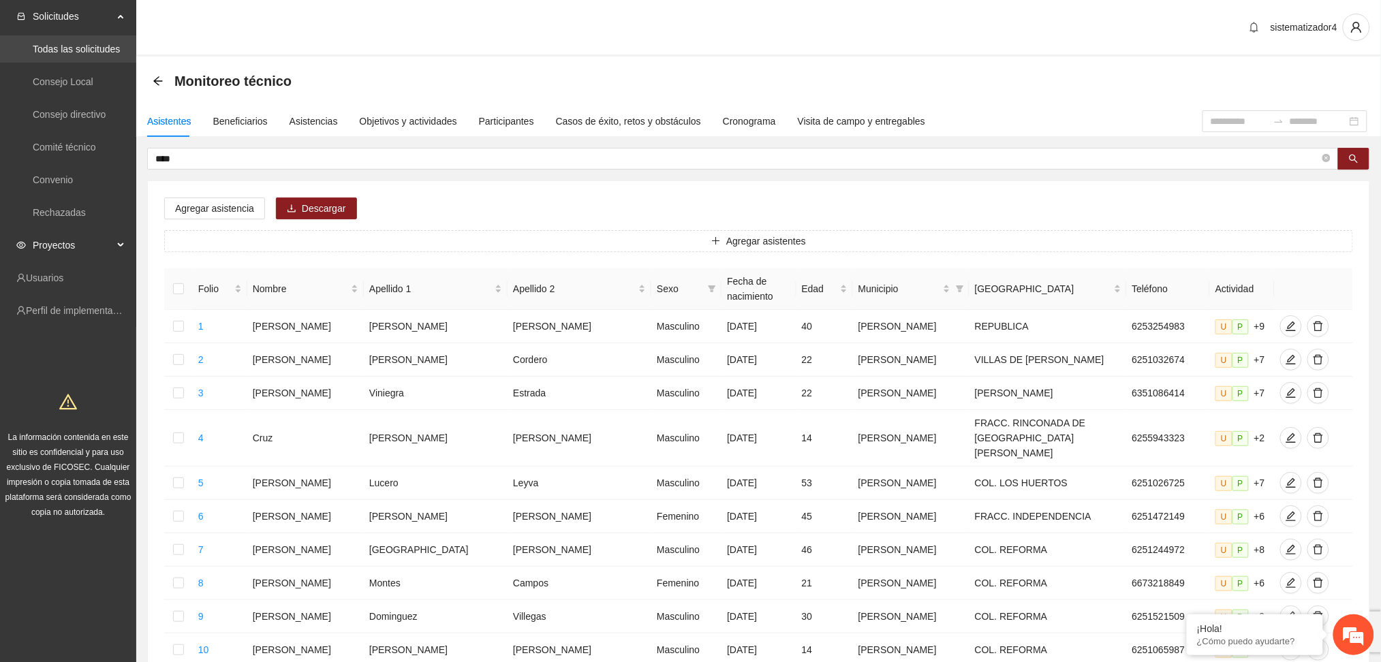
click at [69, 55] on link "Todas las solicitudes" at bounding box center [76, 49] width 87 height 11
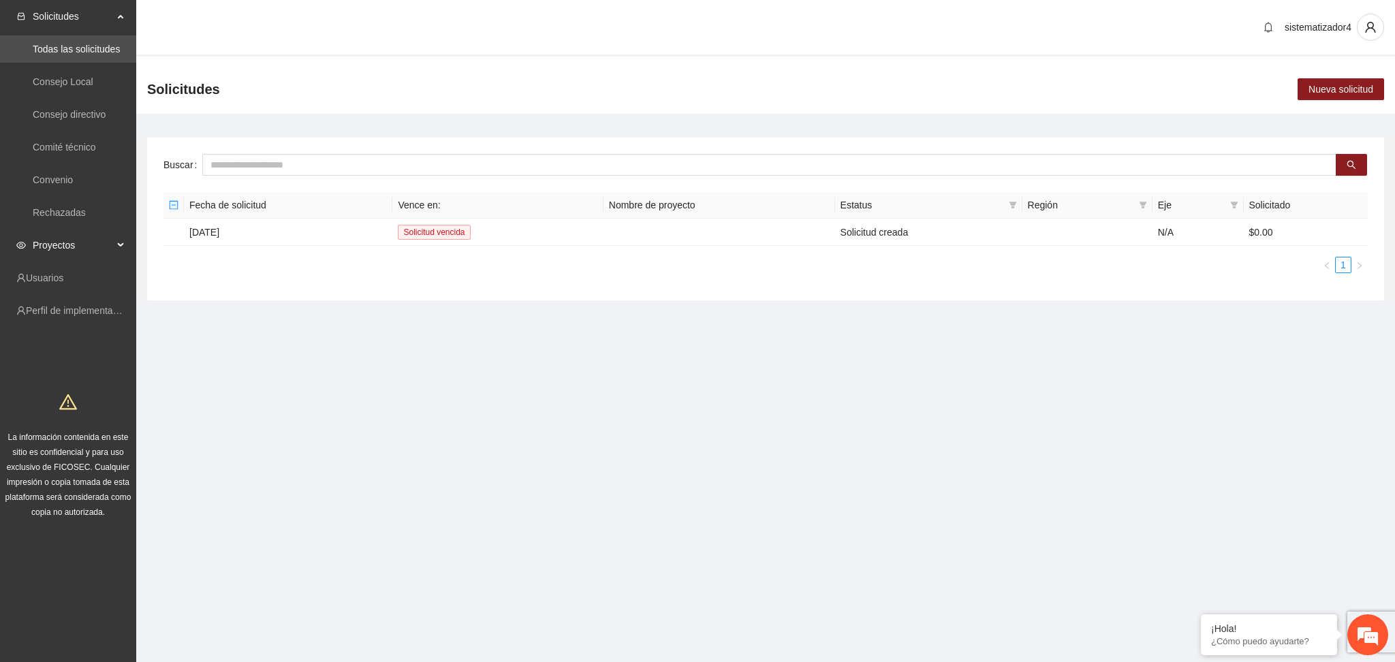
click at [50, 252] on span "Proyectos" at bounding box center [73, 245] width 80 height 27
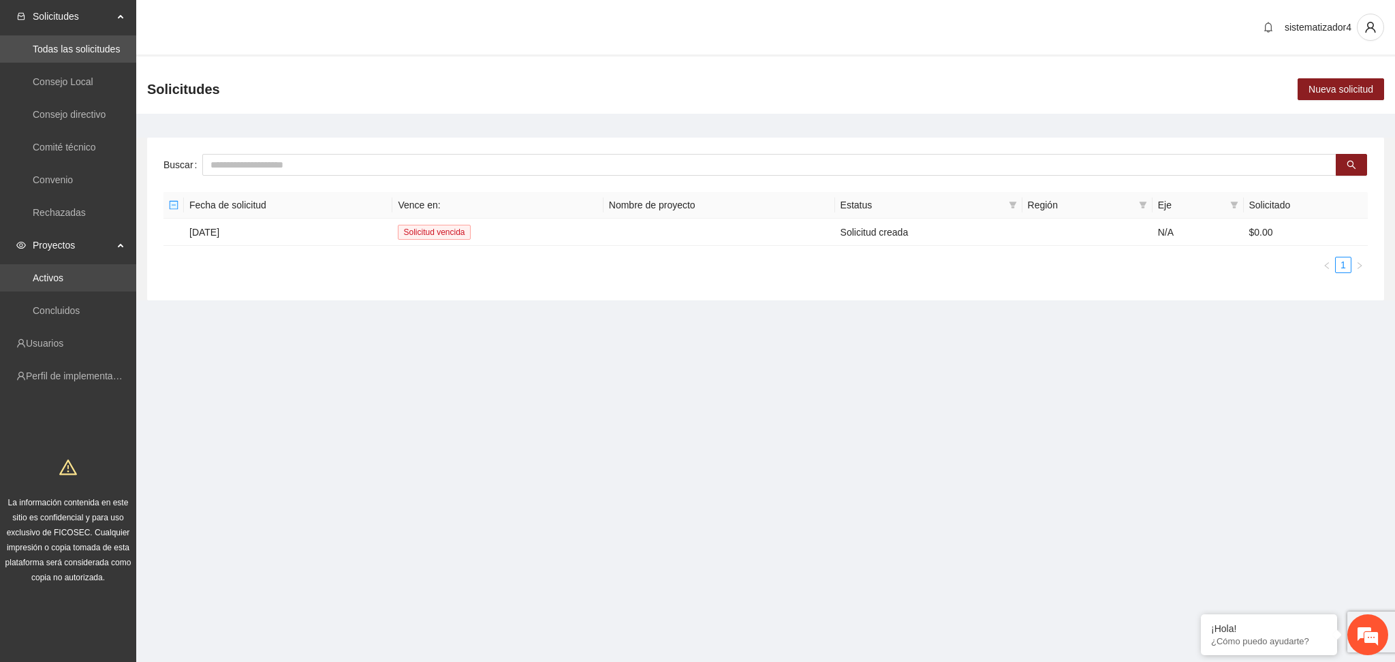
click at [50, 273] on link "Activos" at bounding box center [48, 278] width 31 height 11
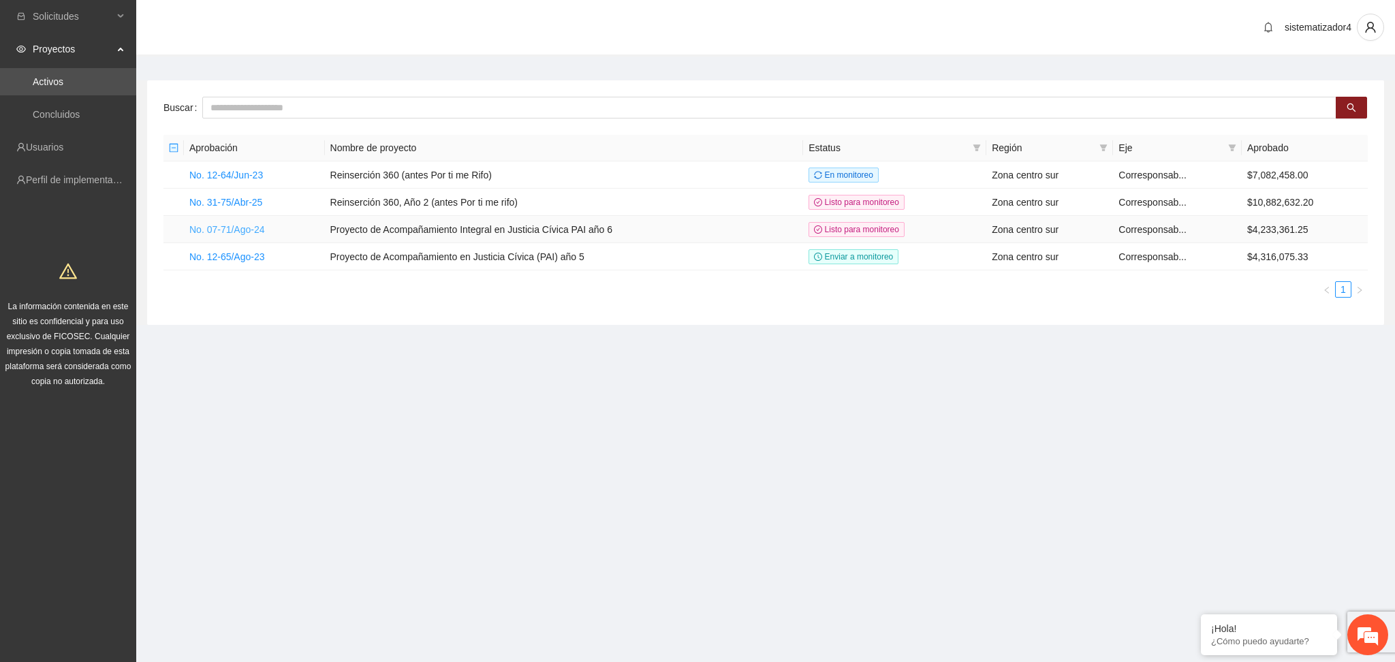
click at [232, 227] on link "No. 07-71/Ago-24" at bounding box center [227, 229] width 76 height 11
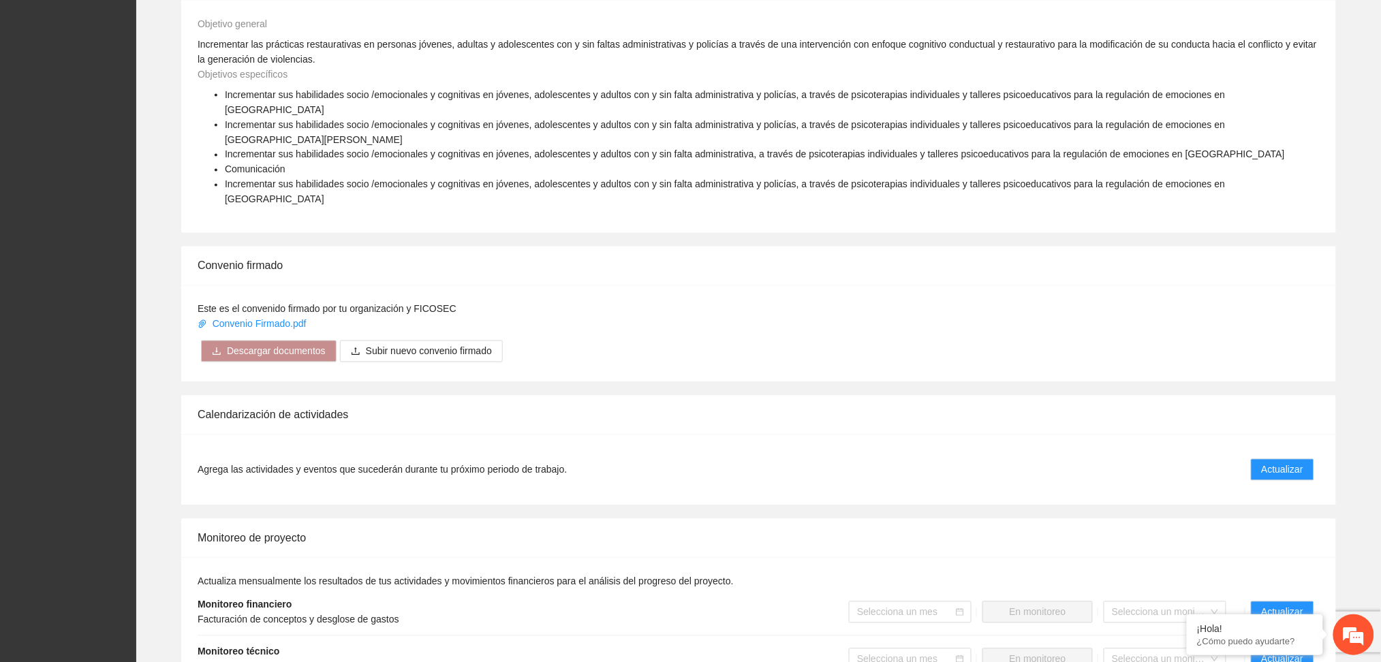
scroll to position [908, 0]
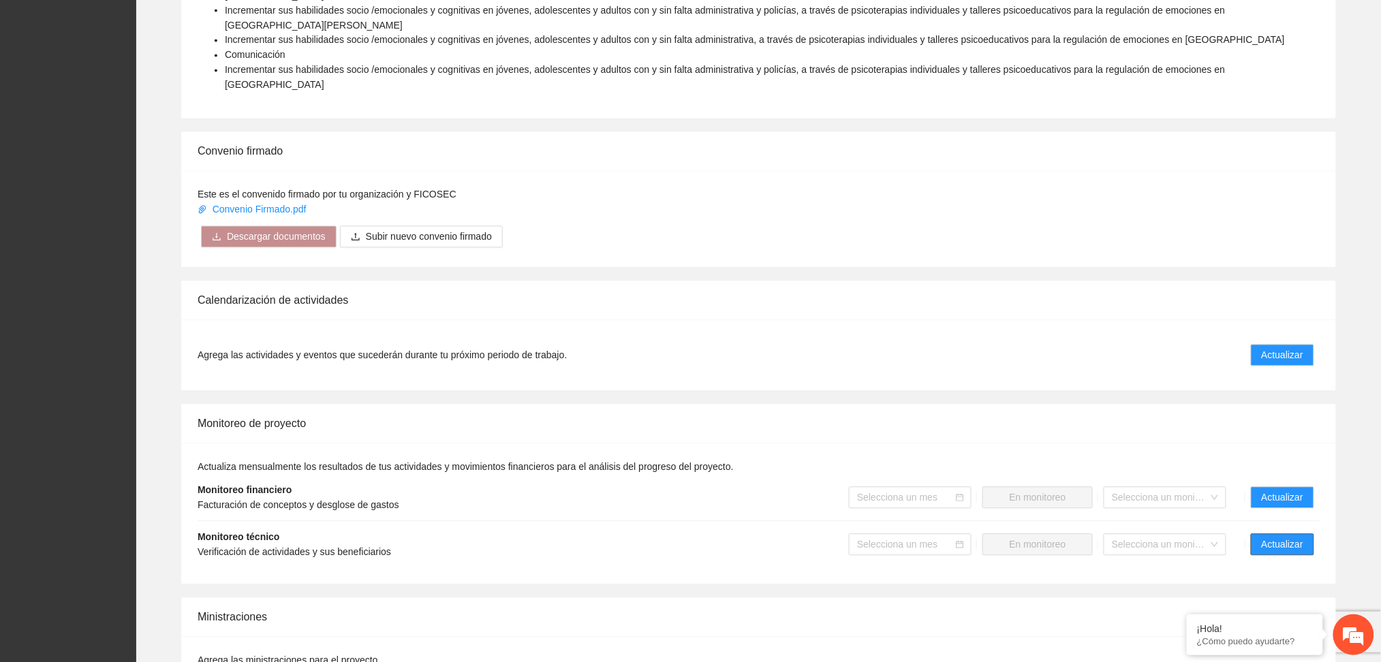
click at [1274, 538] on span "Actualizar" at bounding box center [1283, 545] width 42 height 15
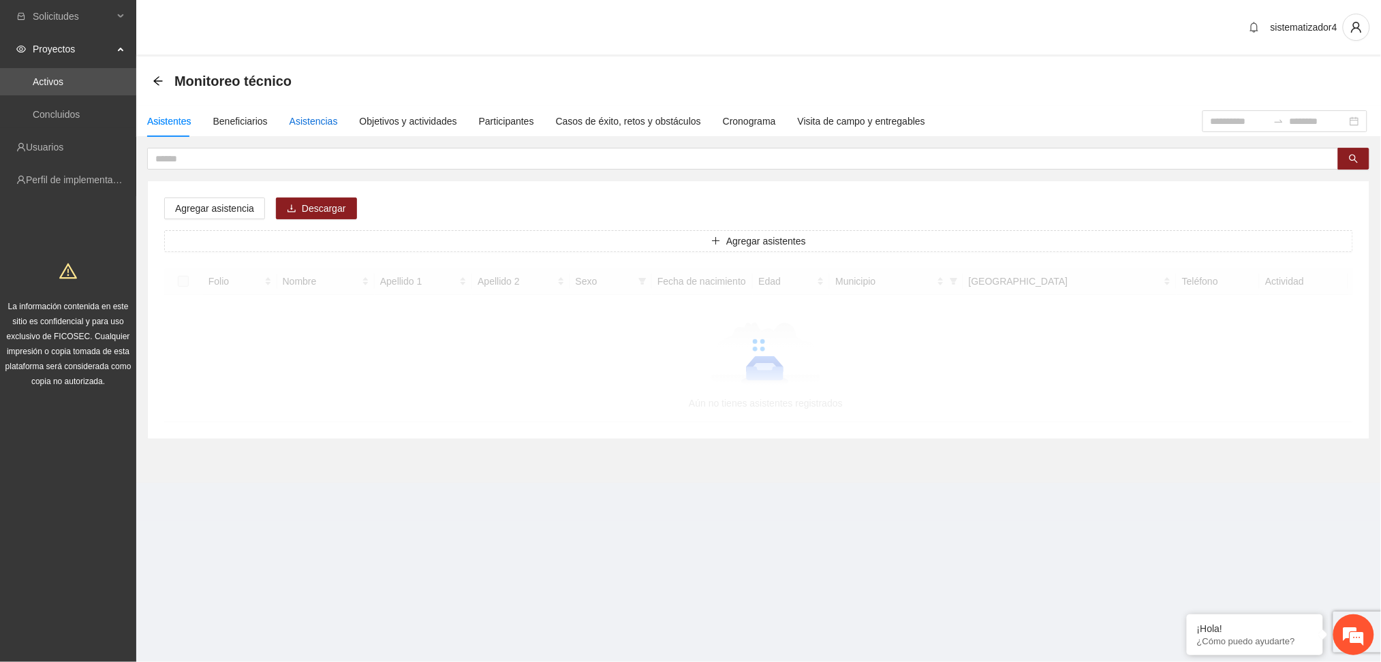
click at [311, 124] on div "Asistencias" at bounding box center [314, 121] width 48 height 15
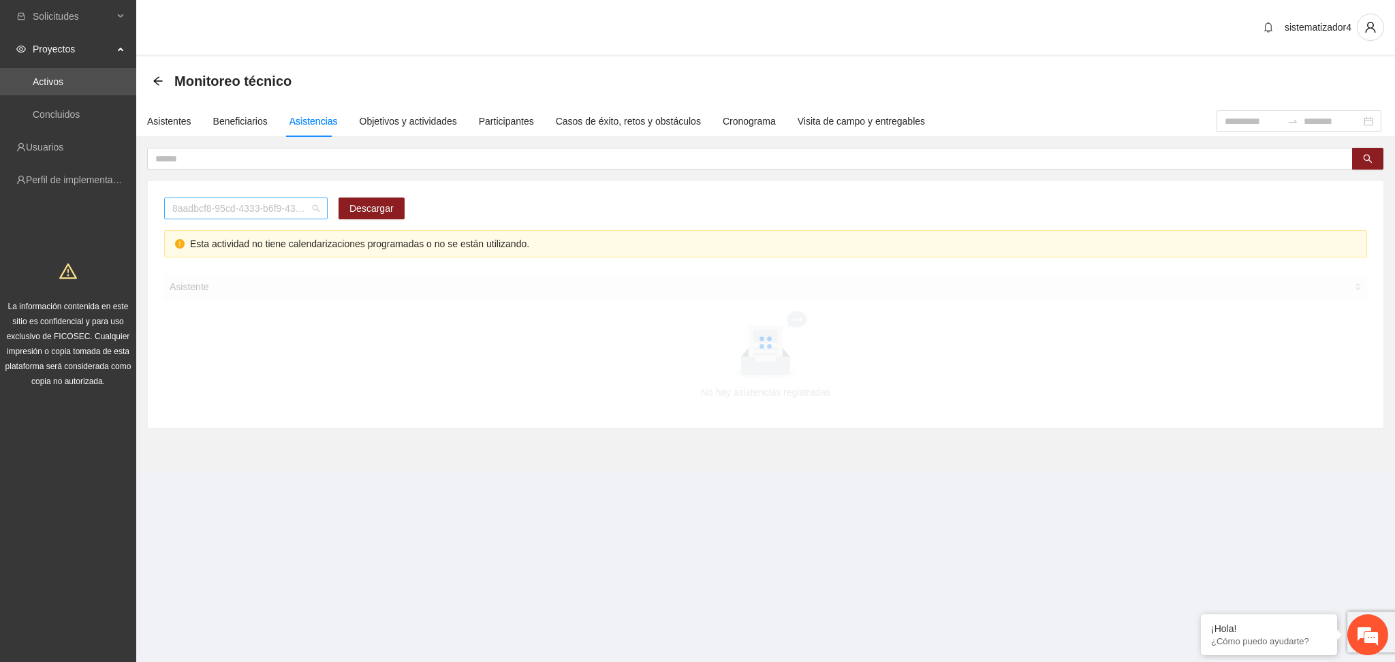
click at [251, 213] on span "8aadbcf8-95cd-4333-b6f9-4314c3142350" at bounding box center [245, 208] width 147 height 20
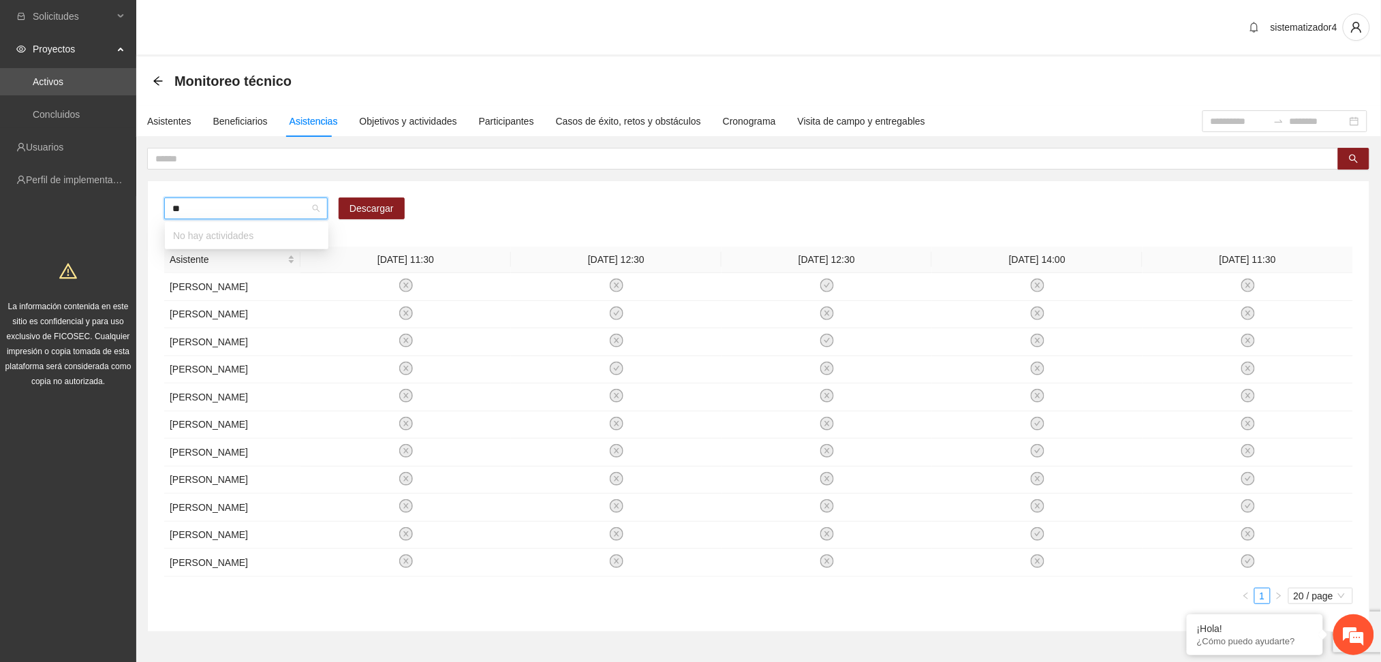
type input "***"
click at [259, 238] on div "A4.2 Chihuahua: Sesiones de Terapia Individual" at bounding box center [246, 235] width 147 height 15
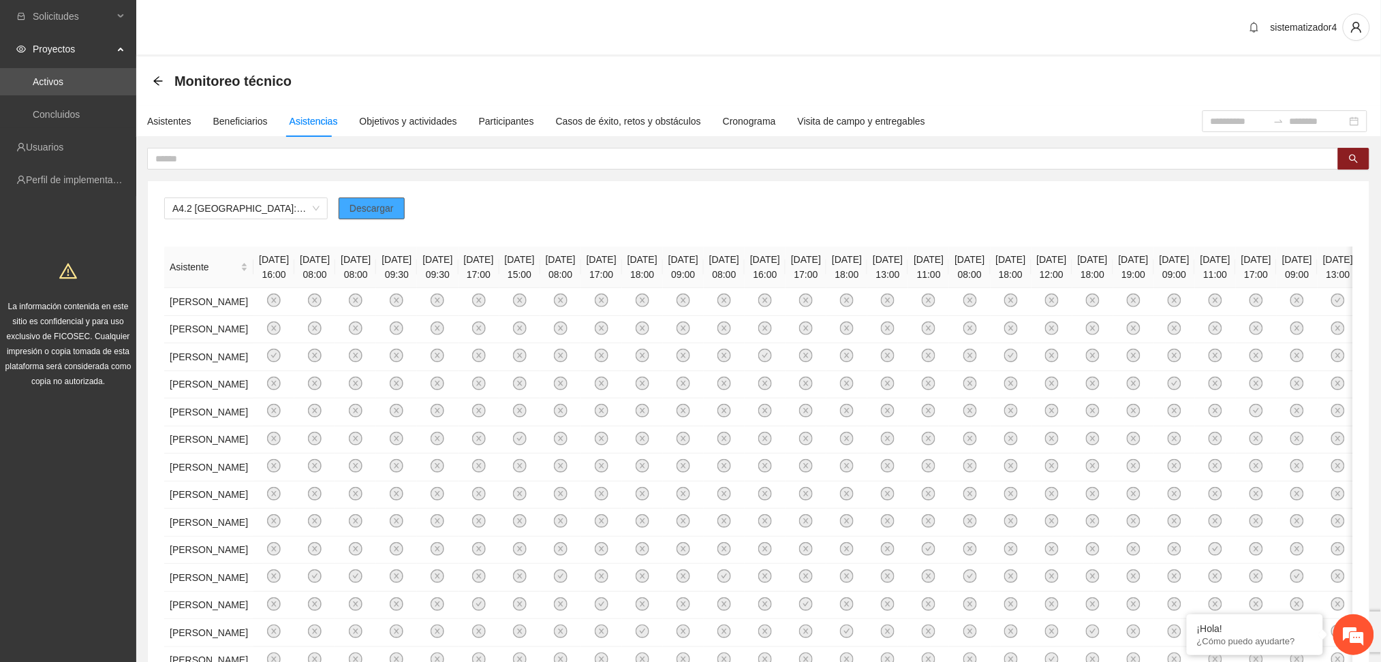
click at [375, 205] on span "Descargar" at bounding box center [371, 208] width 44 height 15
